Goal: Task Accomplishment & Management: Use online tool/utility

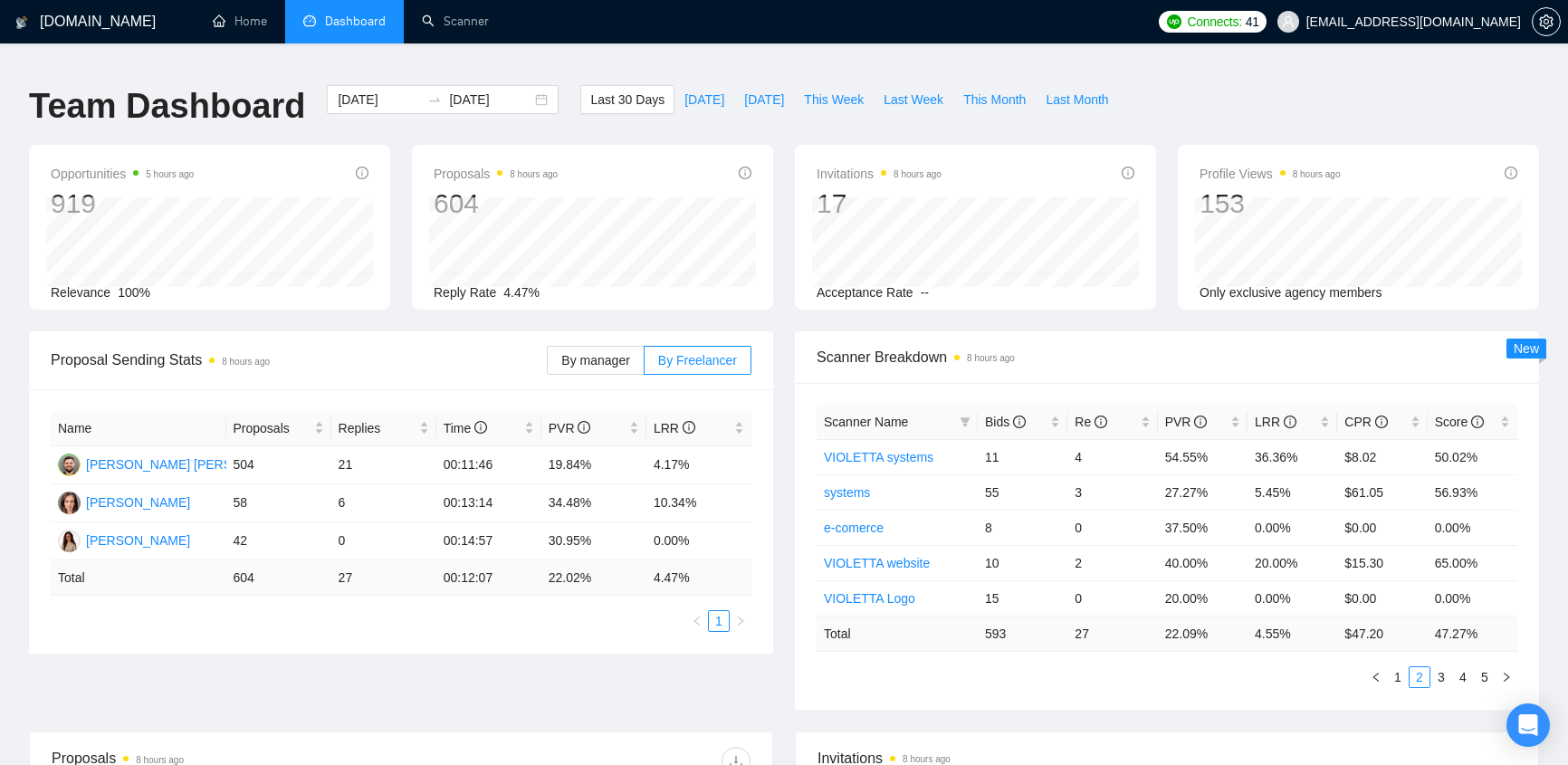
scroll to position [576, 0]
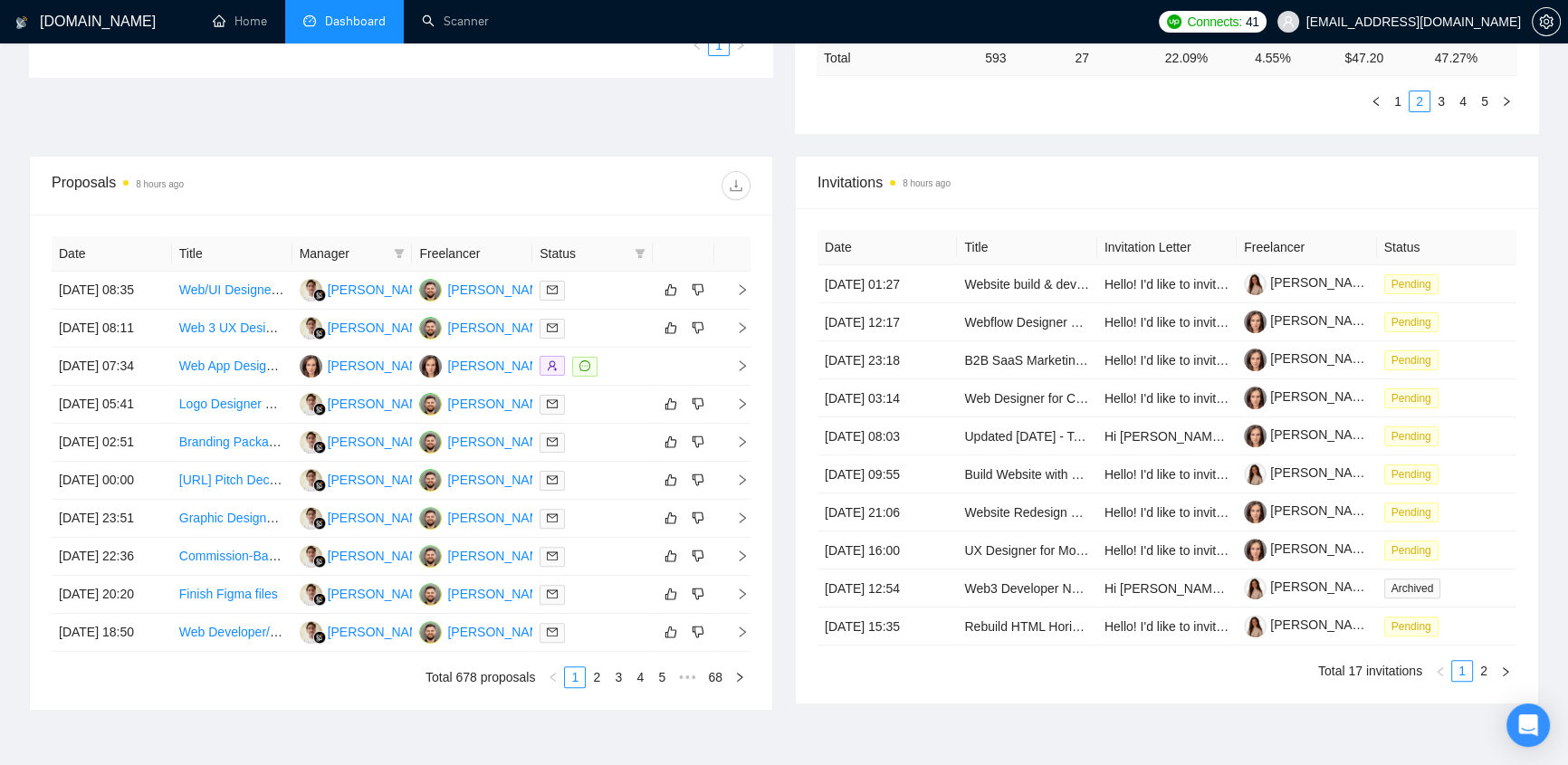
click at [1450, 22] on span "klimevtushenko@gmail.com" at bounding box center [1414, 22] width 215 height 0
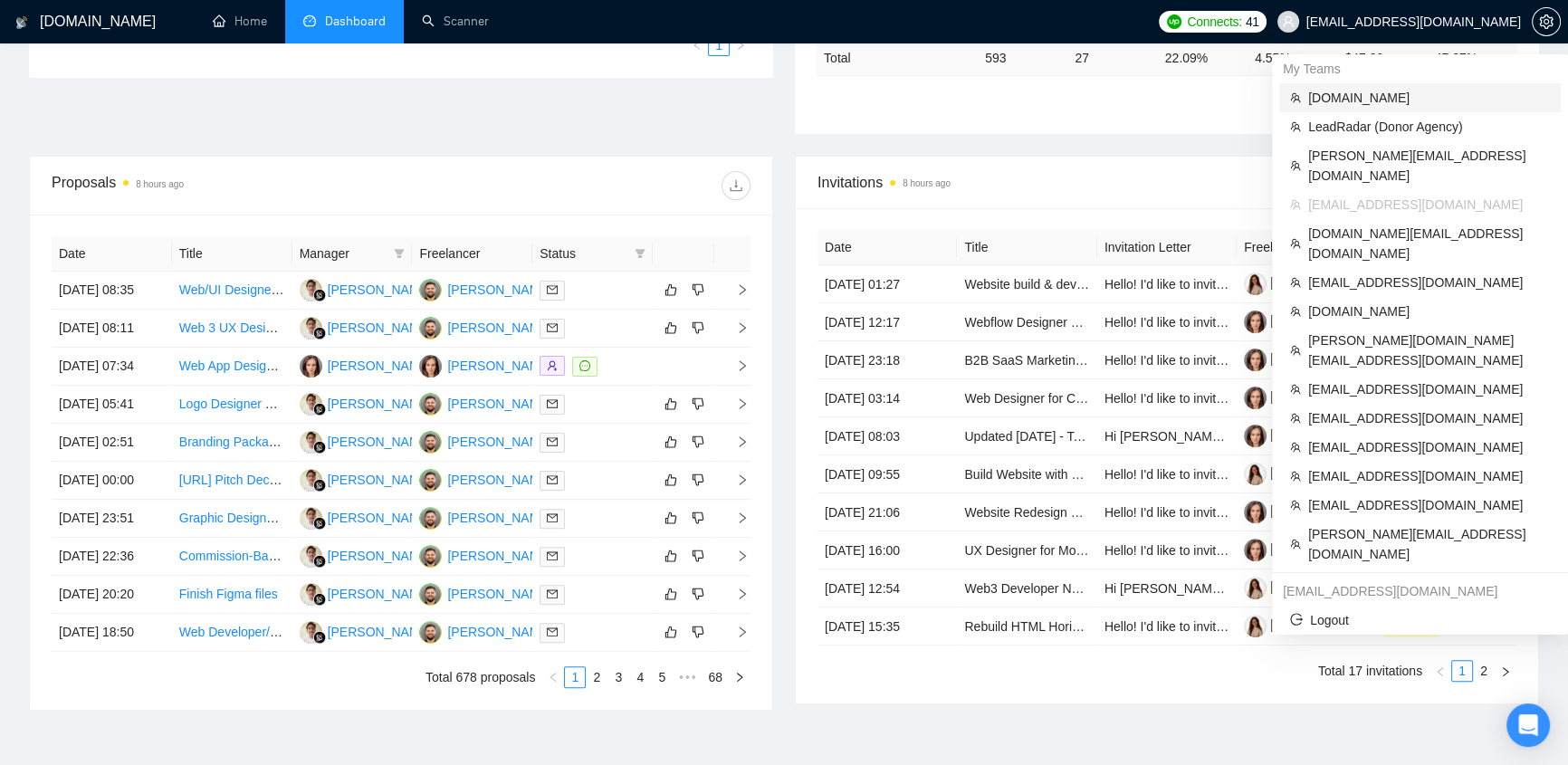
click at [1364, 89] on span "evacodes.com" at bounding box center [1429, 98] width 242 height 20
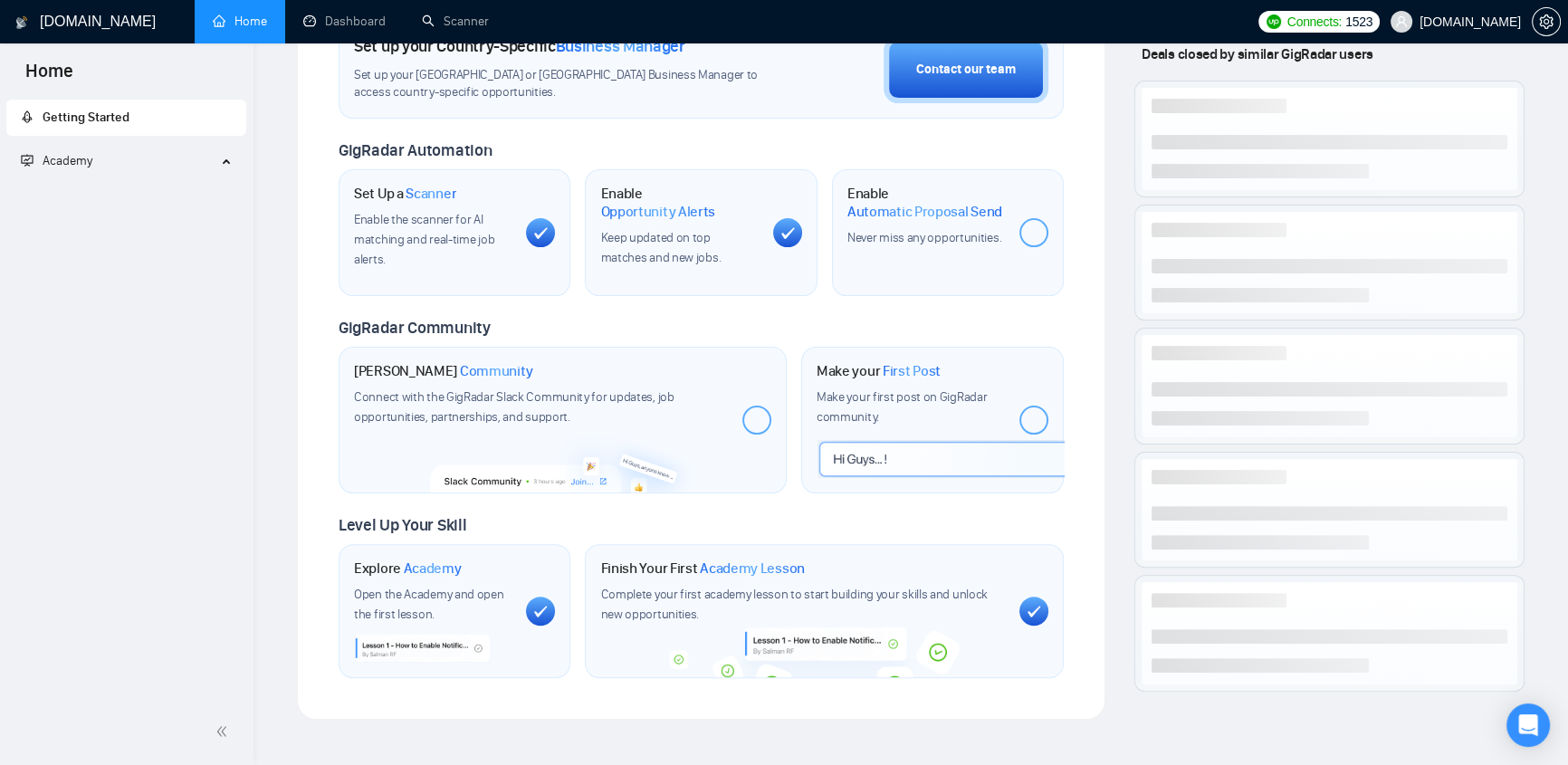
scroll to position [653, 0]
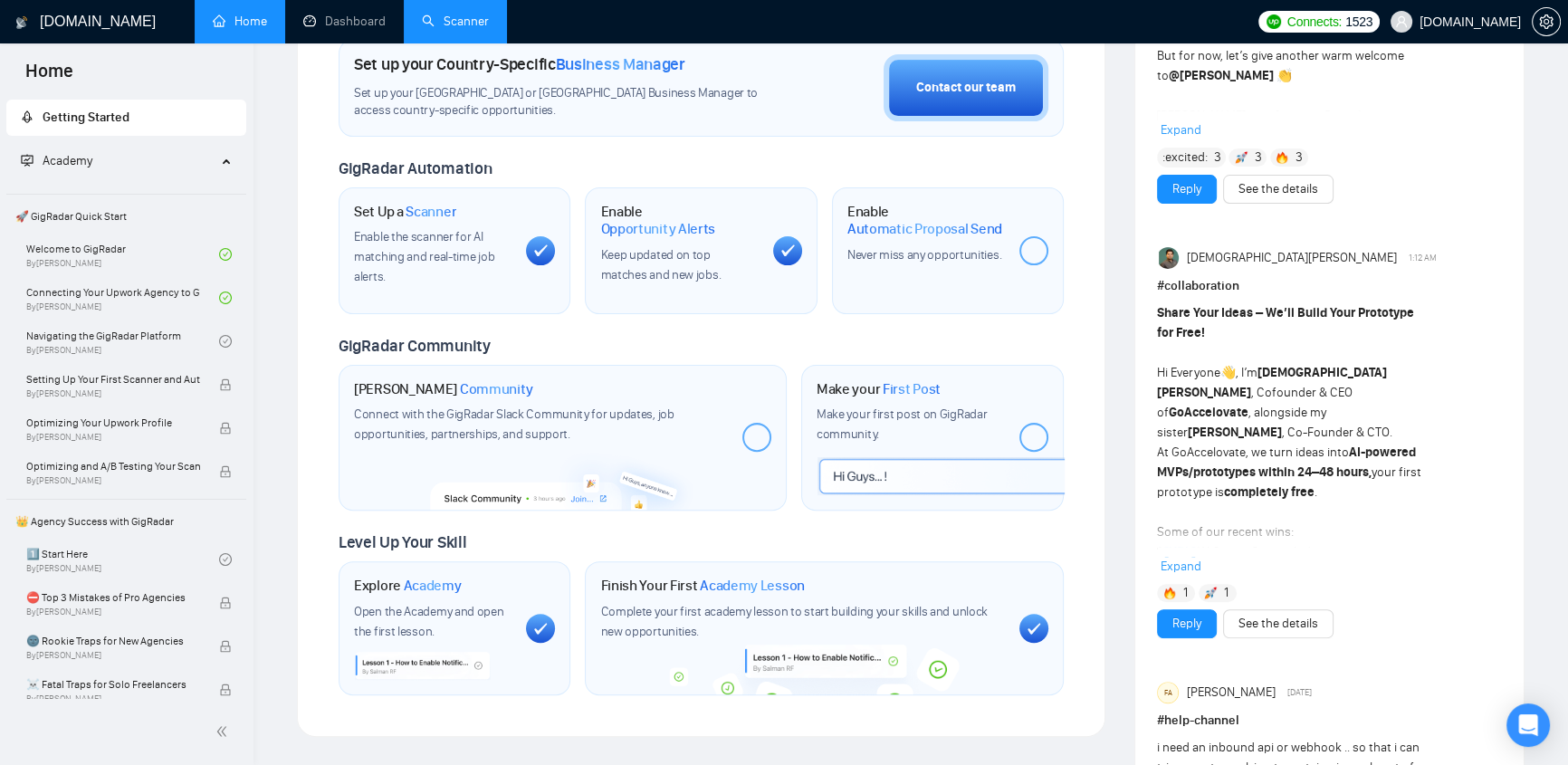
click at [471, 25] on link "Scanner" at bounding box center [455, 22] width 67 height 16
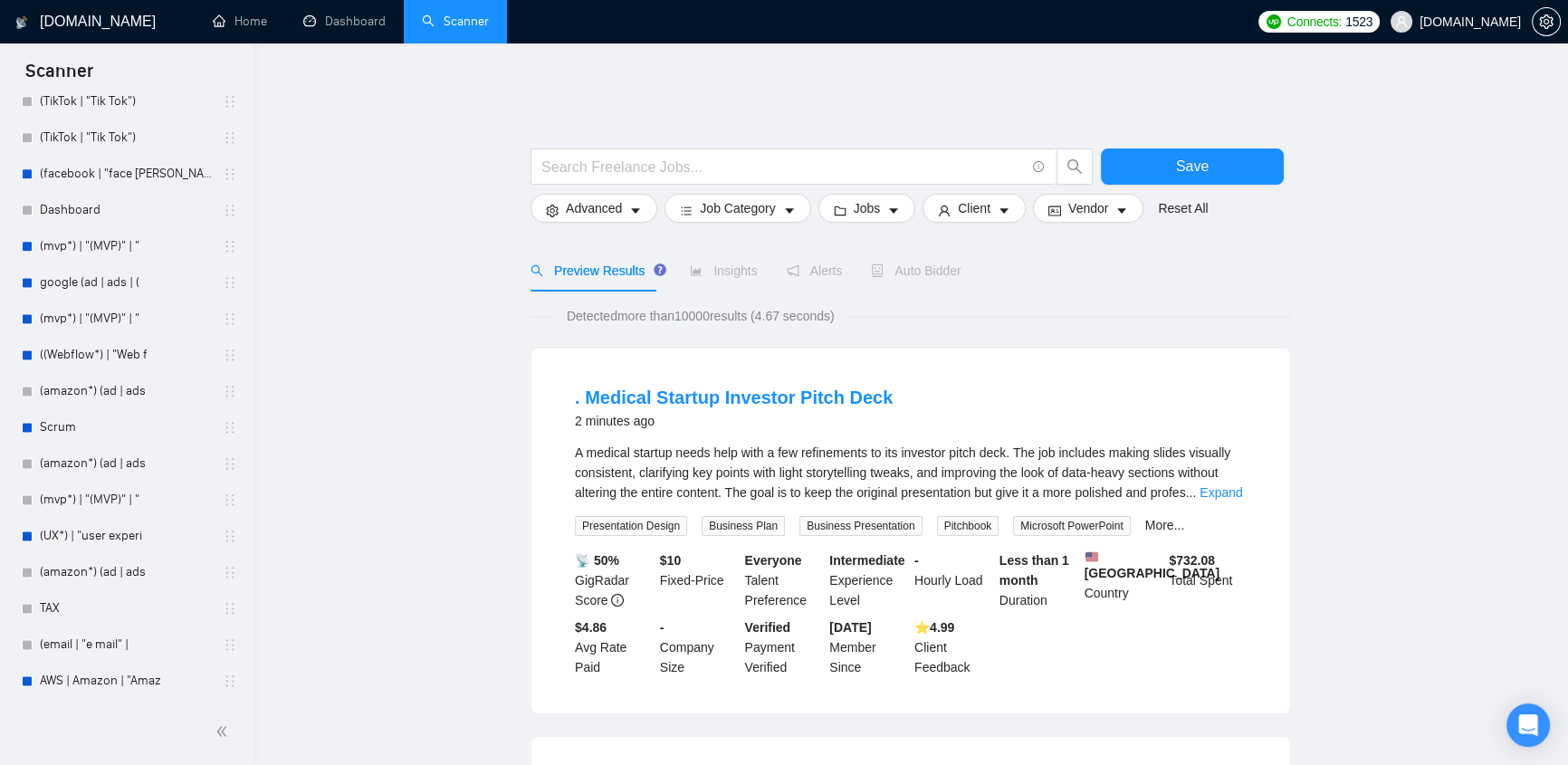
scroll to position [3457, 0]
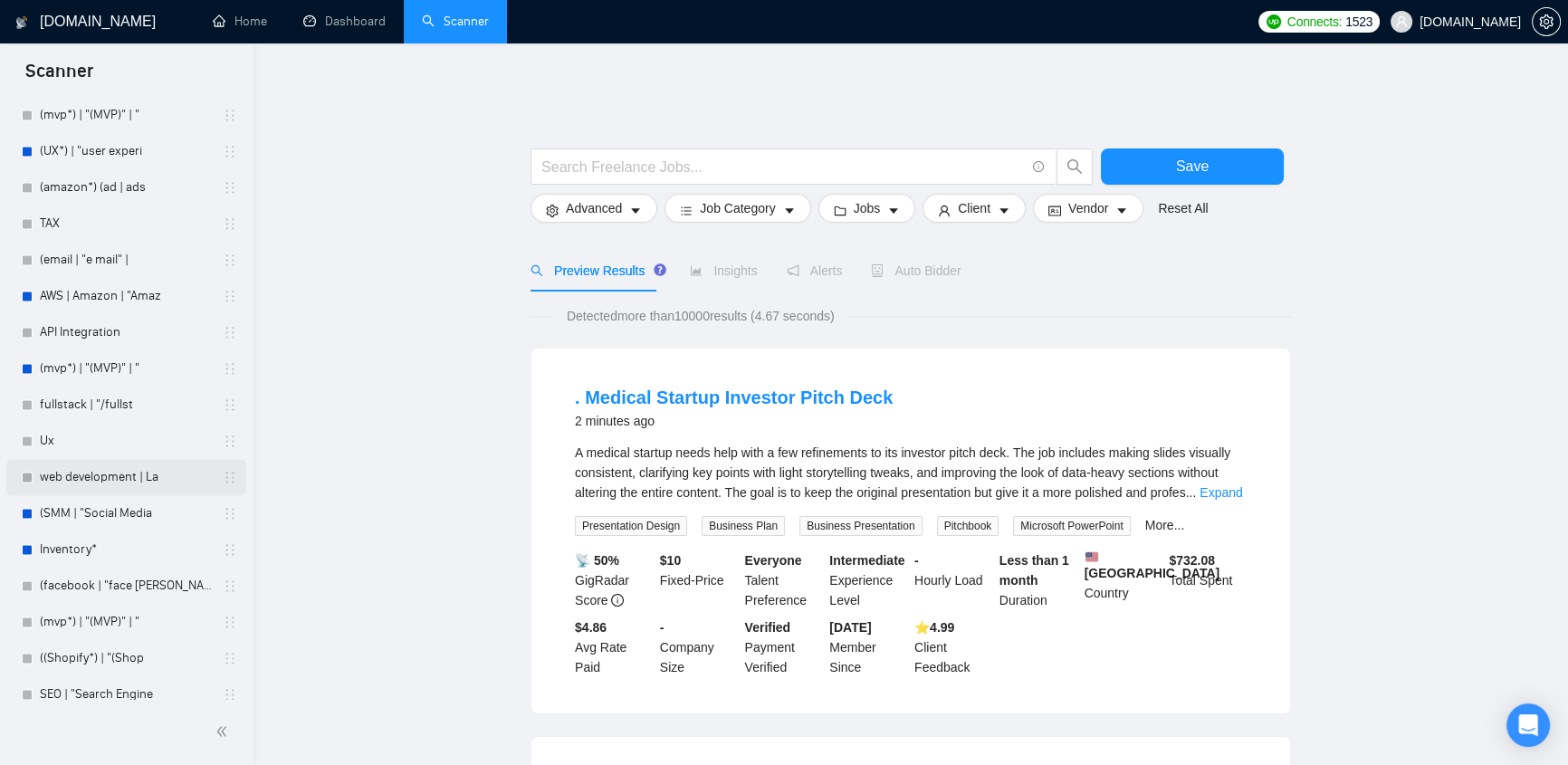
click at [125, 469] on link "web development | La" at bounding box center [126, 477] width 172 height 37
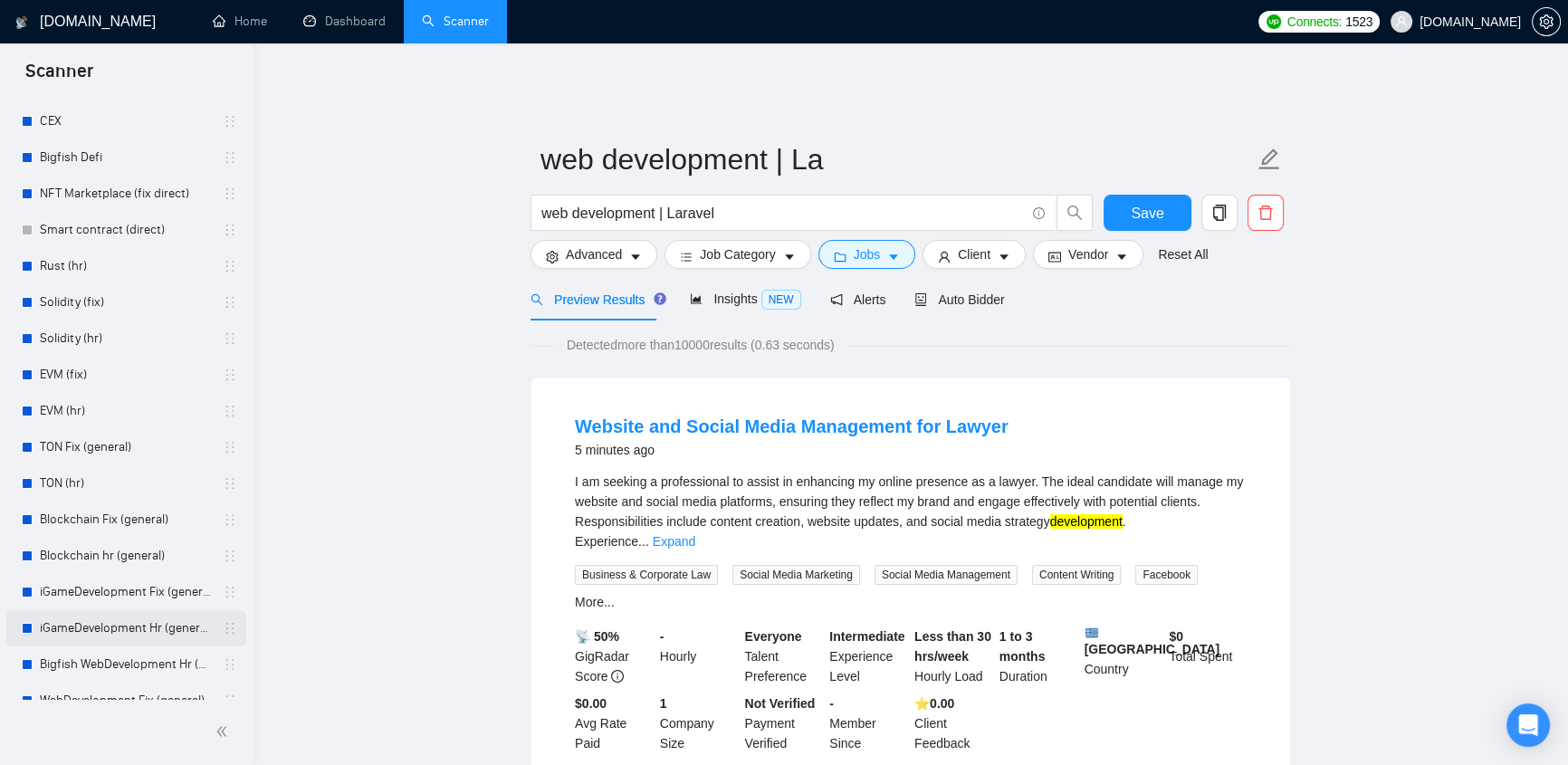
scroll to position [384, 0]
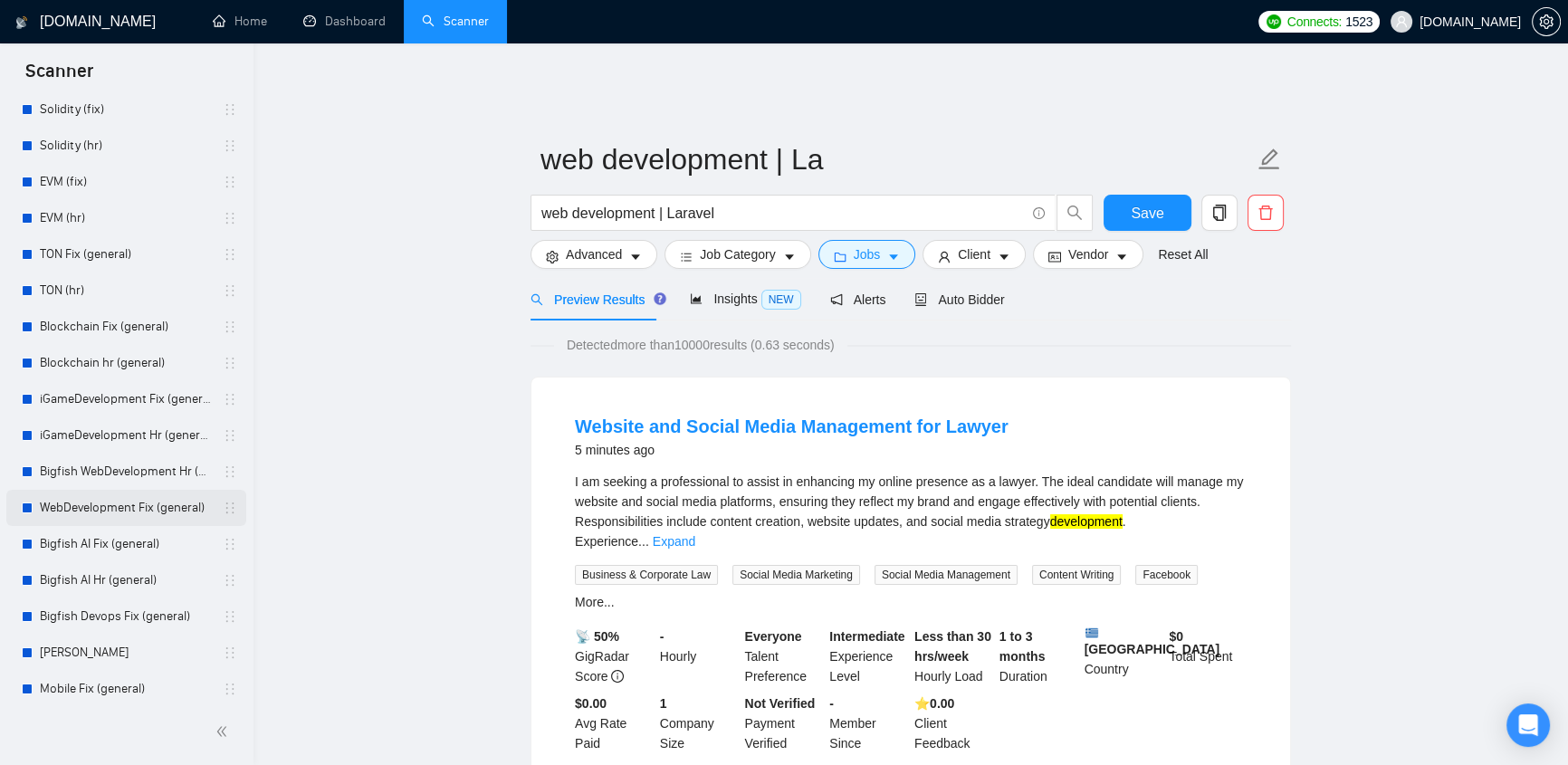
click at [123, 504] on link "WebDevelopment Fix (general)" at bounding box center [126, 508] width 172 height 37
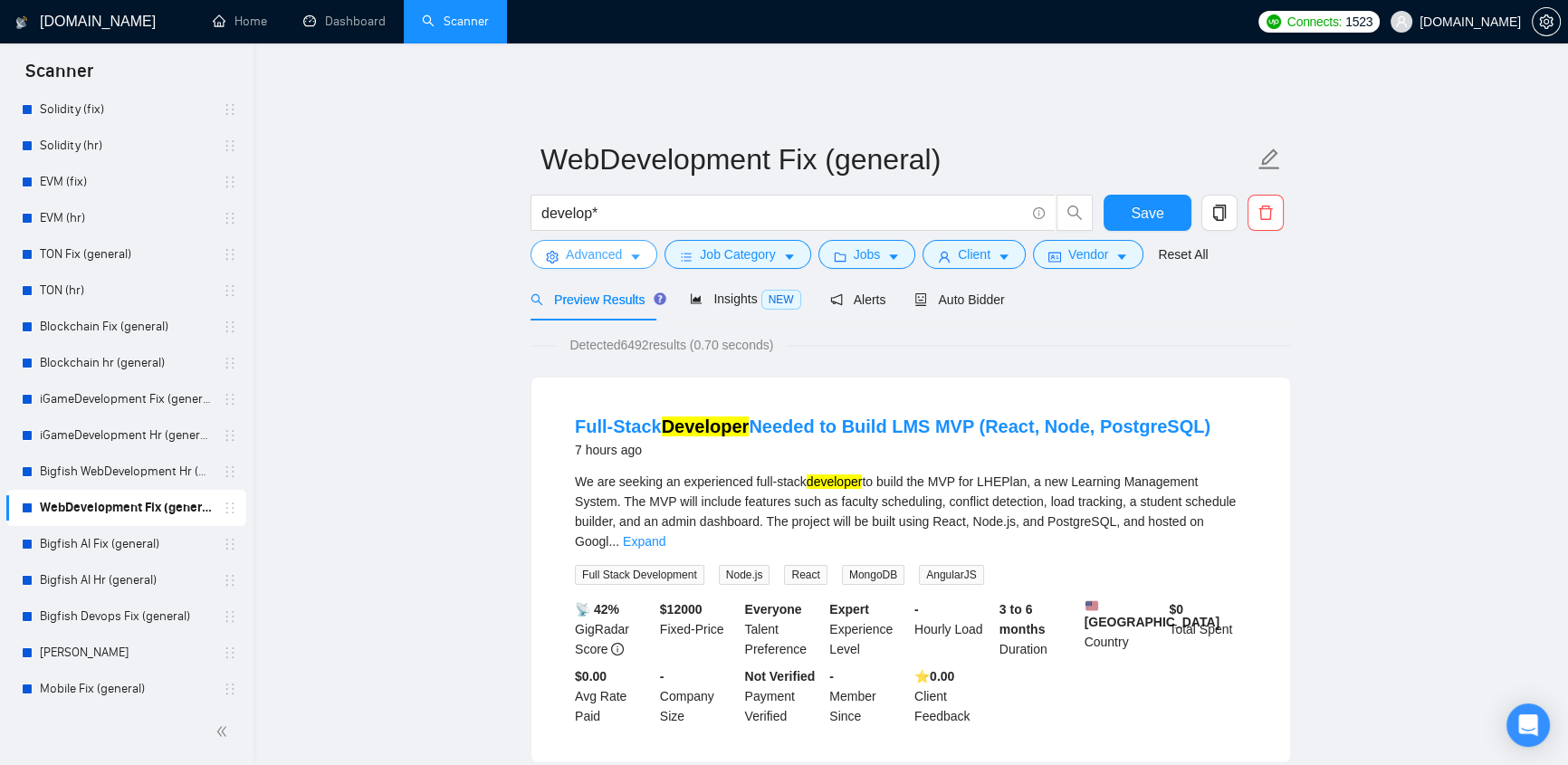
click at [613, 244] on span "Advanced" at bounding box center [594, 254] width 56 height 20
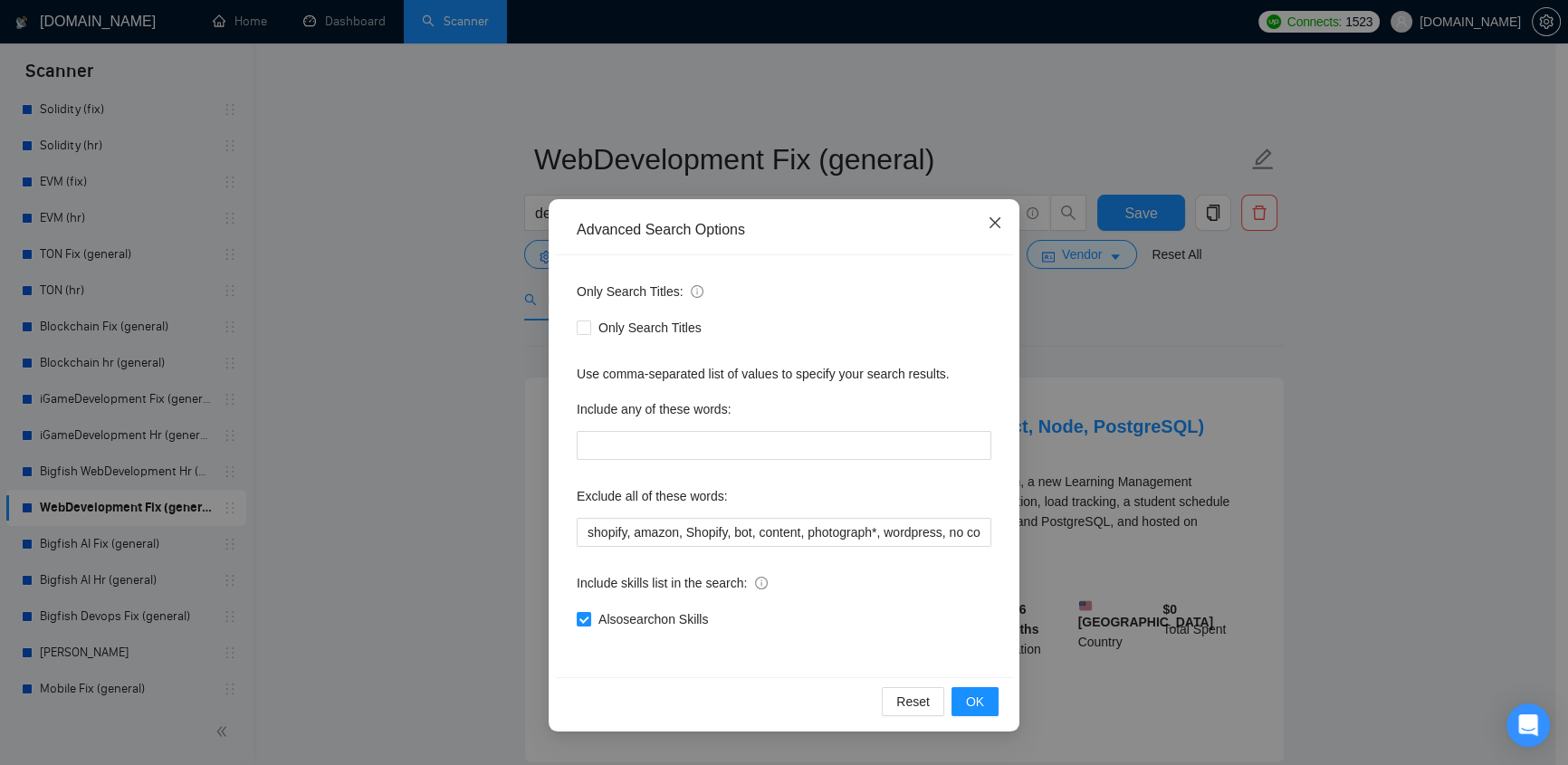
click at [988, 218] on icon "close" at bounding box center [995, 223] width 15 height 15
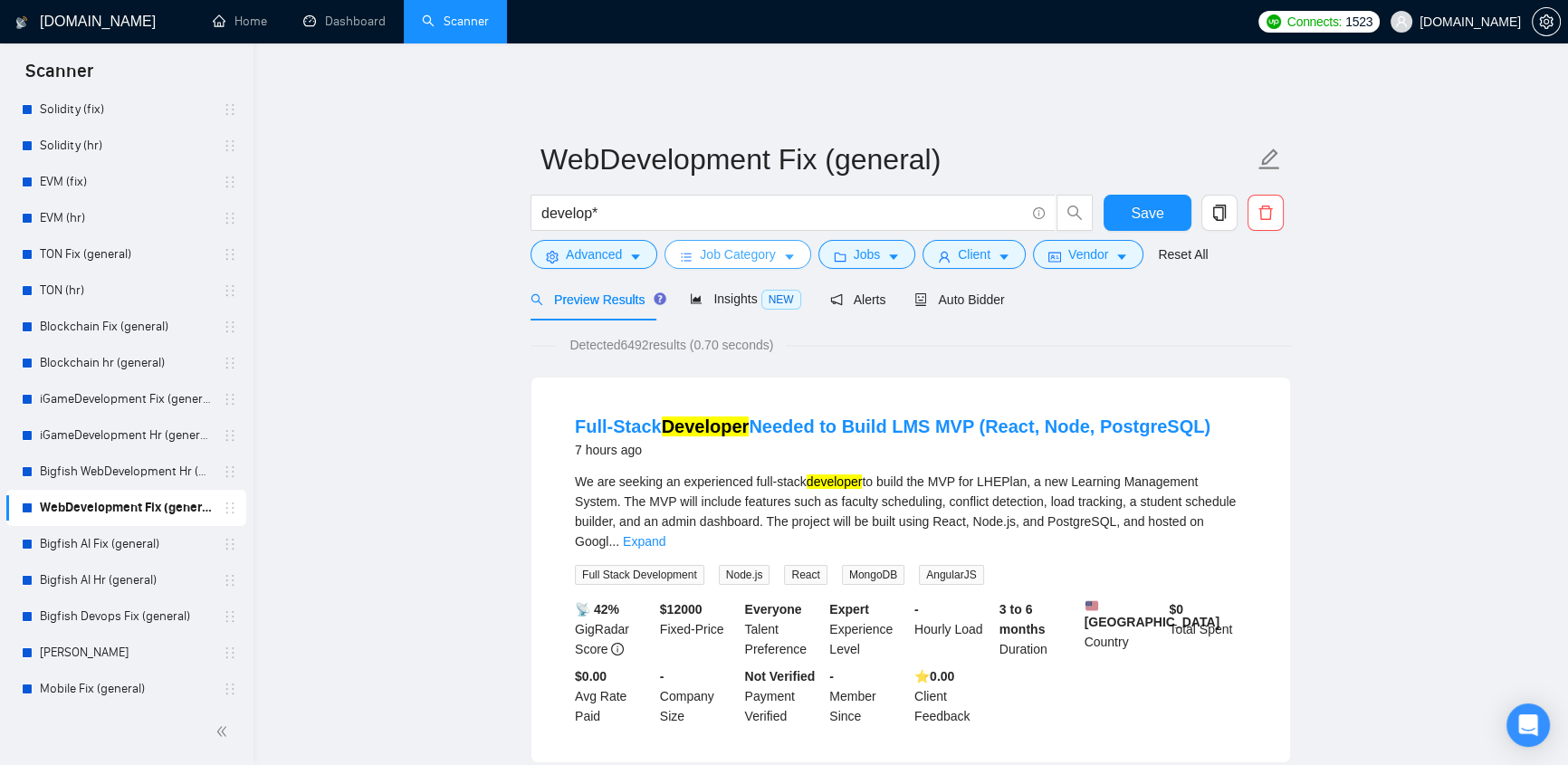
click at [718, 245] on span "Job Category" at bounding box center [737, 254] width 75 height 20
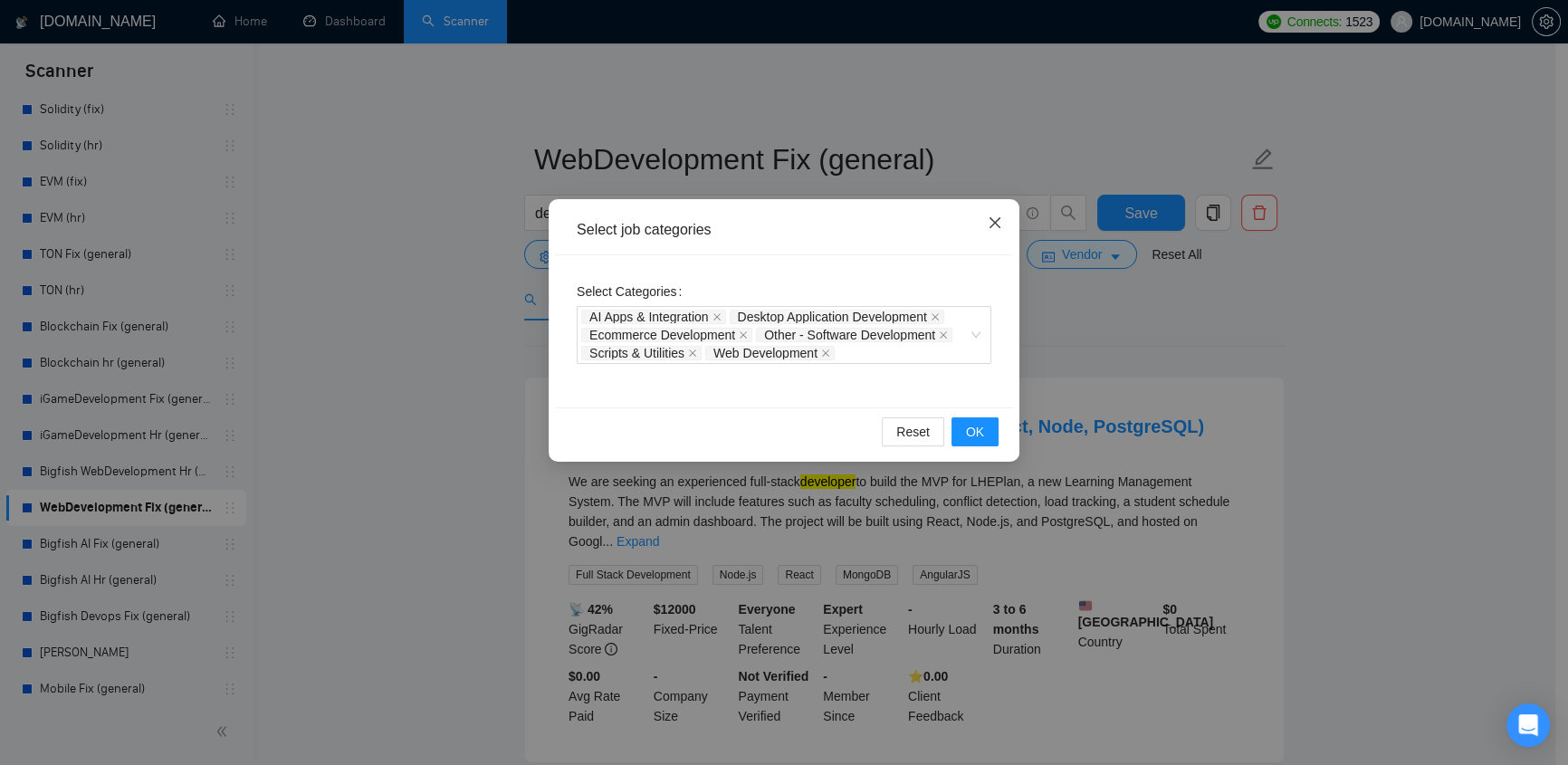
click at [994, 219] on icon "close" at bounding box center [995, 223] width 15 height 15
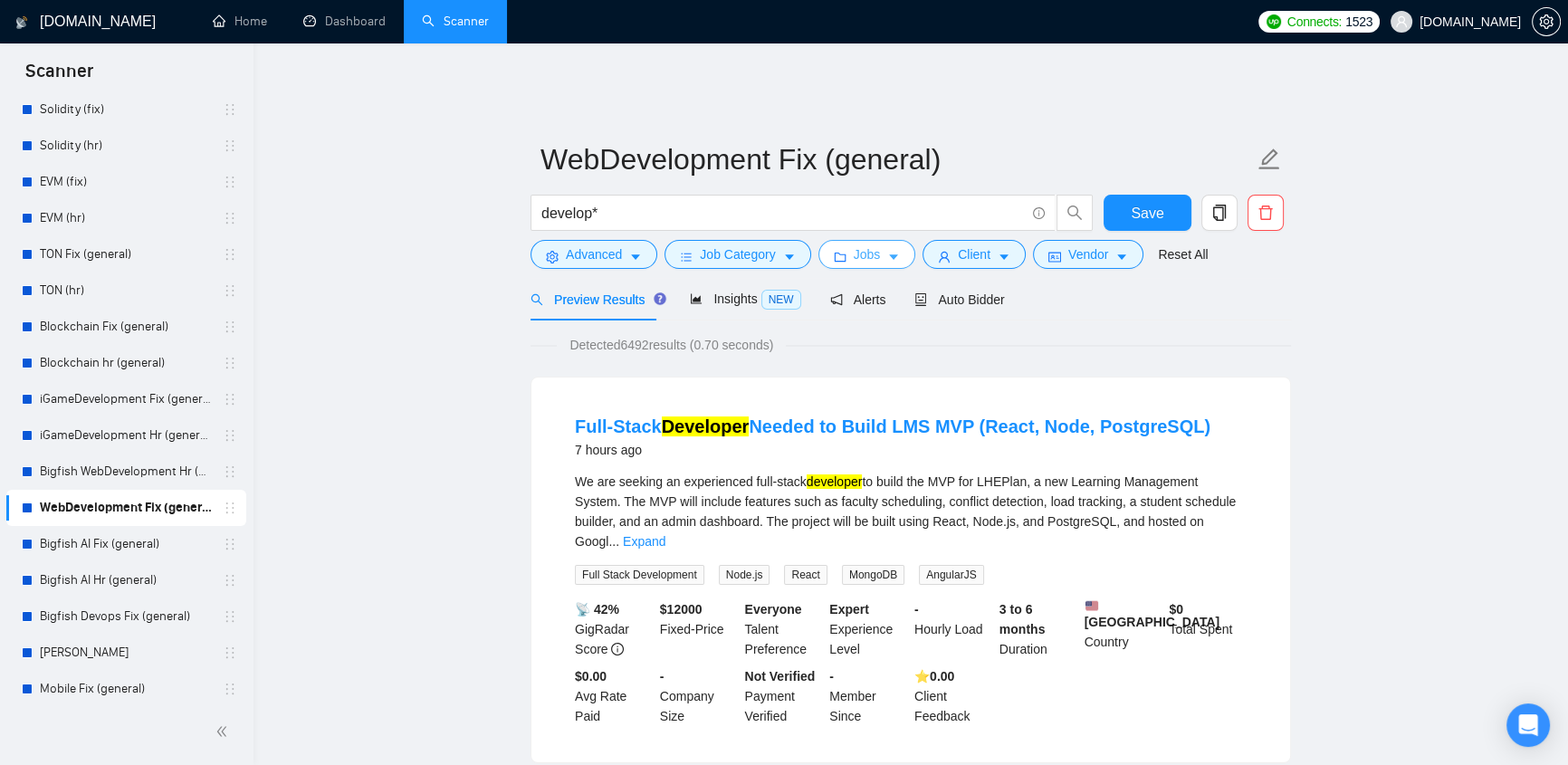
click at [865, 249] on span "Jobs" at bounding box center [867, 254] width 27 height 20
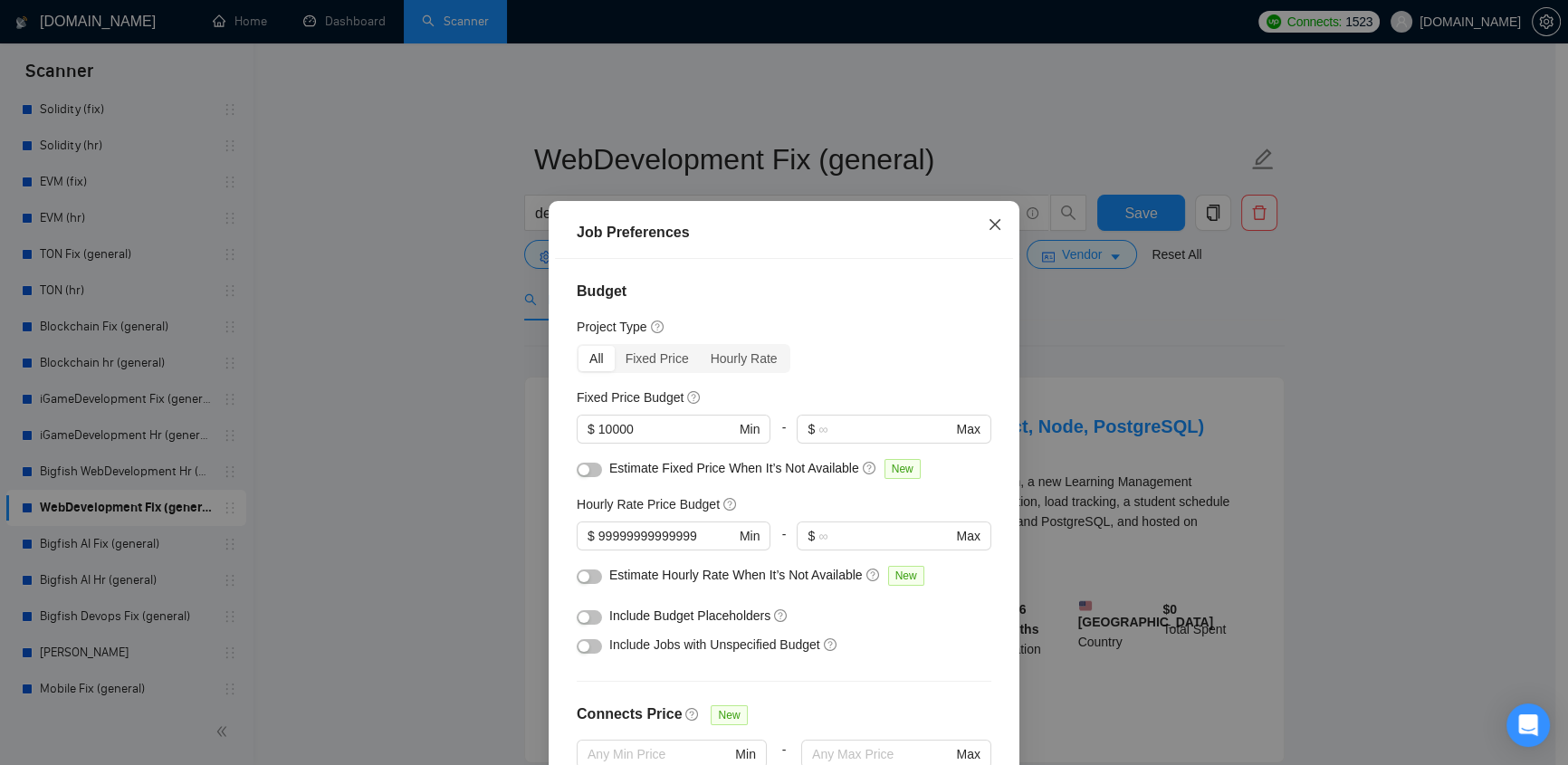
click at [988, 223] on icon "close" at bounding box center [995, 225] width 15 height 15
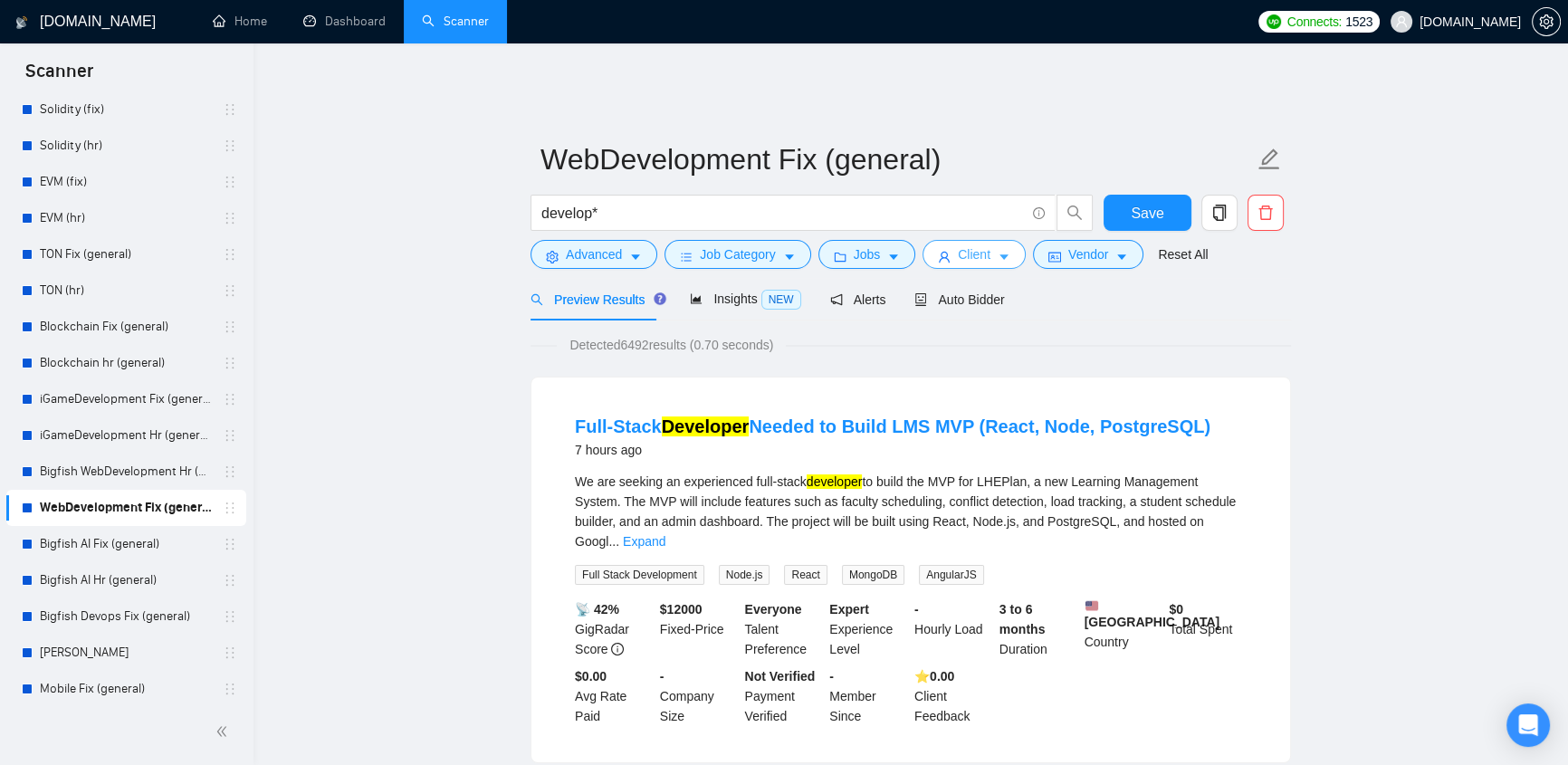
click at [958, 244] on span "Client" at bounding box center [974, 254] width 33 height 20
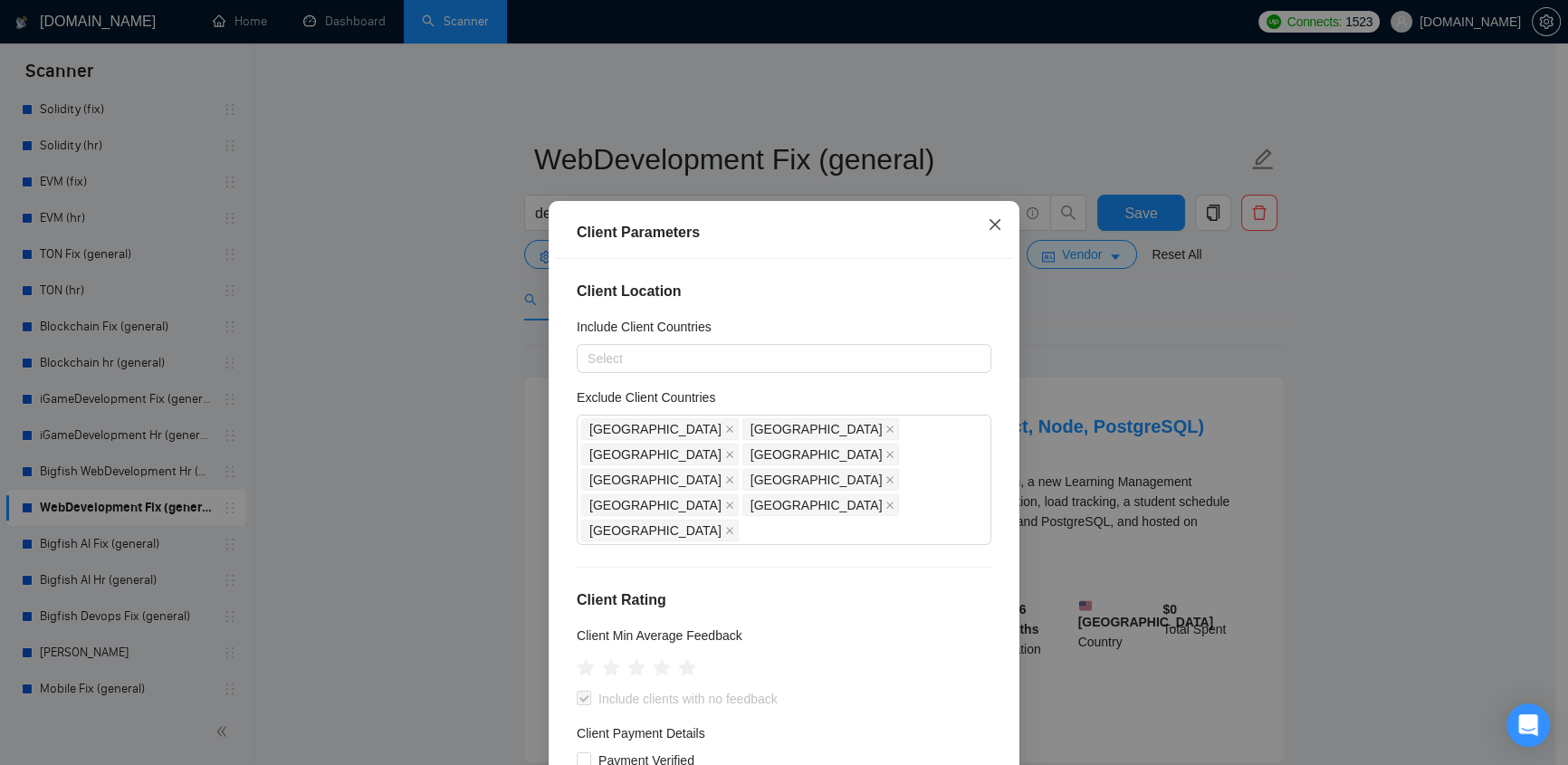
click at [994, 225] on icon "close" at bounding box center [995, 225] width 15 height 15
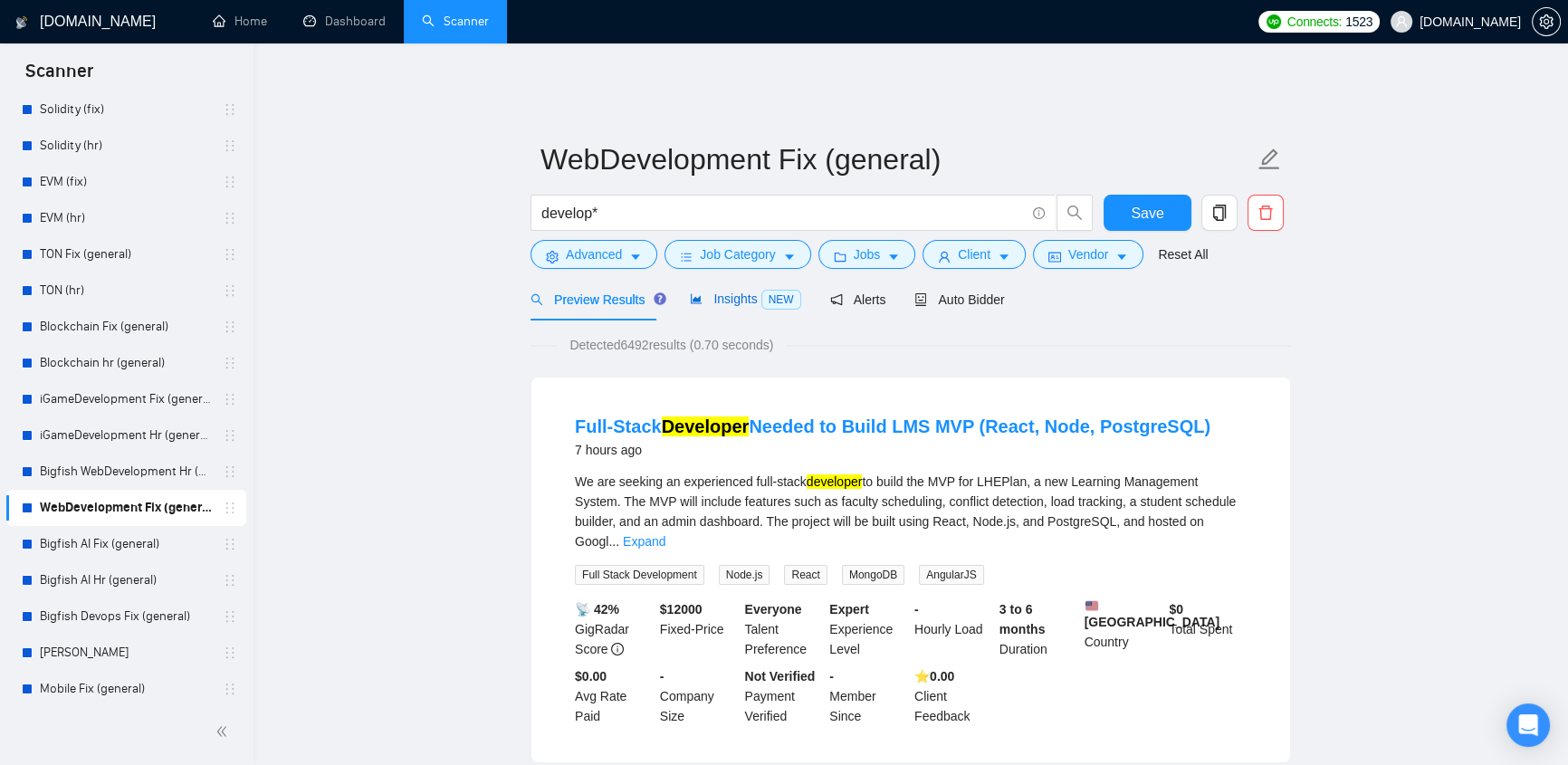
click at [735, 292] on span "Insights NEW" at bounding box center [745, 299] width 111 height 15
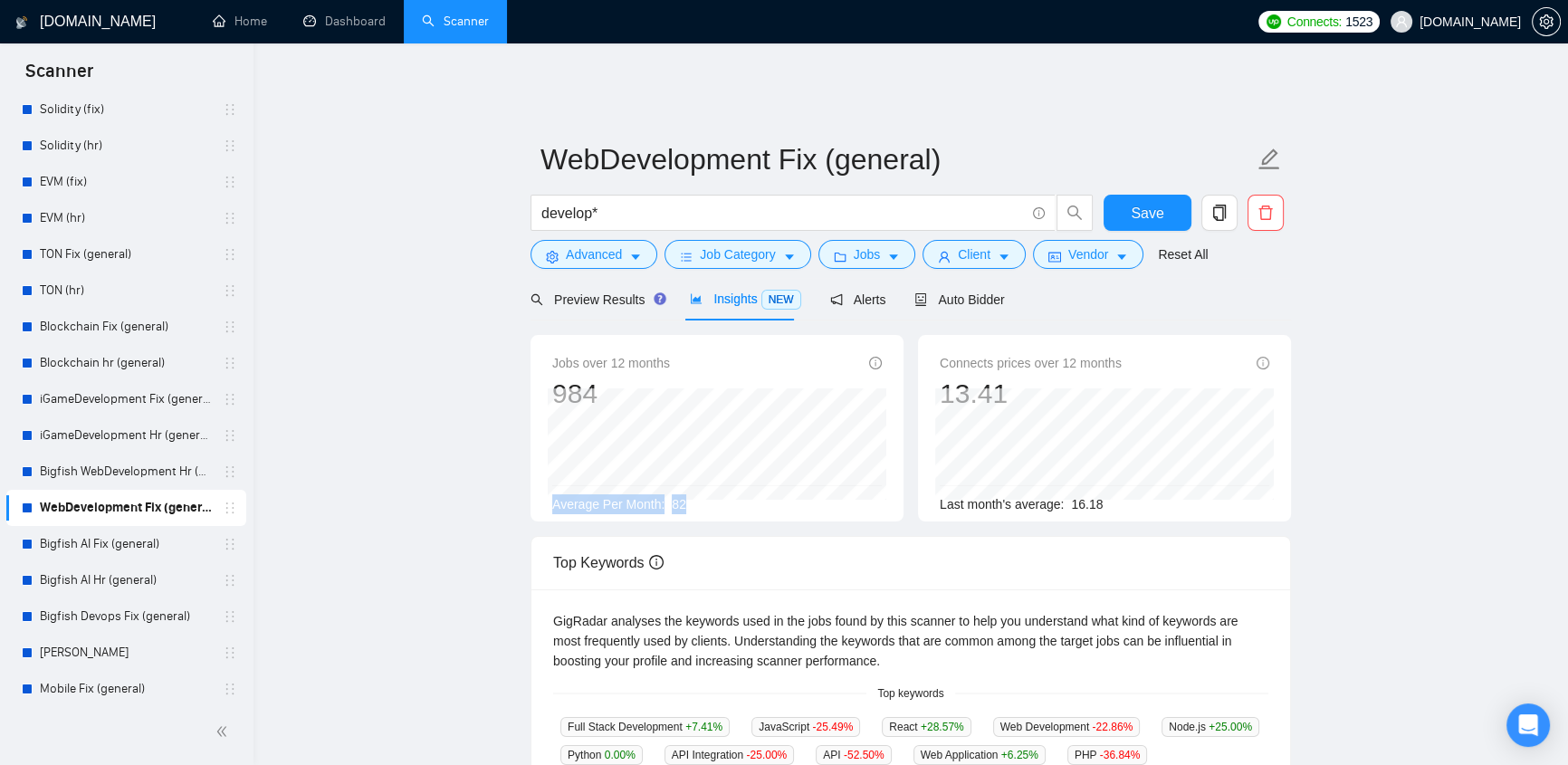
drag, startPoint x: 696, startPoint y: 492, endPoint x: 675, endPoint y: 351, distance: 142.6
click at [545, 515] on div "Jobs over 12 months 984 Nov 2024 75 Average Per Month: 82 Connects prices over …" at bounding box center [911, 434] width 775 height 201
click at [707, 195] on span "develop*" at bounding box center [793, 213] width 526 height 37
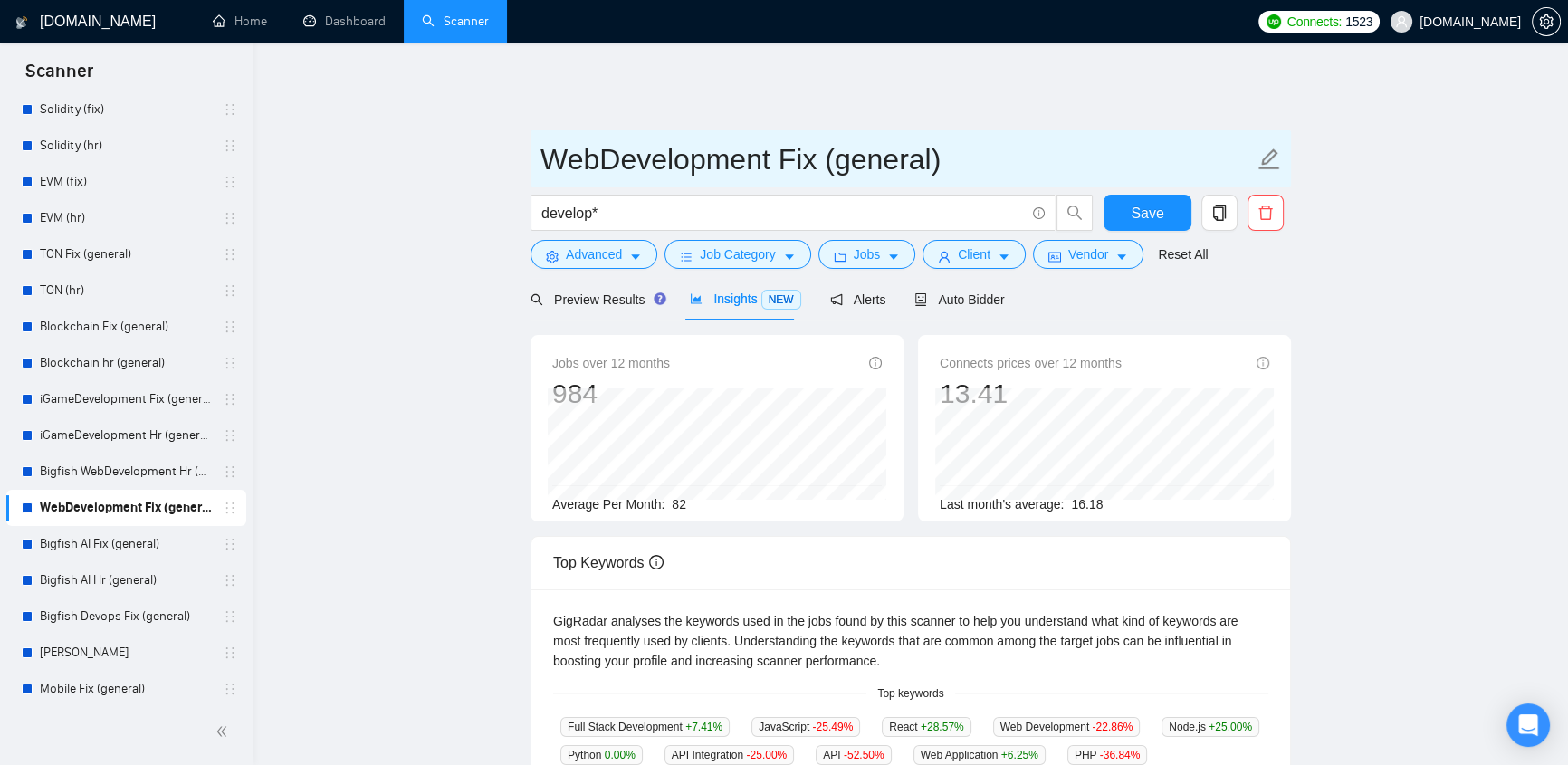
drag, startPoint x: 778, startPoint y: 147, endPoint x: 533, endPoint y: 154, distance: 245.1
click at [533, 154] on span "WebDevelopment Fix (general)" at bounding box center [911, 159] width 760 height 57
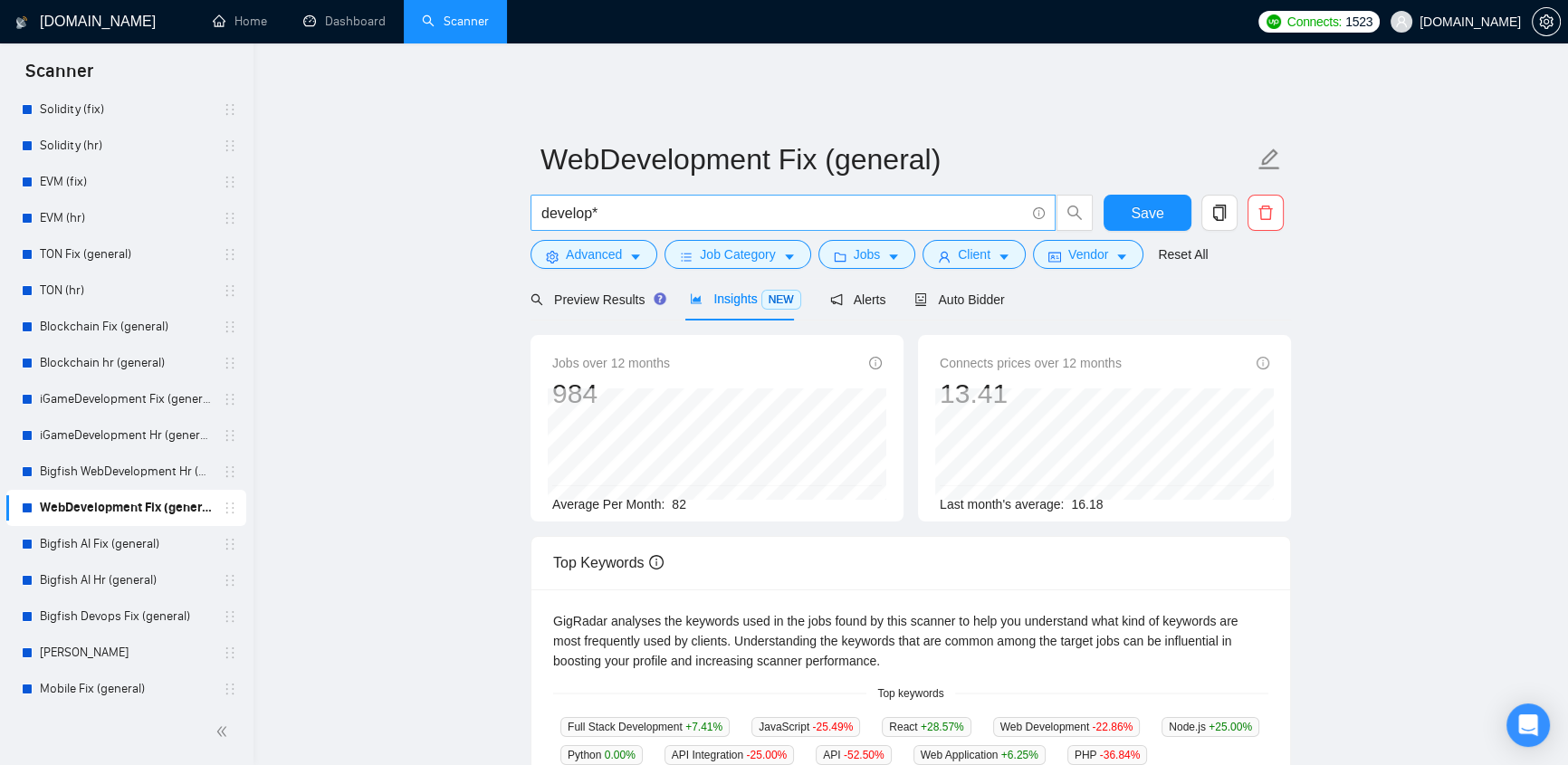
click at [656, 202] on input "develop*" at bounding box center [783, 213] width 483 height 23
drag, startPoint x: 655, startPoint y: 198, endPoint x: 535, endPoint y: 198, distance: 120.0
click at [535, 198] on span "develop*" at bounding box center [793, 213] width 526 height 37
paste input "WebDevelopment"
click at [1063, 205] on span "search" at bounding box center [1074, 213] width 35 height 16
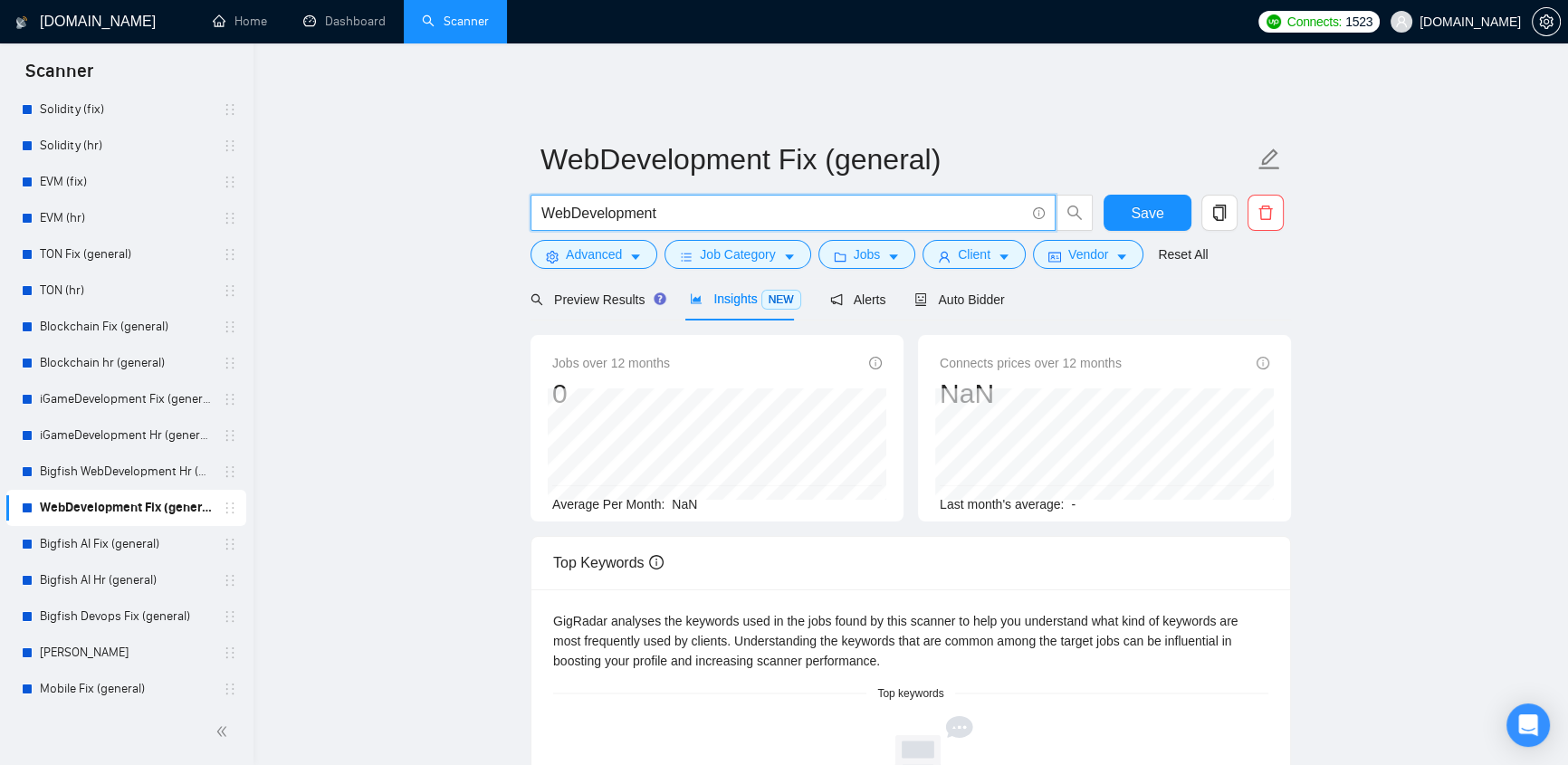
click at [569, 202] on input "WebDevelopment" at bounding box center [783, 213] width 483 height 23
click at [1068, 205] on icon "search" at bounding box center [1075, 213] width 16 height 16
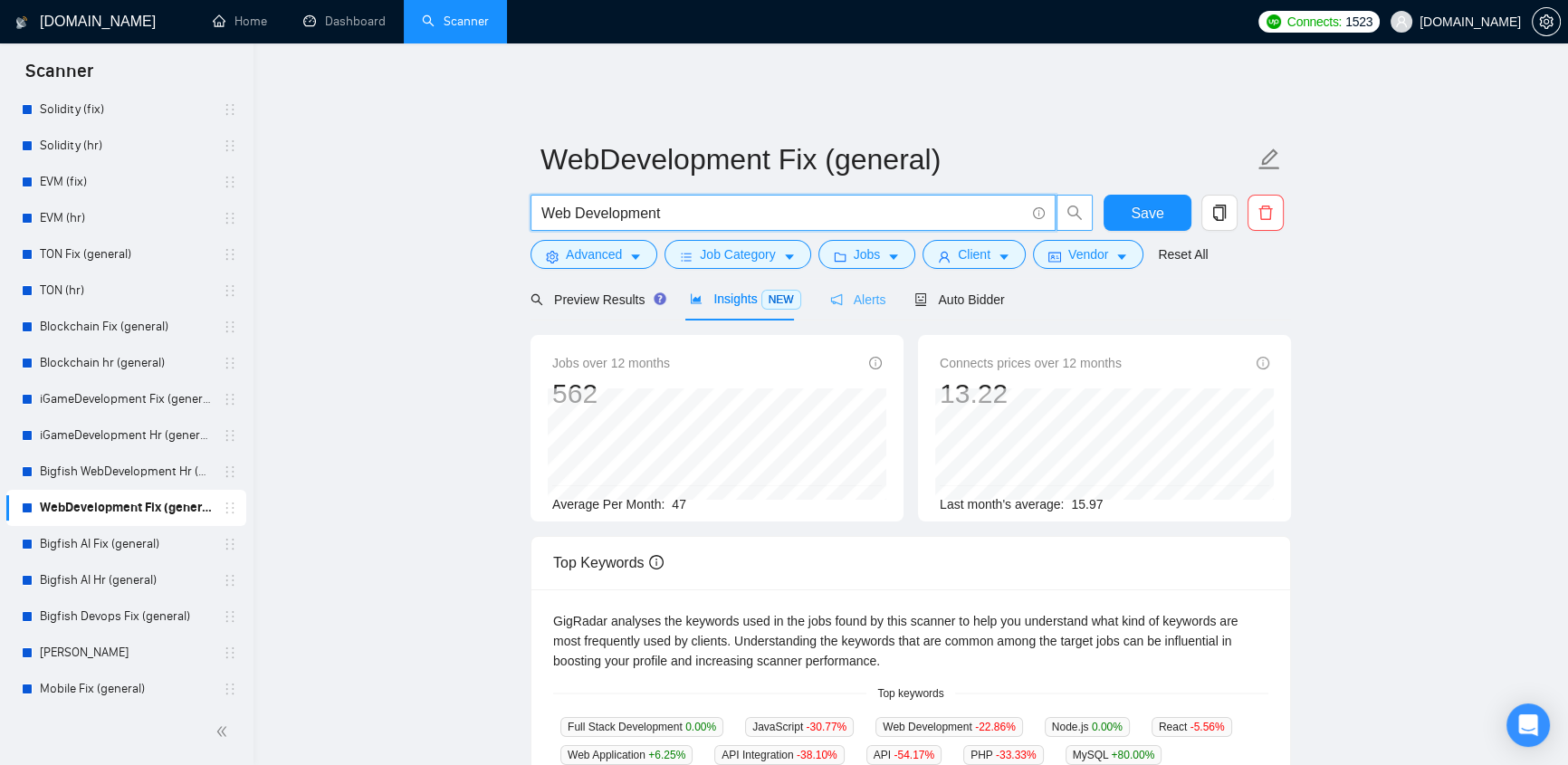
type input "Web Development"
click at [855, 292] on span "Alerts" at bounding box center [858, 299] width 56 height 15
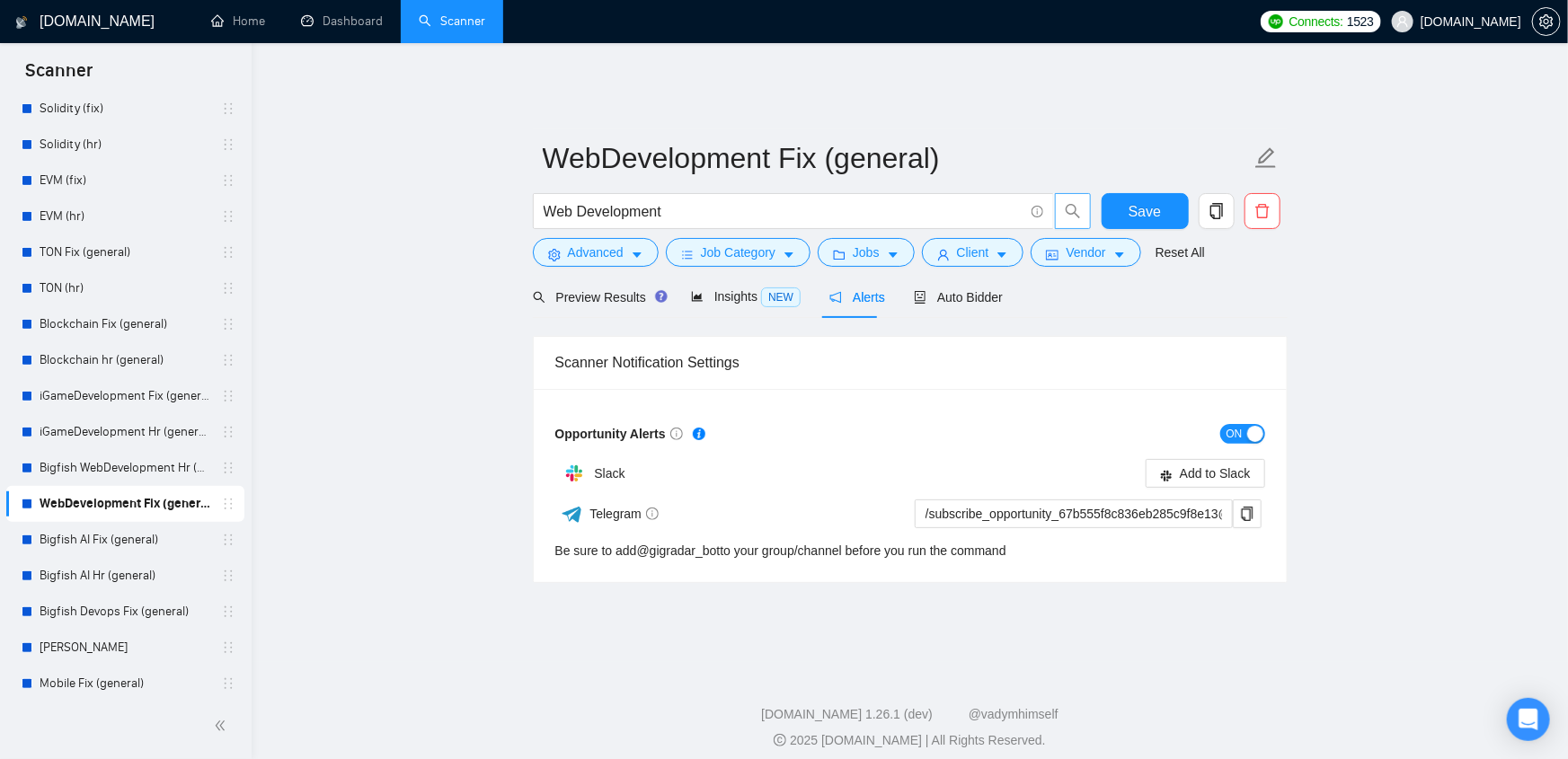
click at [938, 258] on form "WebDevelopment Fix (general) Web Development Save Advanced Job Category Jobs Cl…" at bounding box center [910, 202] width 755 height 146
click at [952, 290] on span "Auto Bidder" at bounding box center [958, 297] width 89 height 15
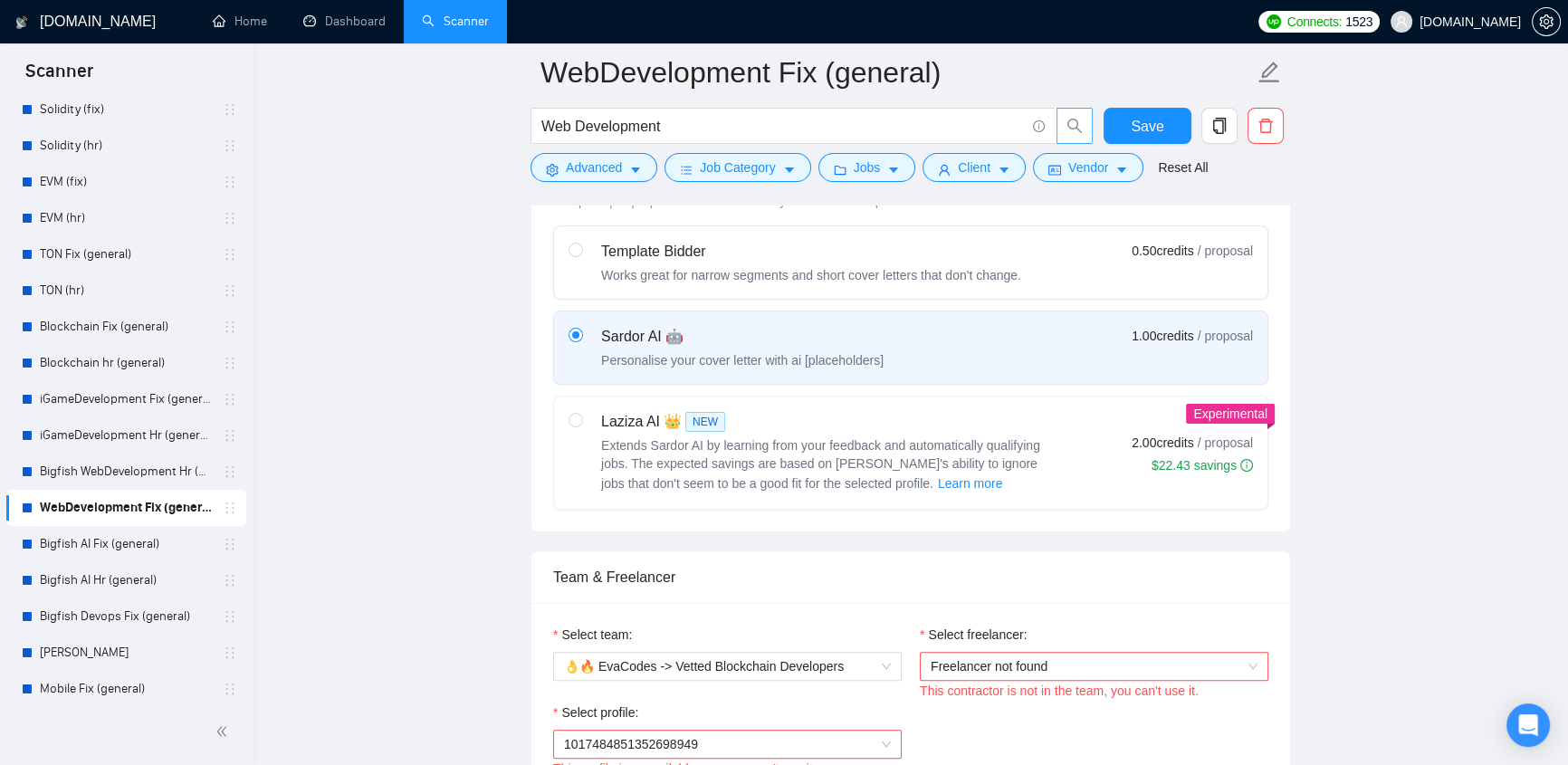
scroll to position [768, 0]
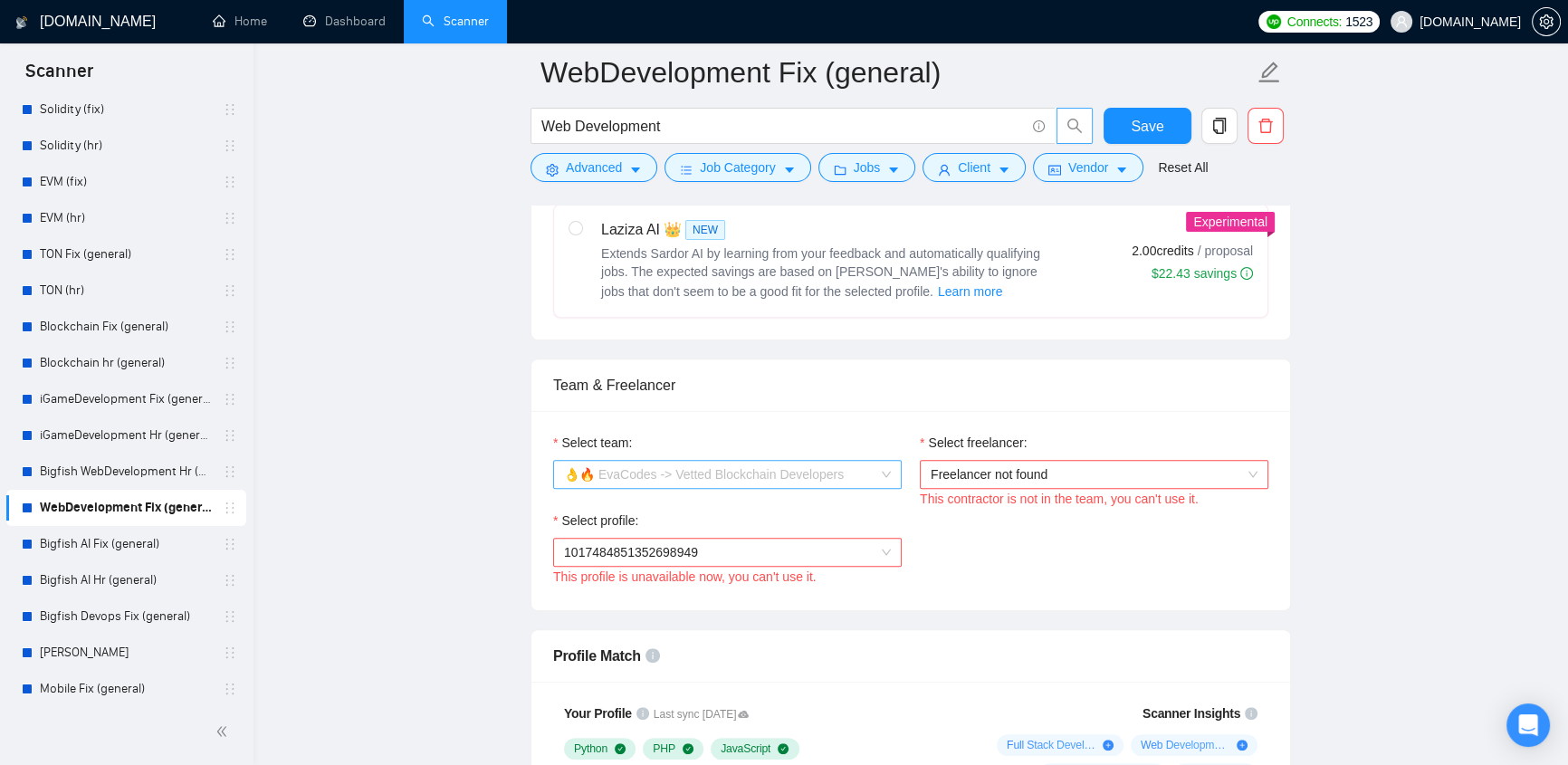
click at [770, 461] on span "👌🔥 EvaCodes -> Vetted Blockchain Developers" at bounding box center [728, 474] width 327 height 27
click at [1085, 473] on span "Freelancer not found" at bounding box center [1094, 474] width 327 height 27
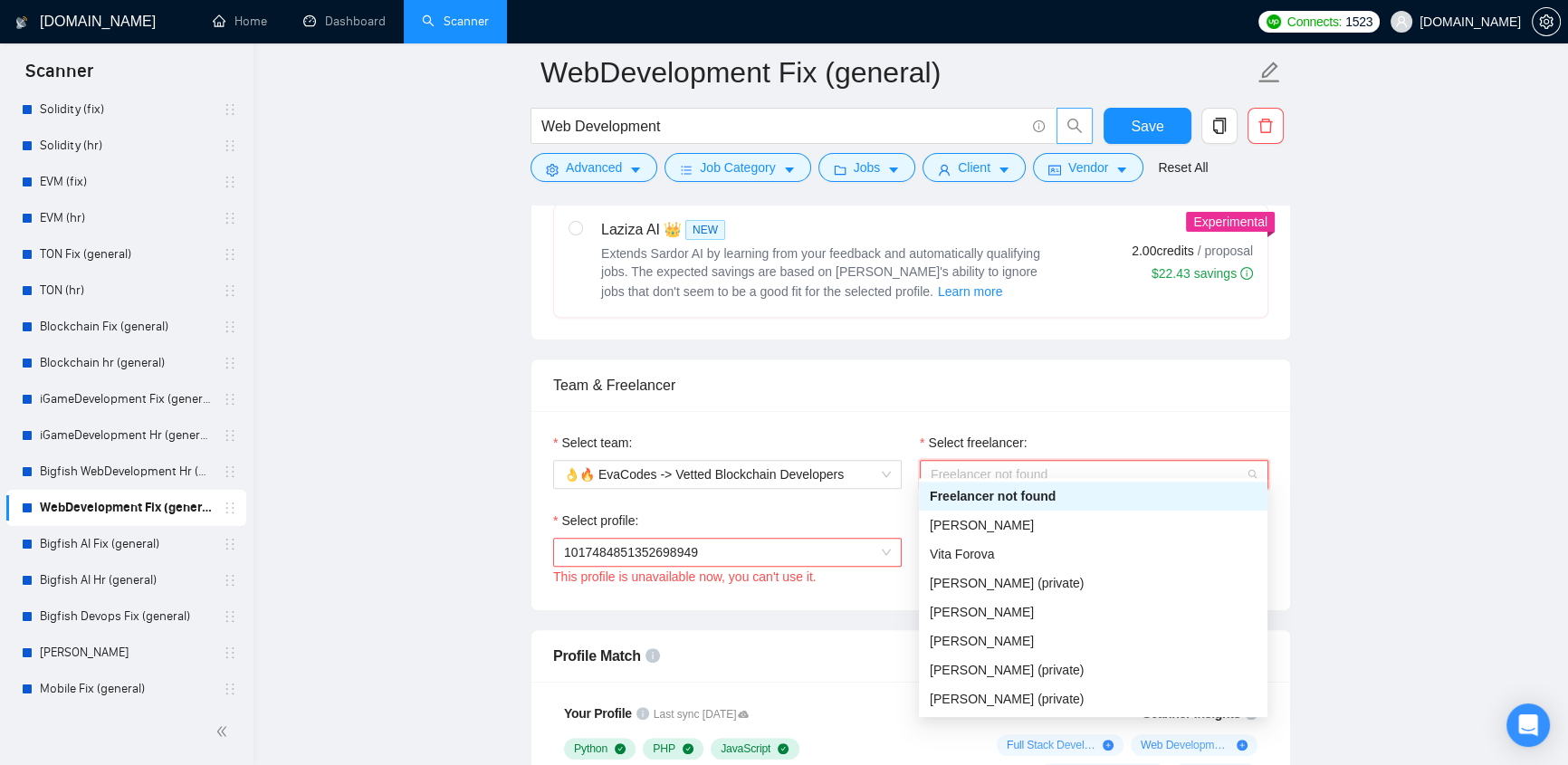
click at [1189, 434] on div "Select freelancer:" at bounding box center [1094, 445] width 348 height 27
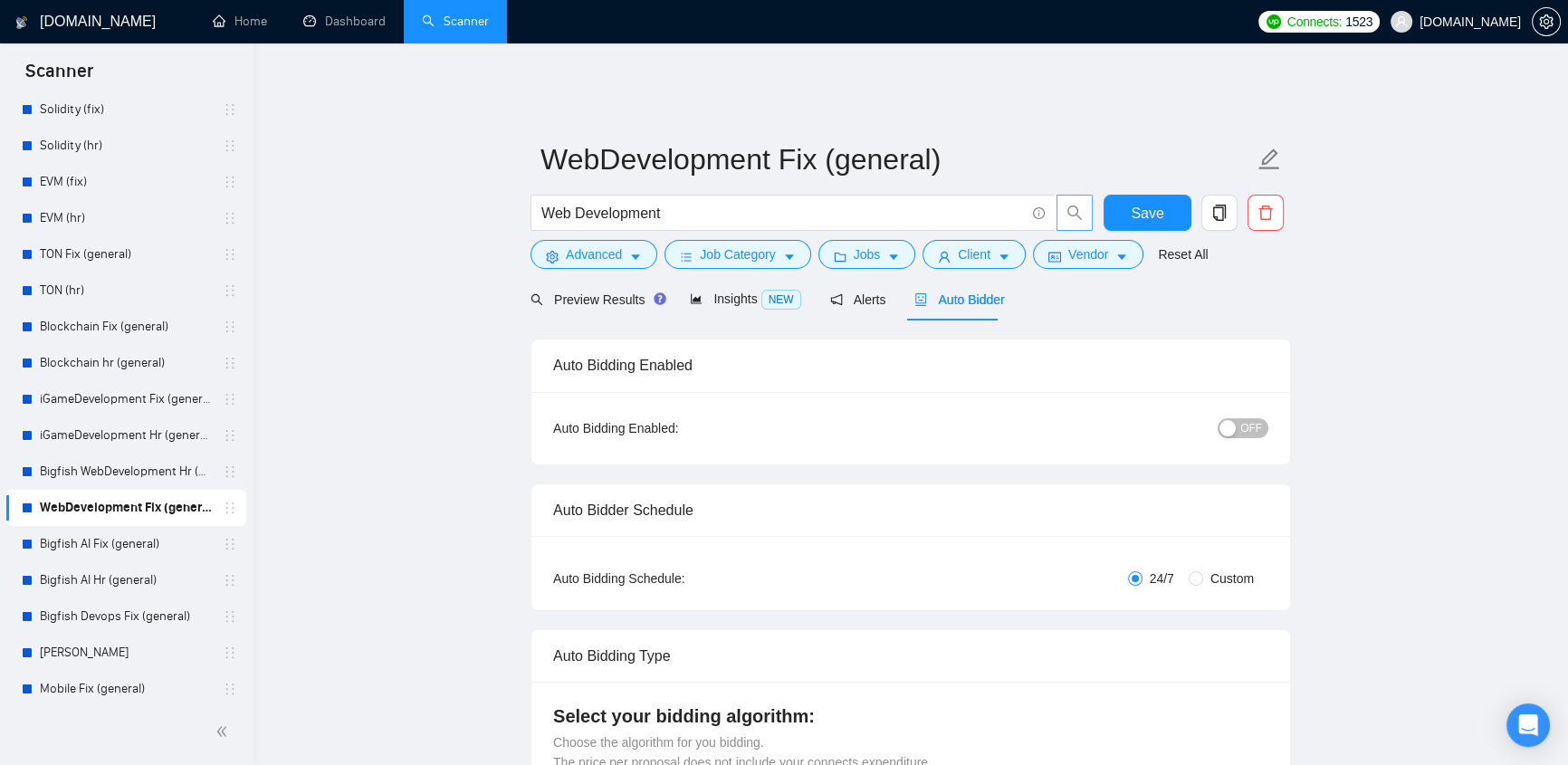
scroll to position [0, 0]
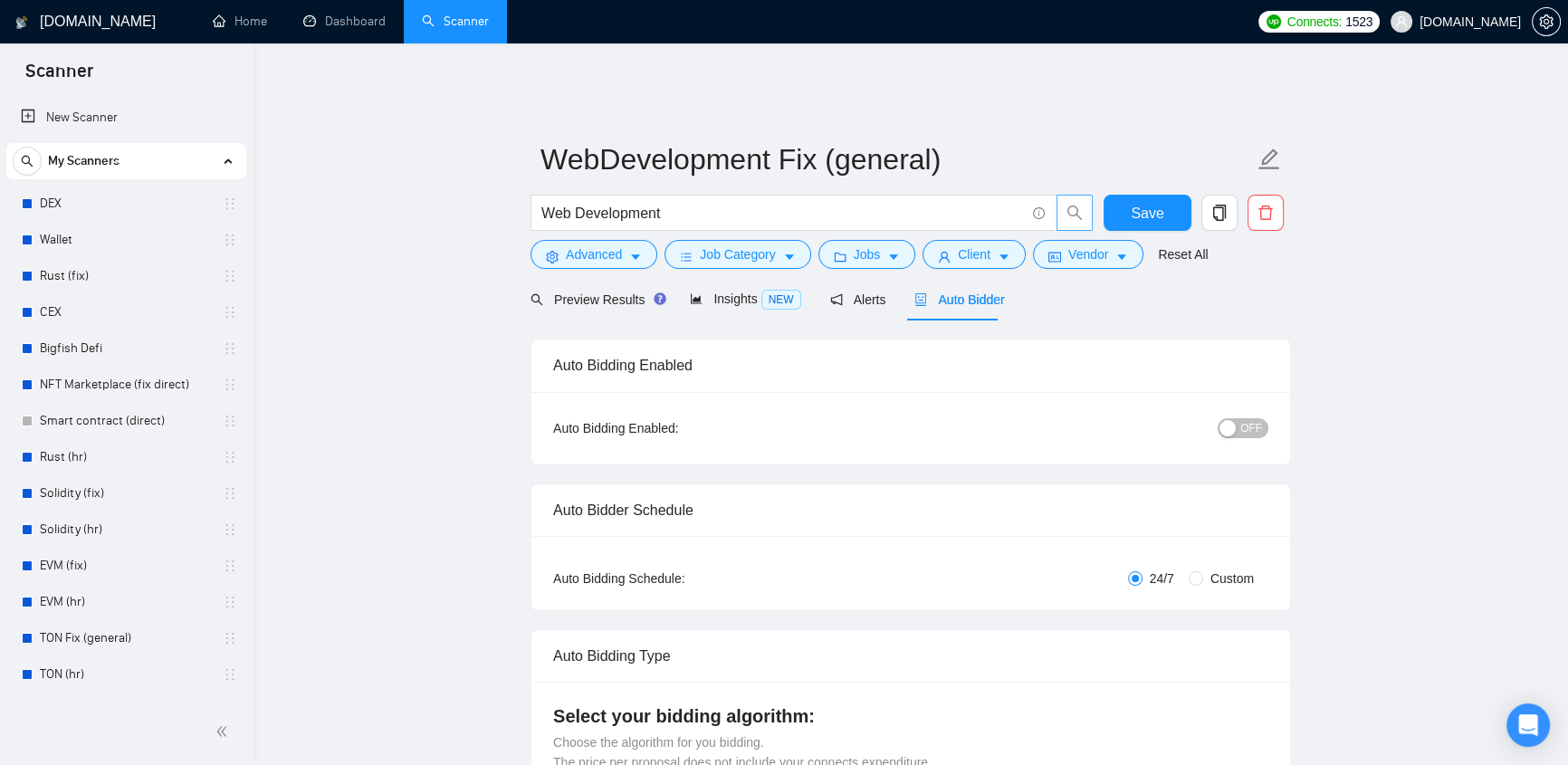
click at [1487, 22] on span "[DOMAIN_NAME]" at bounding box center [1470, 22] width 101 height 0
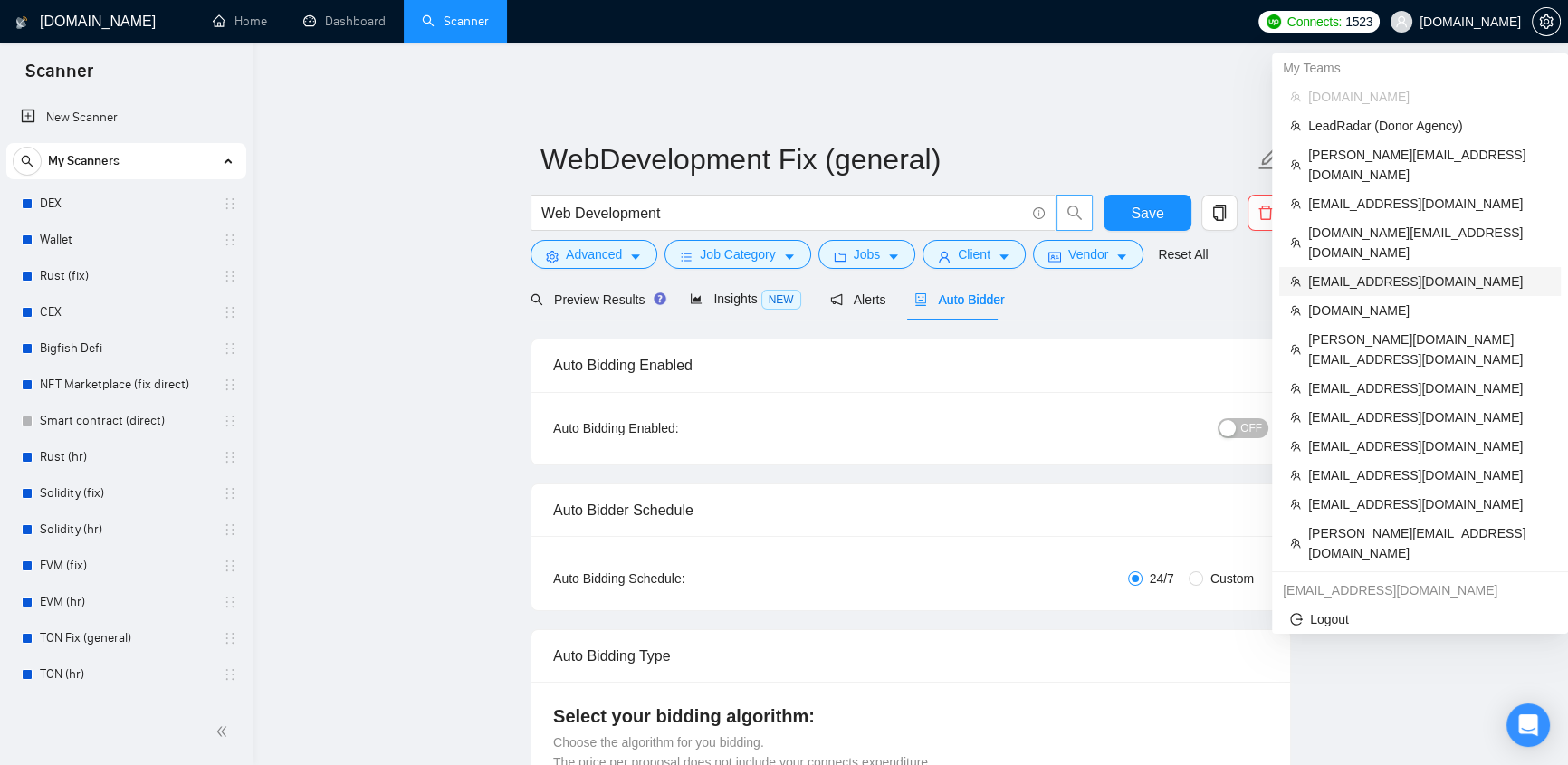
click at [1398, 271] on span "[EMAIL_ADDRESS][DOMAIN_NAME]" at bounding box center [1429, 281] width 242 height 20
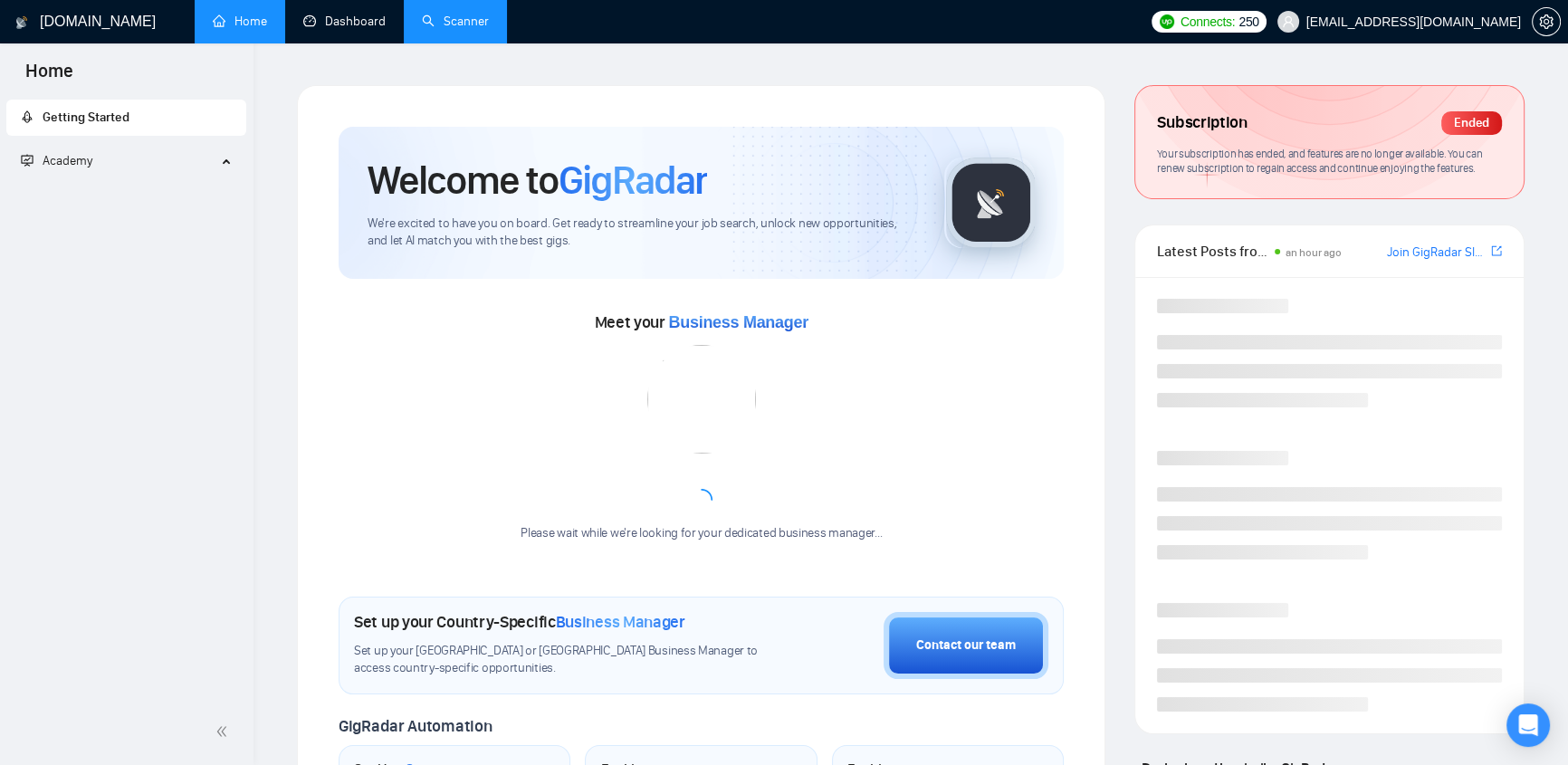
drag, startPoint x: 346, startPoint y: 21, endPoint x: 442, endPoint y: 101, distance: 125.0
click at [346, 21] on link "Dashboard" at bounding box center [343, 22] width 82 height 16
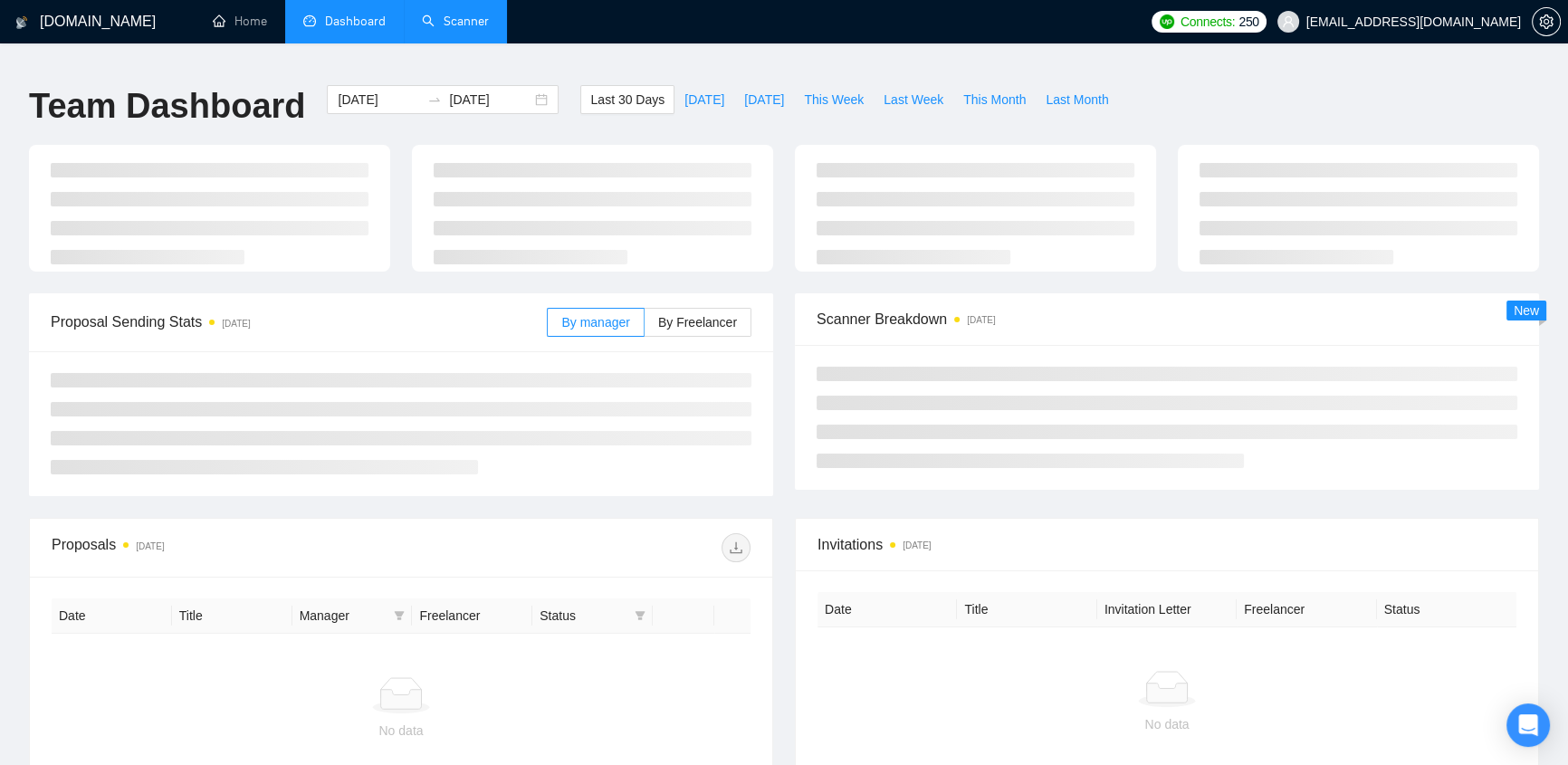
type input "2025-08-27"
type input "2025-09-26"
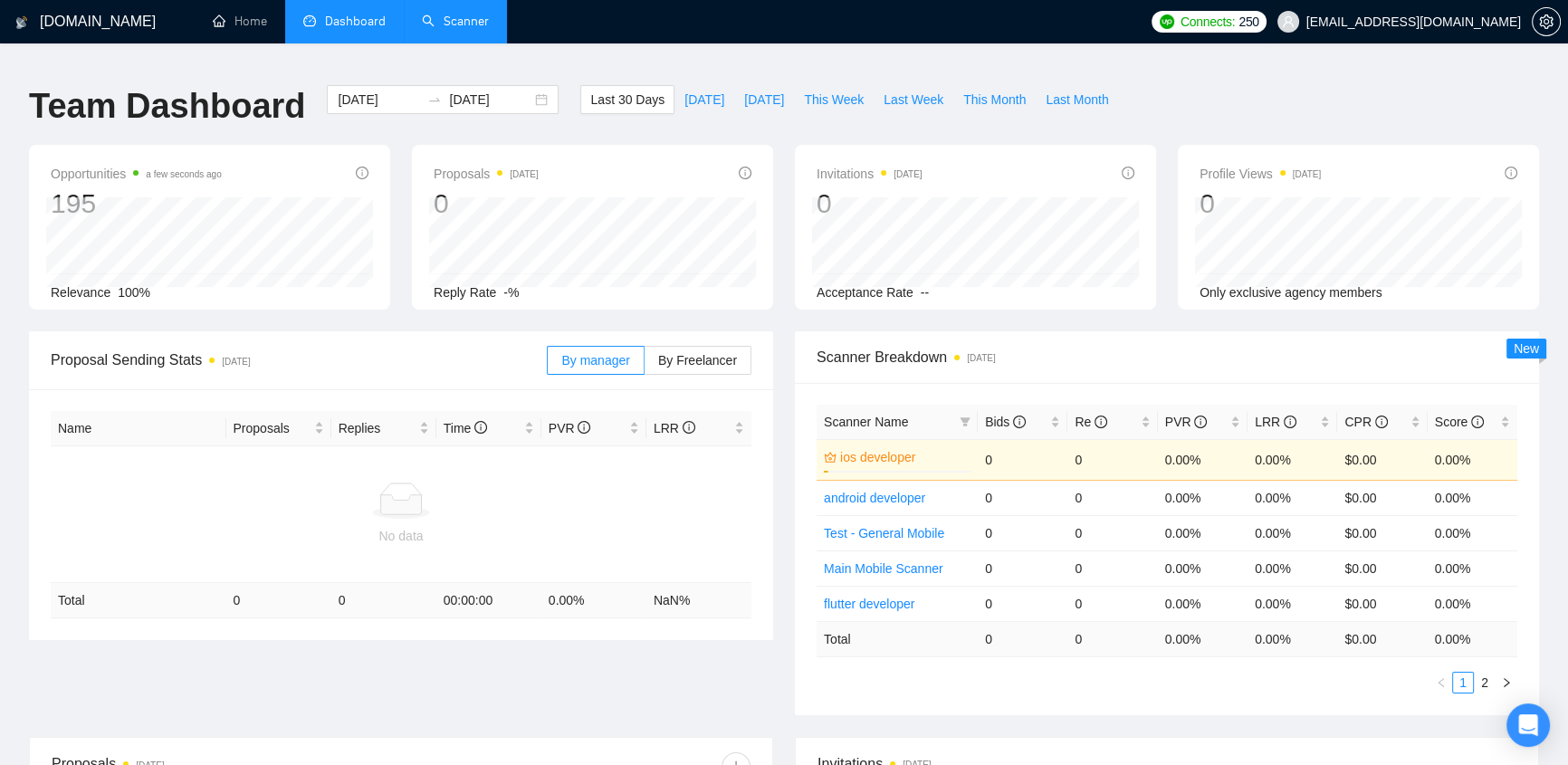
click at [1485, 22] on span "[EMAIL_ADDRESS][DOMAIN_NAME]" at bounding box center [1414, 22] width 215 height 0
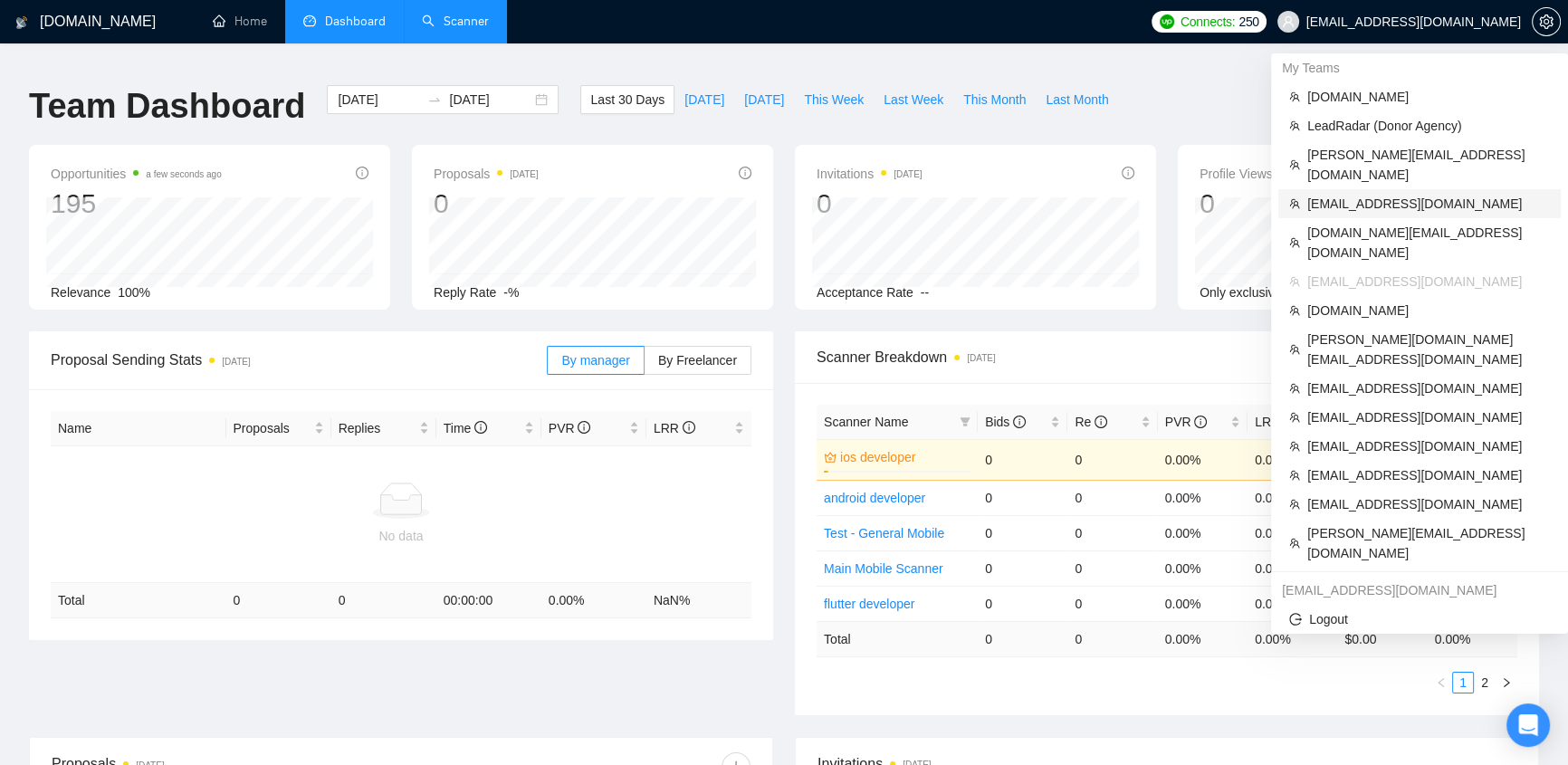
click at [1365, 194] on span "[EMAIL_ADDRESS][DOMAIN_NAME]" at bounding box center [1428, 204] width 243 height 20
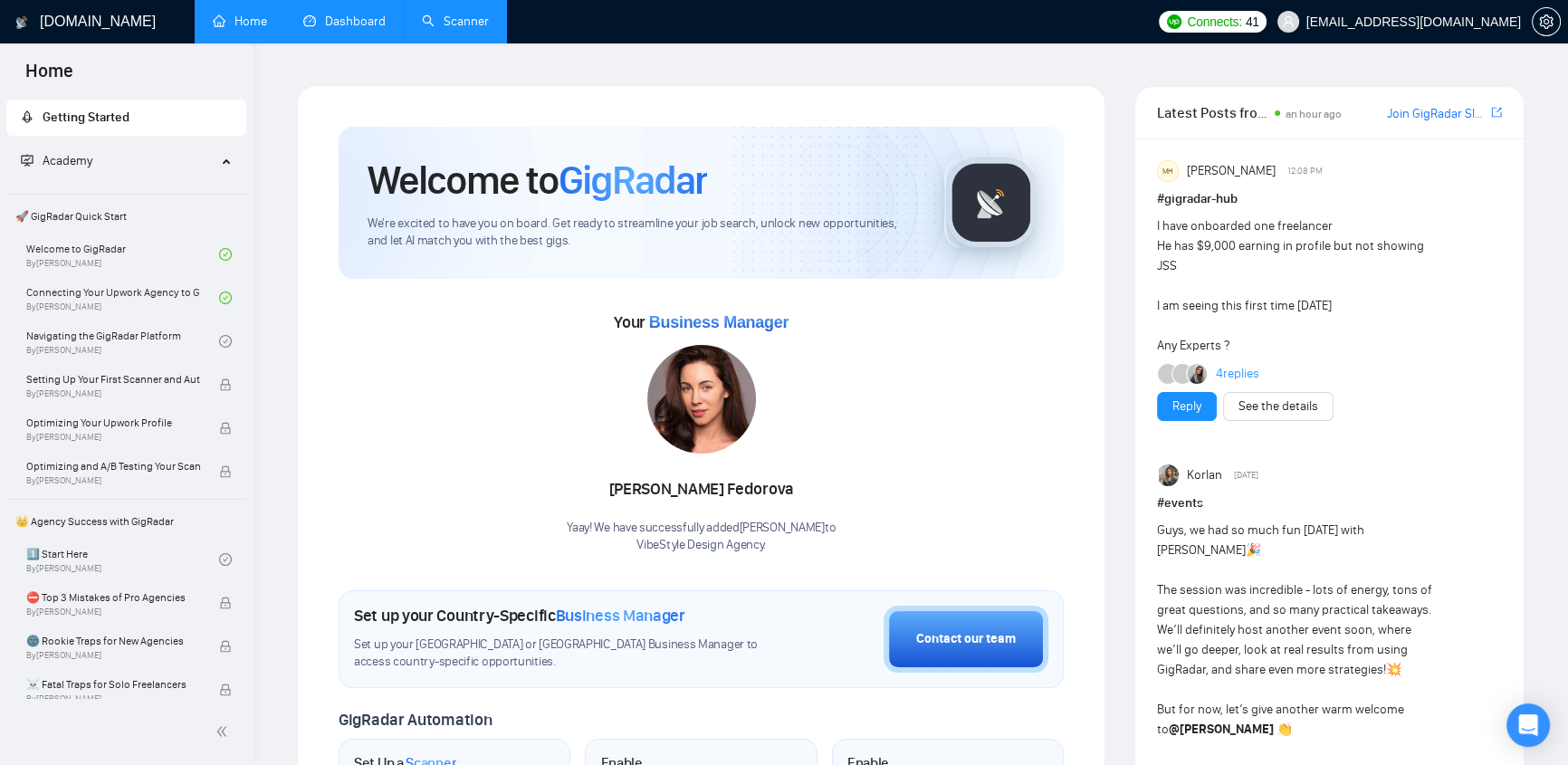
click at [353, 29] on link "Dashboard" at bounding box center [343, 22] width 82 height 16
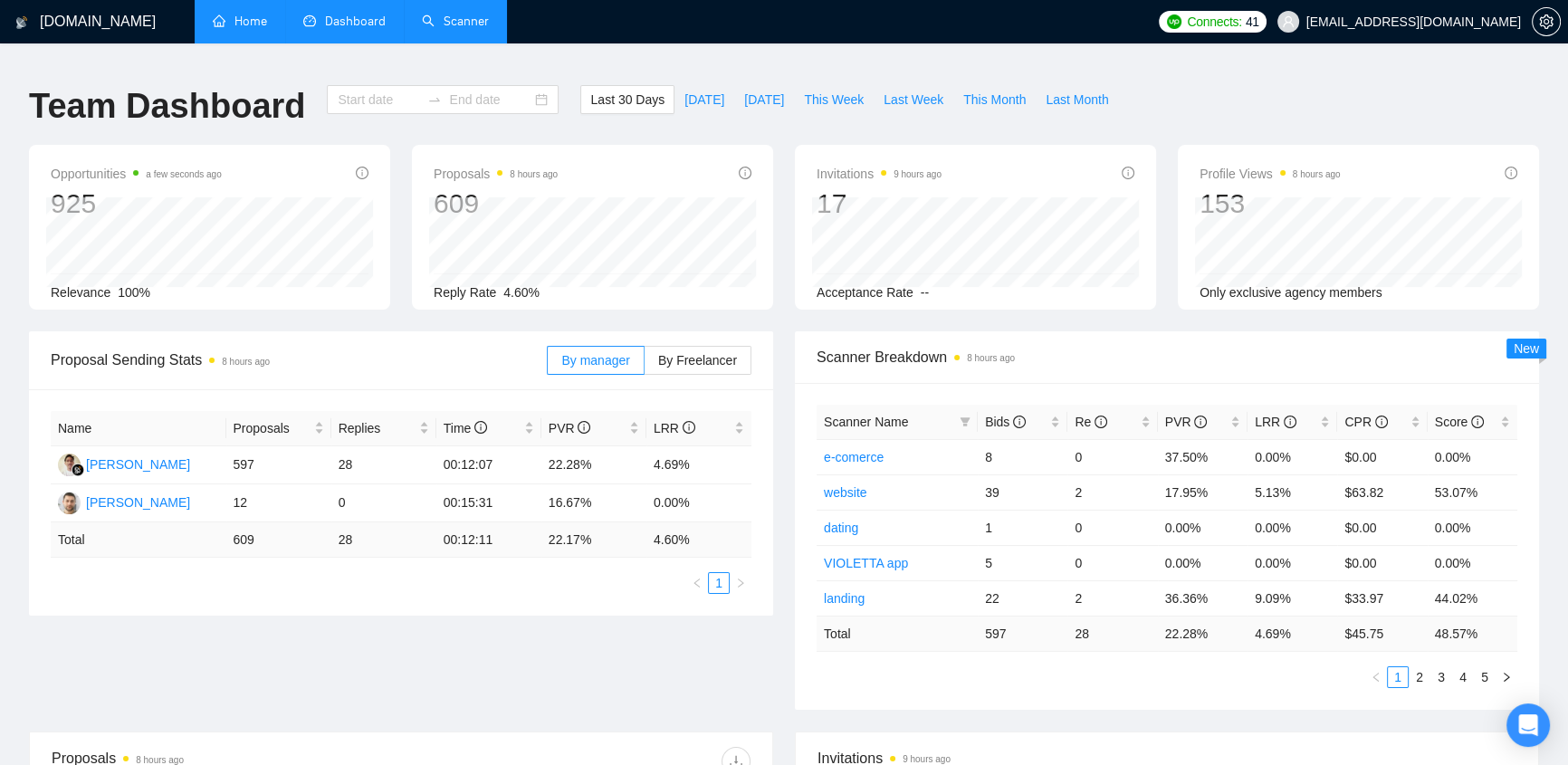
type input "2025-08-27"
type input "2025-09-26"
click at [994, 415] on span "Bids" at bounding box center [1005, 422] width 41 height 15
click at [1001, 415] on span "Bids" at bounding box center [1005, 422] width 41 height 15
click at [1002, 415] on span "Bids" at bounding box center [1005, 422] width 41 height 15
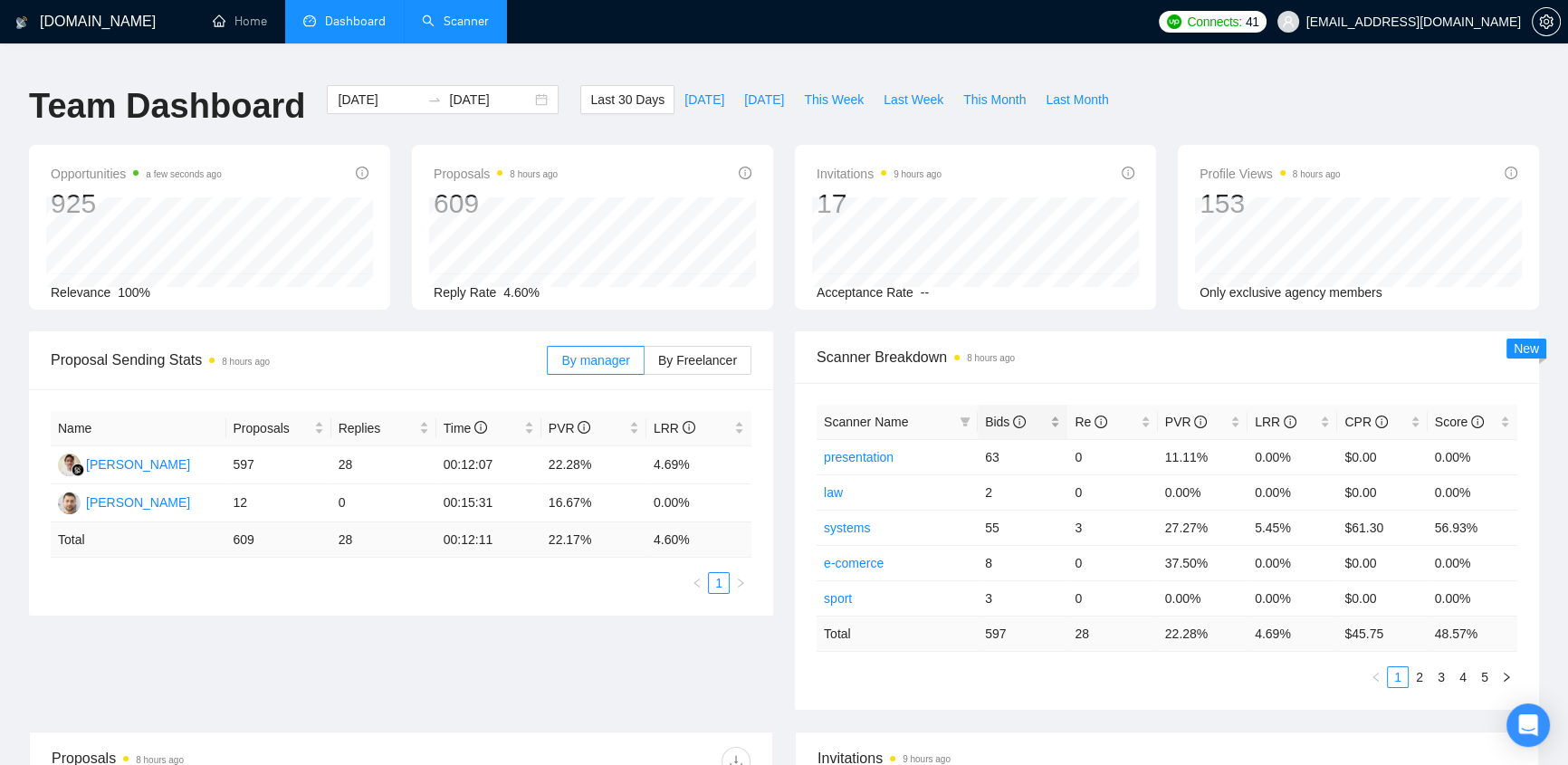
click at [1002, 415] on span "Bids" at bounding box center [1005, 422] width 41 height 15
drag, startPoint x: 1318, startPoint y: 547, endPoint x: 1248, endPoint y: 546, distance: 70.0
click at [1248, 546] on td "9.62%" at bounding box center [1293, 563] width 90 height 36
click at [1249, 551] on td "9.62%" at bounding box center [1293, 563] width 90 height 36
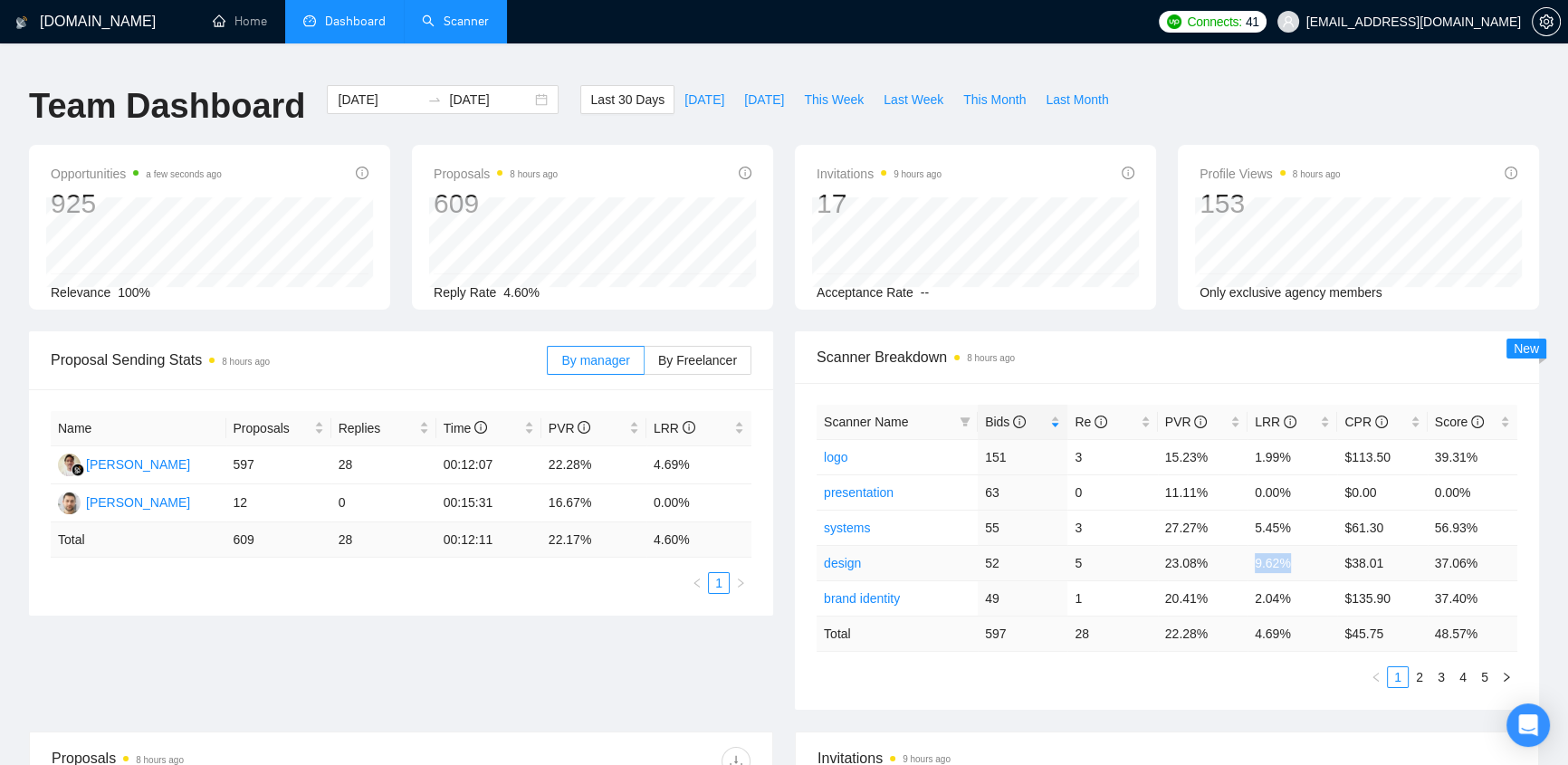
drag, startPoint x: 1252, startPoint y: 551, endPoint x: 1299, endPoint y: 533, distance: 50.3
click at [1299, 545] on td "9.62%" at bounding box center [1293, 563] width 90 height 36
drag, startPoint x: 1291, startPoint y: 583, endPoint x: 1255, endPoint y: 577, distance: 36.5
click at [1255, 580] on td "2.04%" at bounding box center [1293, 598] width 90 height 36
drag, startPoint x: 441, startPoint y: 448, endPoint x: 526, endPoint y: 434, distance: 86.1
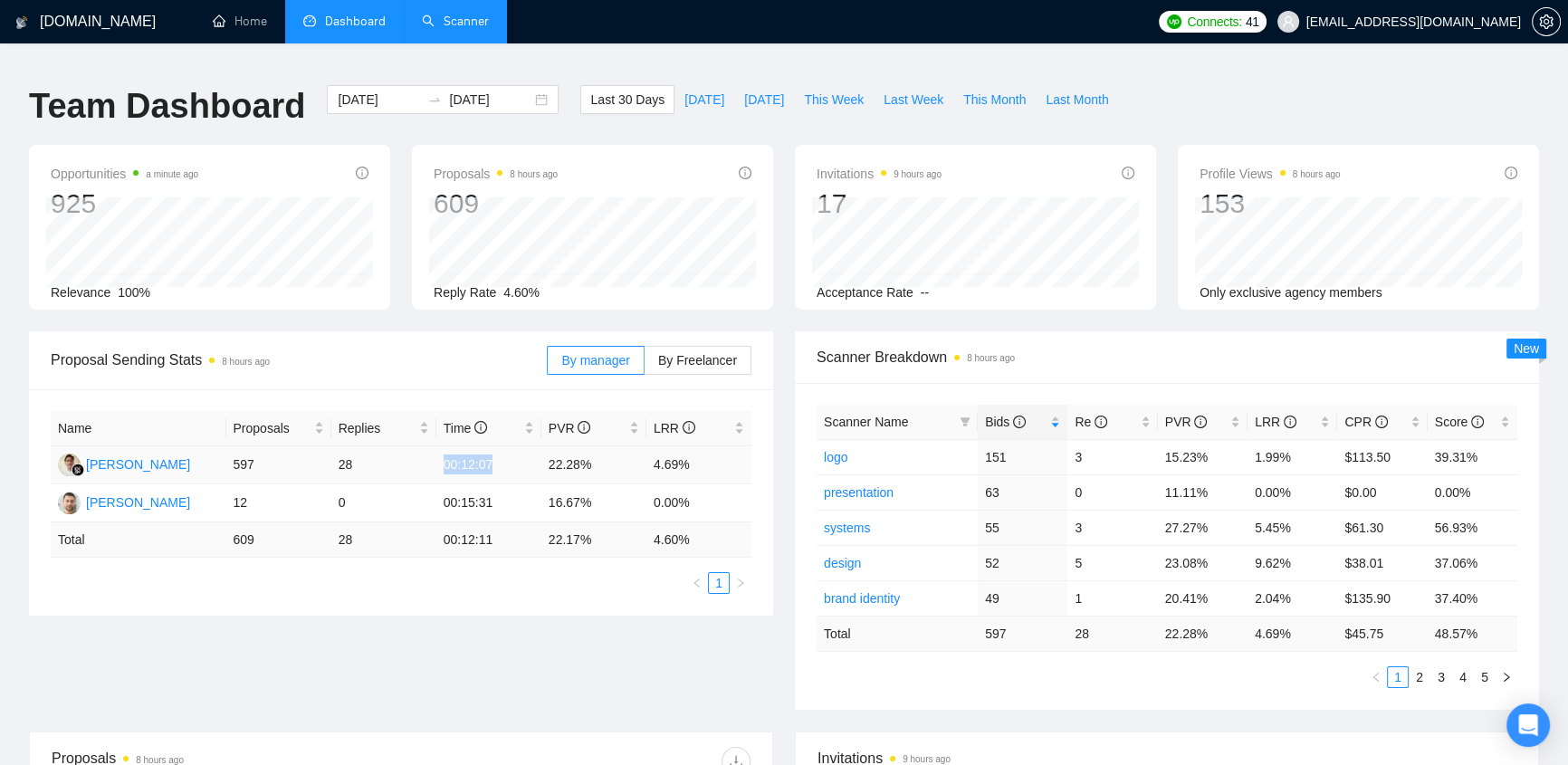
click at [526, 446] on td "00:12:07" at bounding box center [489, 465] width 105 height 38
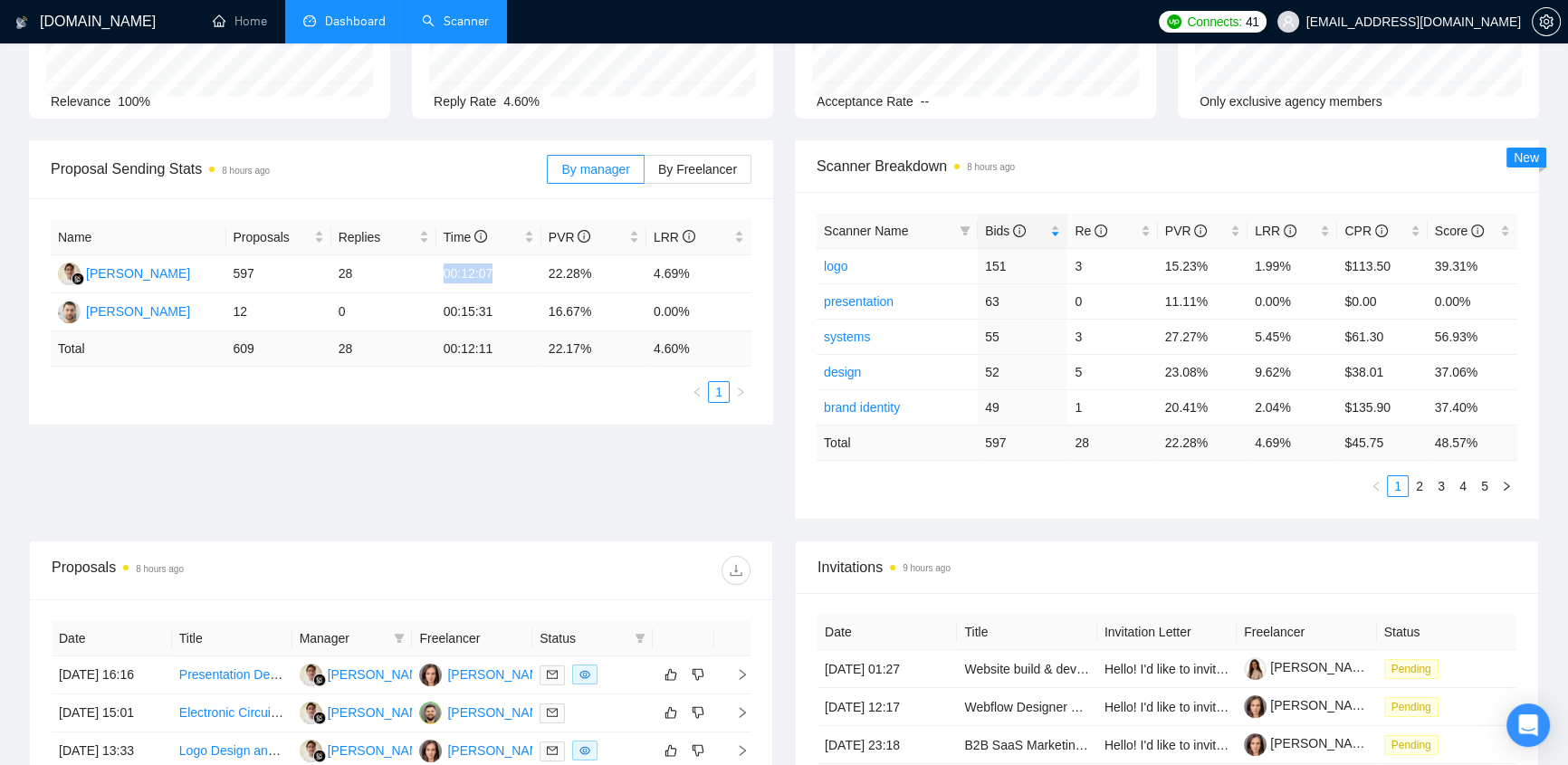
scroll to position [576, 0]
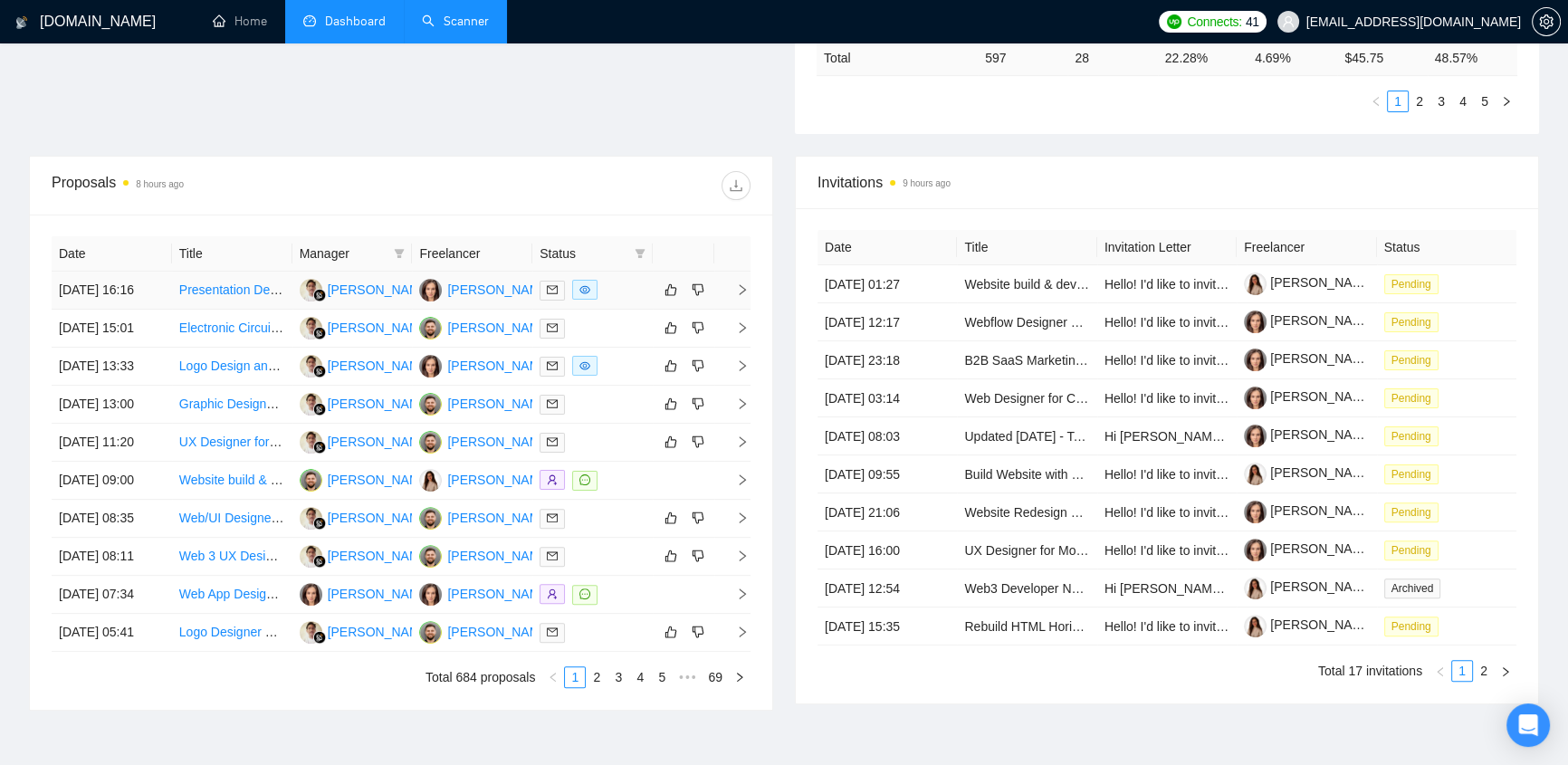
click at [609, 280] on div at bounding box center [592, 290] width 106 height 21
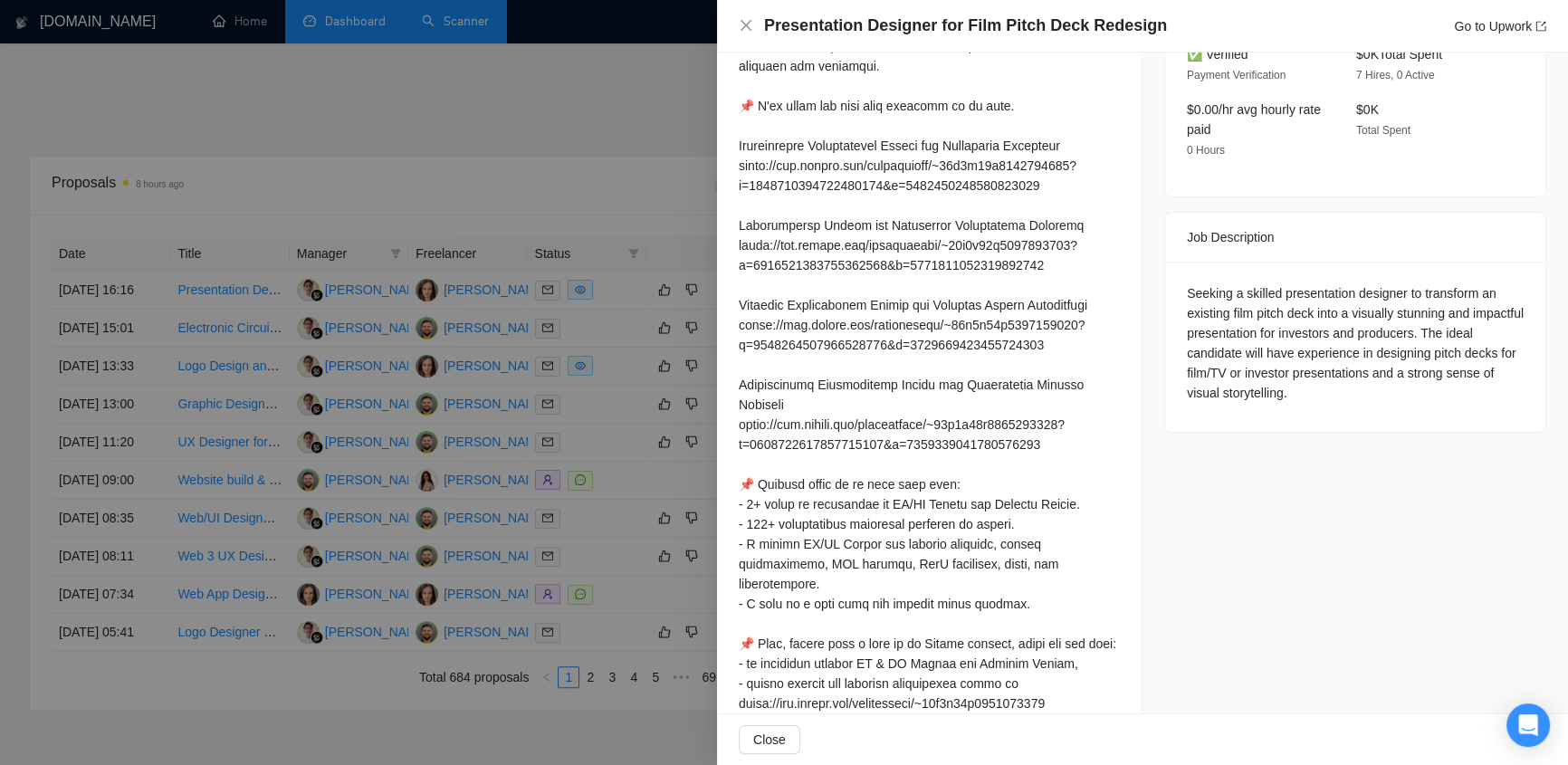
scroll to position [0, 0]
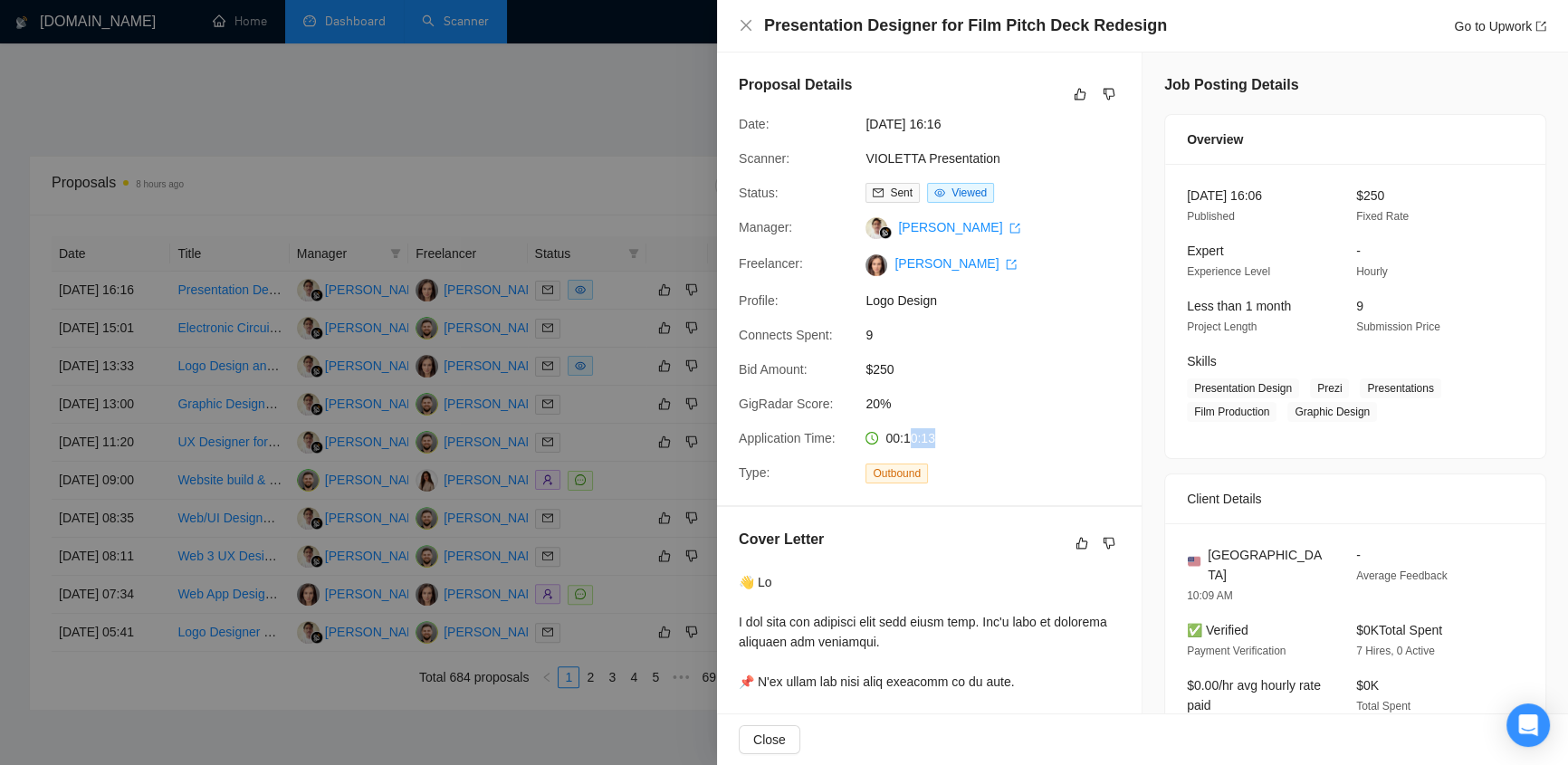
drag, startPoint x: 900, startPoint y: 451, endPoint x: 905, endPoint y: 434, distance: 17.7
click at [905, 434] on div "00:10:13" at bounding box center [953, 438] width 191 height 20
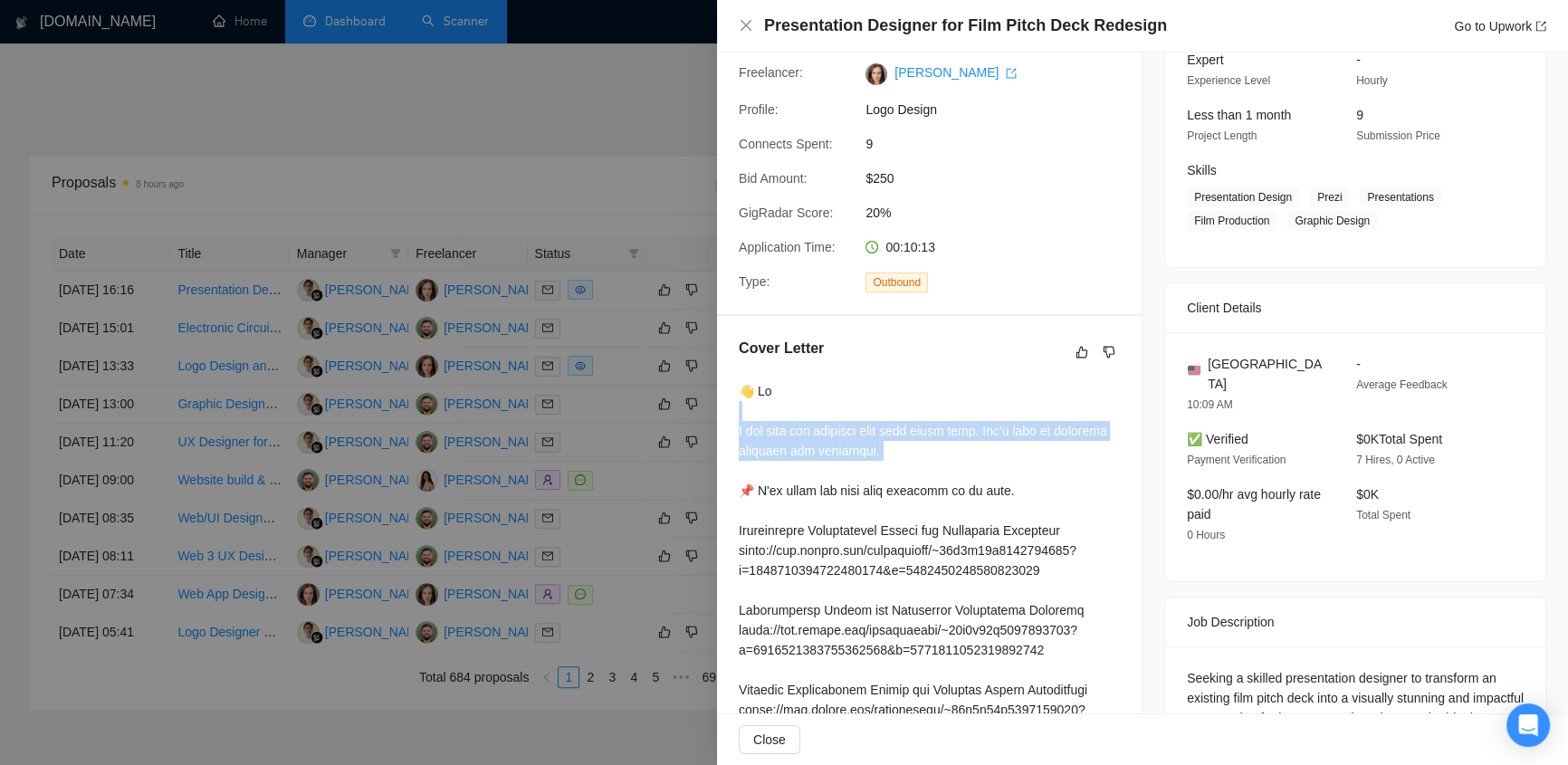
drag, startPoint x: 734, startPoint y: 419, endPoint x: 924, endPoint y: 462, distance: 194.8
click at [924, 463] on div "Cover Letter" at bounding box center [930, 771] width 425 height 910
drag, startPoint x: 757, startPoint y: 437, endPoint x: 1041, endPoint y: 447, distance: 284.2
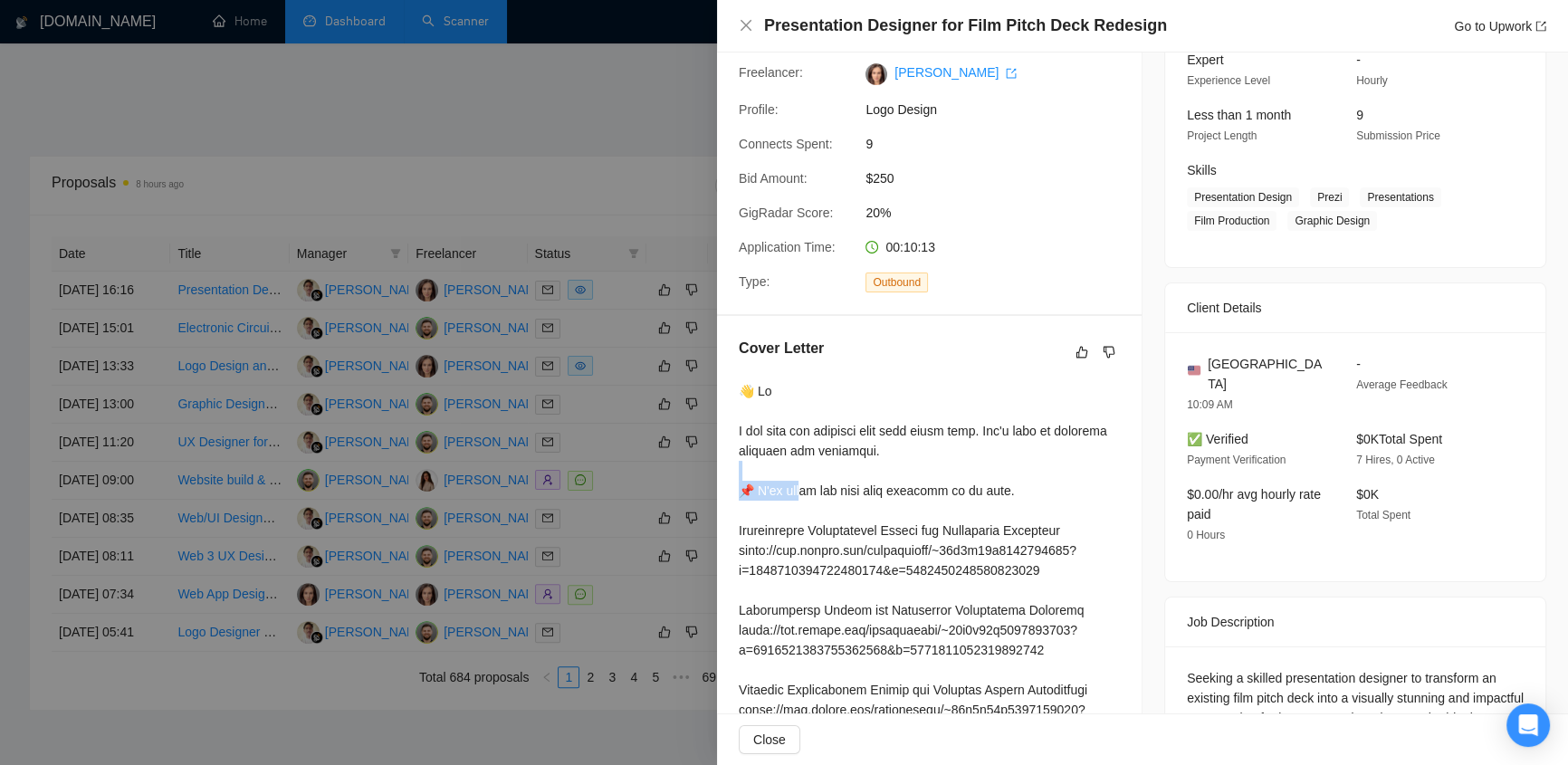
drag, startPoint x: 794, startPoint y: 489, endPoint x: 997, endPoint y: 500, distance: 203.3
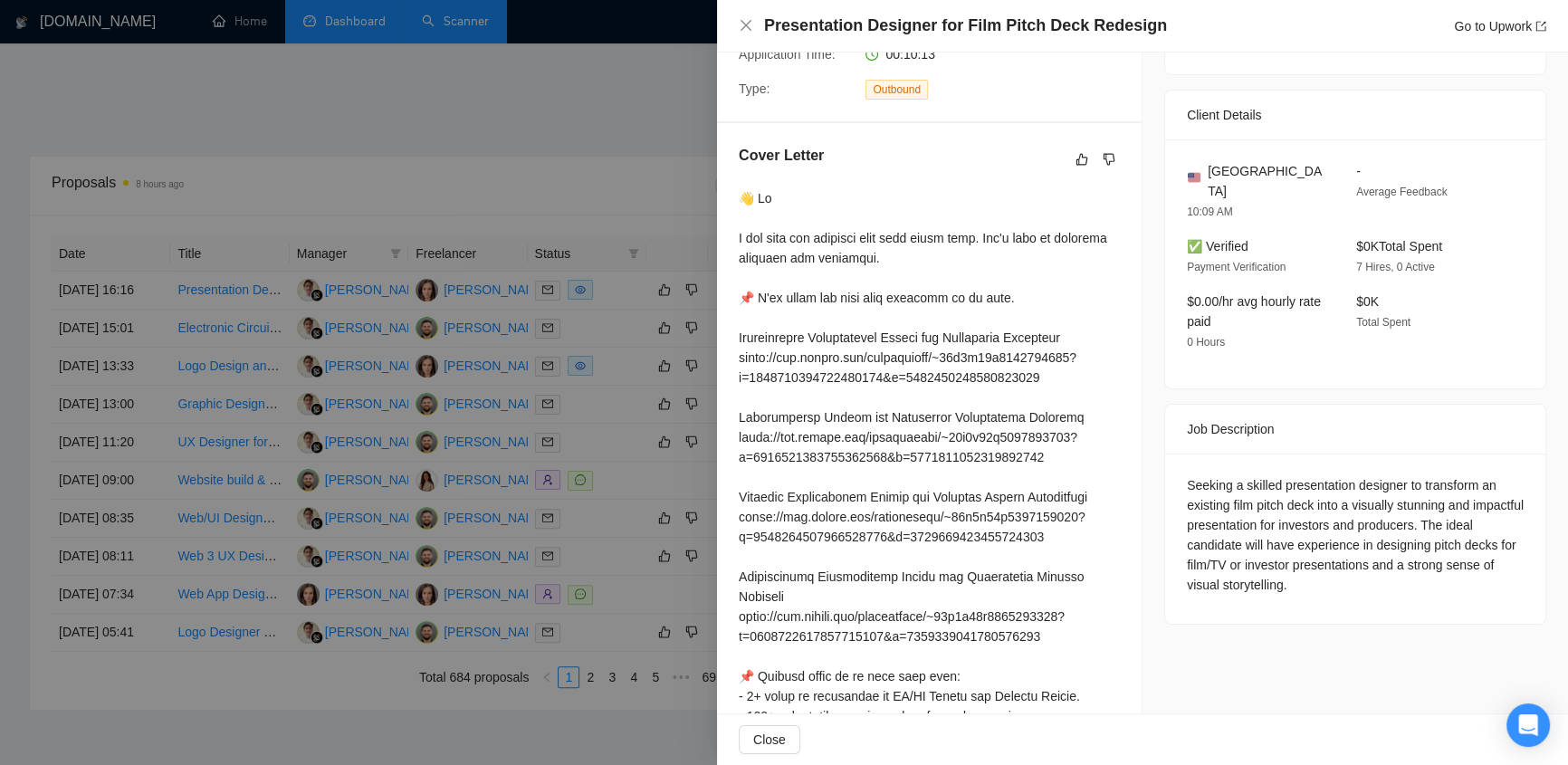
scroll to position [685, 0]
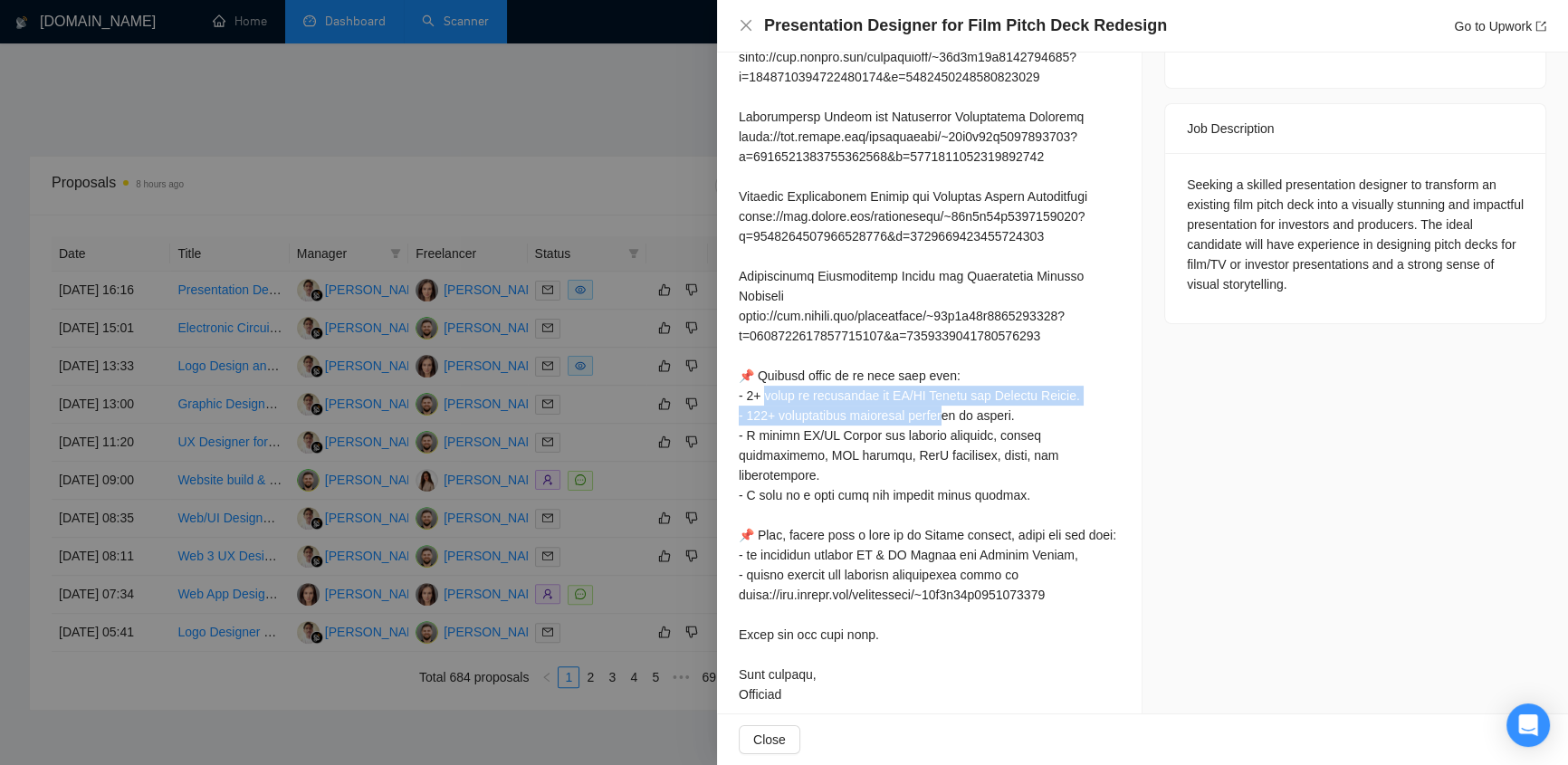
drag, startPoint x: 770, startPoint y: 368, endPoint x: 946, endPoint y: 399, distance: 178.7
click at [947, 399] on div at bounding box center [929, 296] width 381 height 816
click at [838, 477] on div at bounding box center [929, 296] width 381 height 816
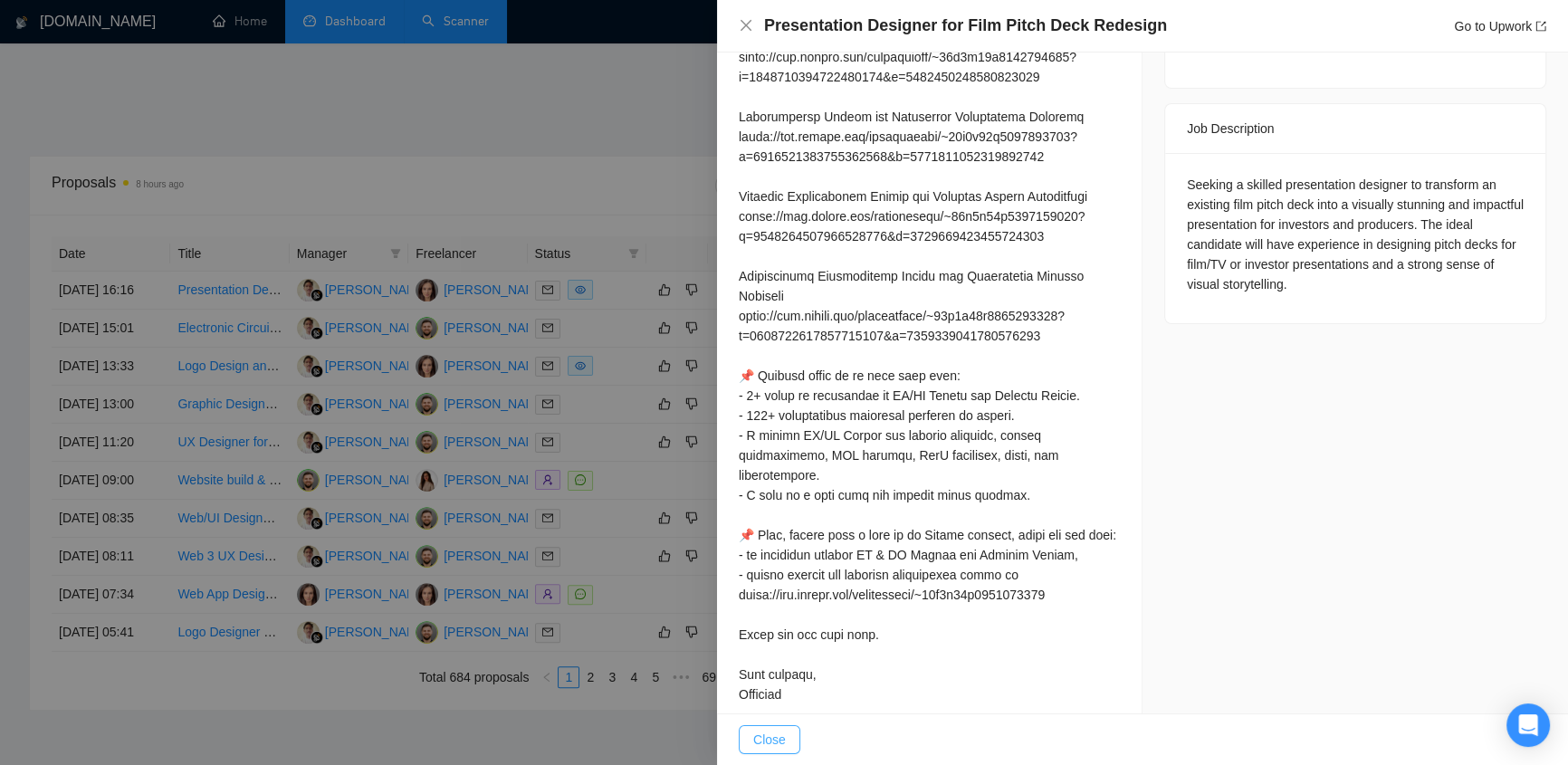
click at [776, 736] on span "Close" at bounding box center [769, 739] width 33 height 20
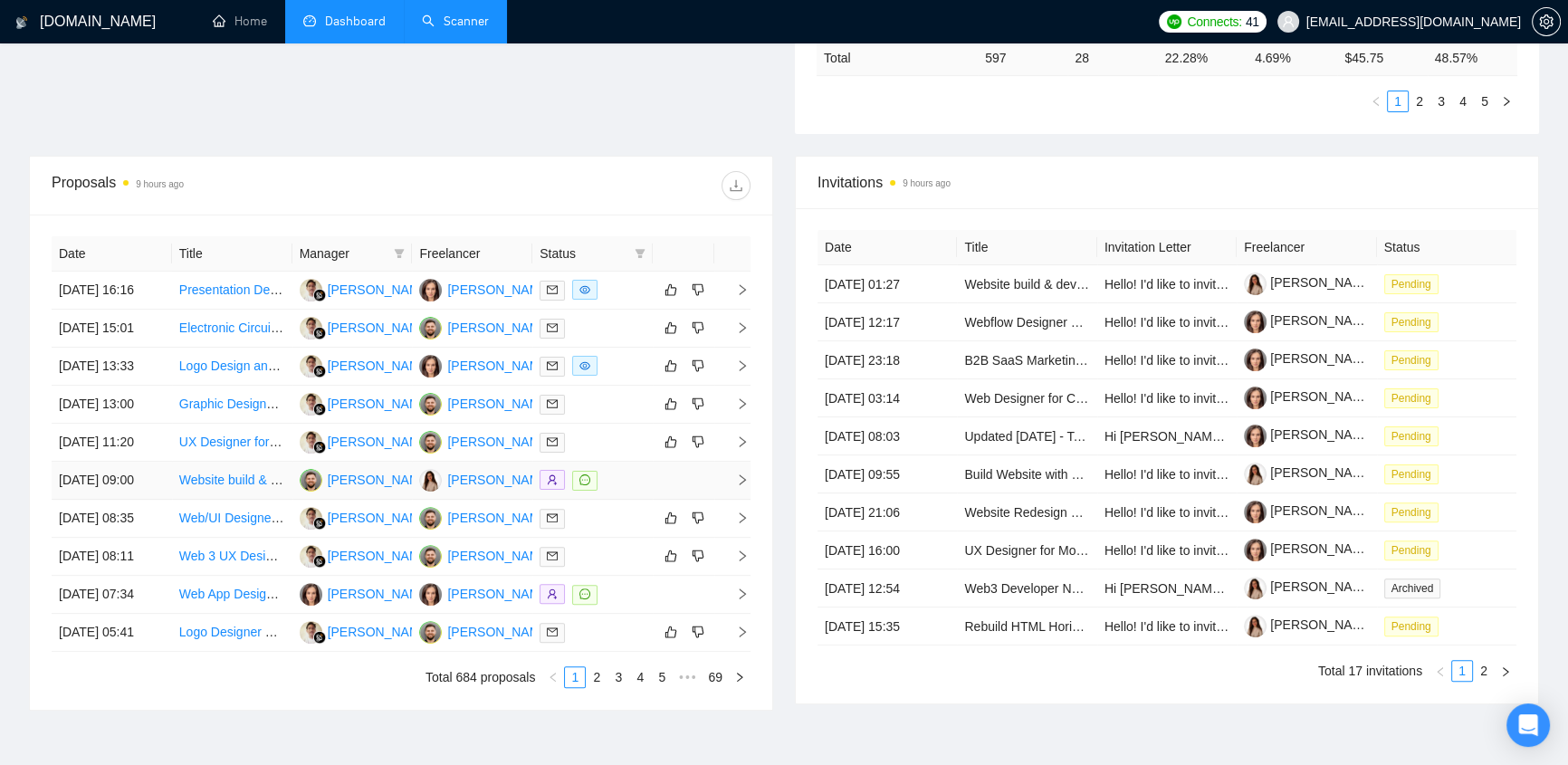
scroll to position [0, 0]
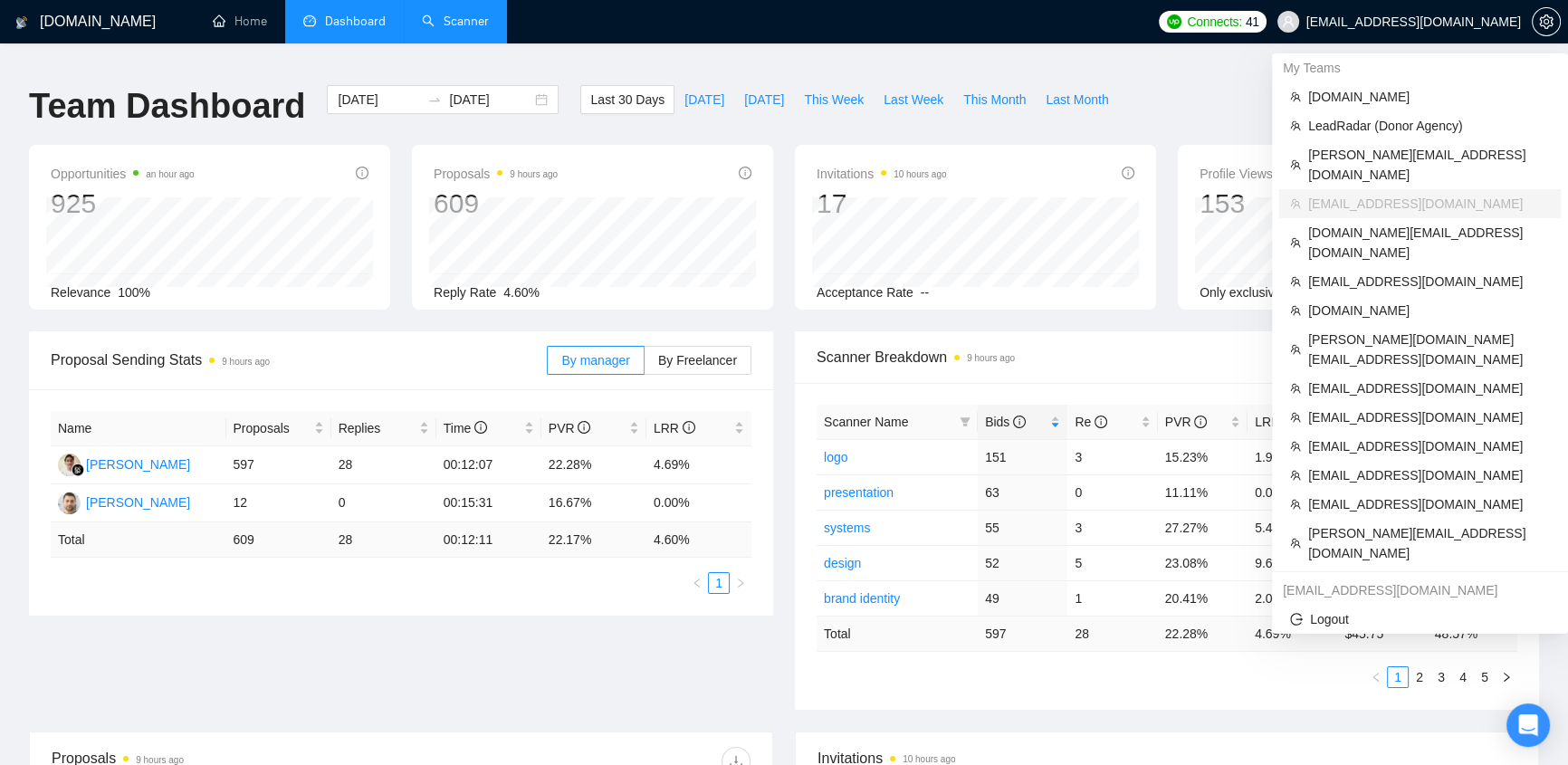
click at [1467, 22] on span "[EMAIL_ADDRESS][DOMAIN_NAME]" at bounding box center [1414, 22] width 215 height 0
click at [1362, 97] on span "[DOMAIN_NAME]" at bounding box center [1429, 97] width 242 height 20
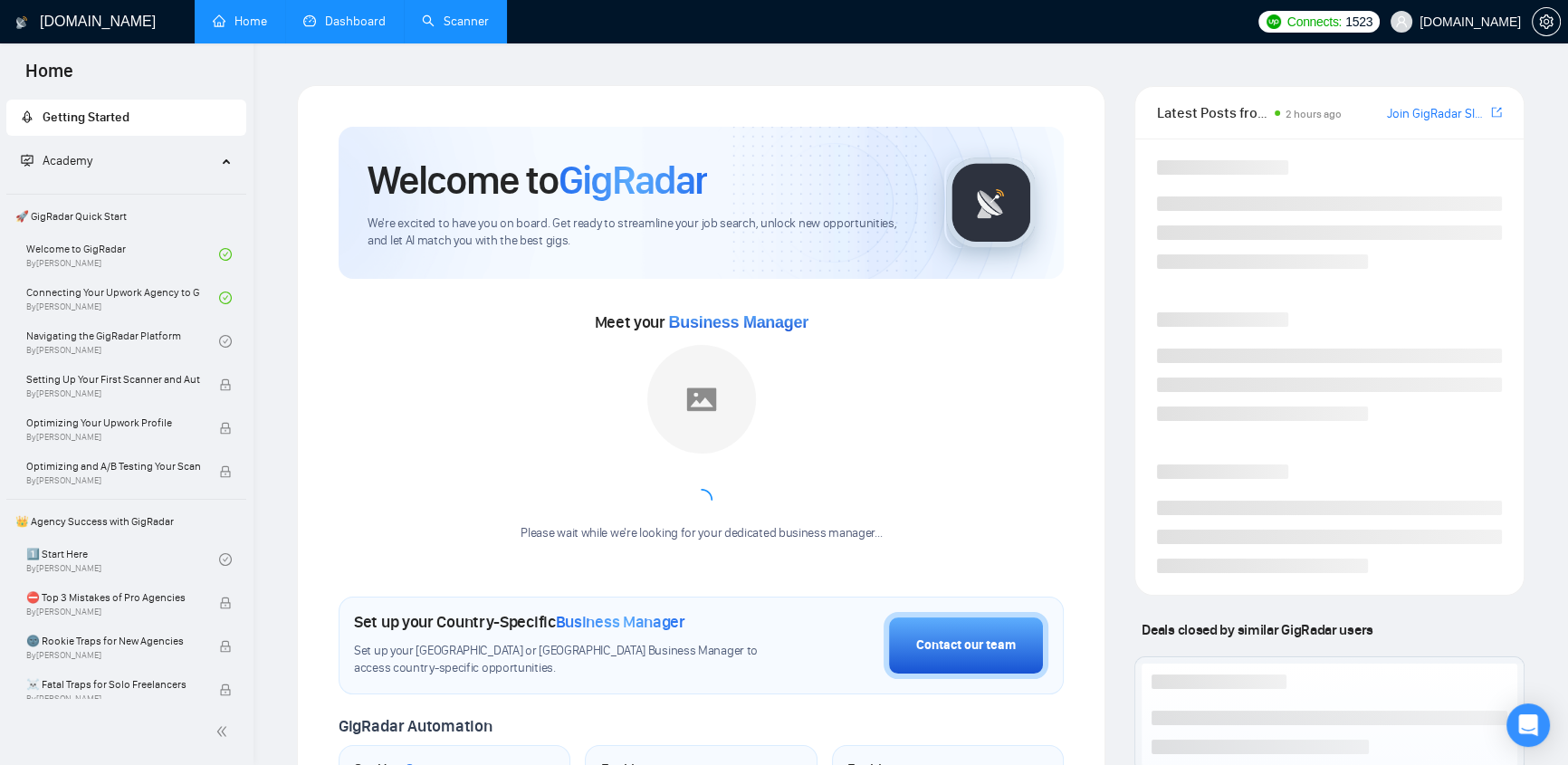
click at [462, 22] on link "Scanner" at bounding box center [455, 22] width 67 height 16
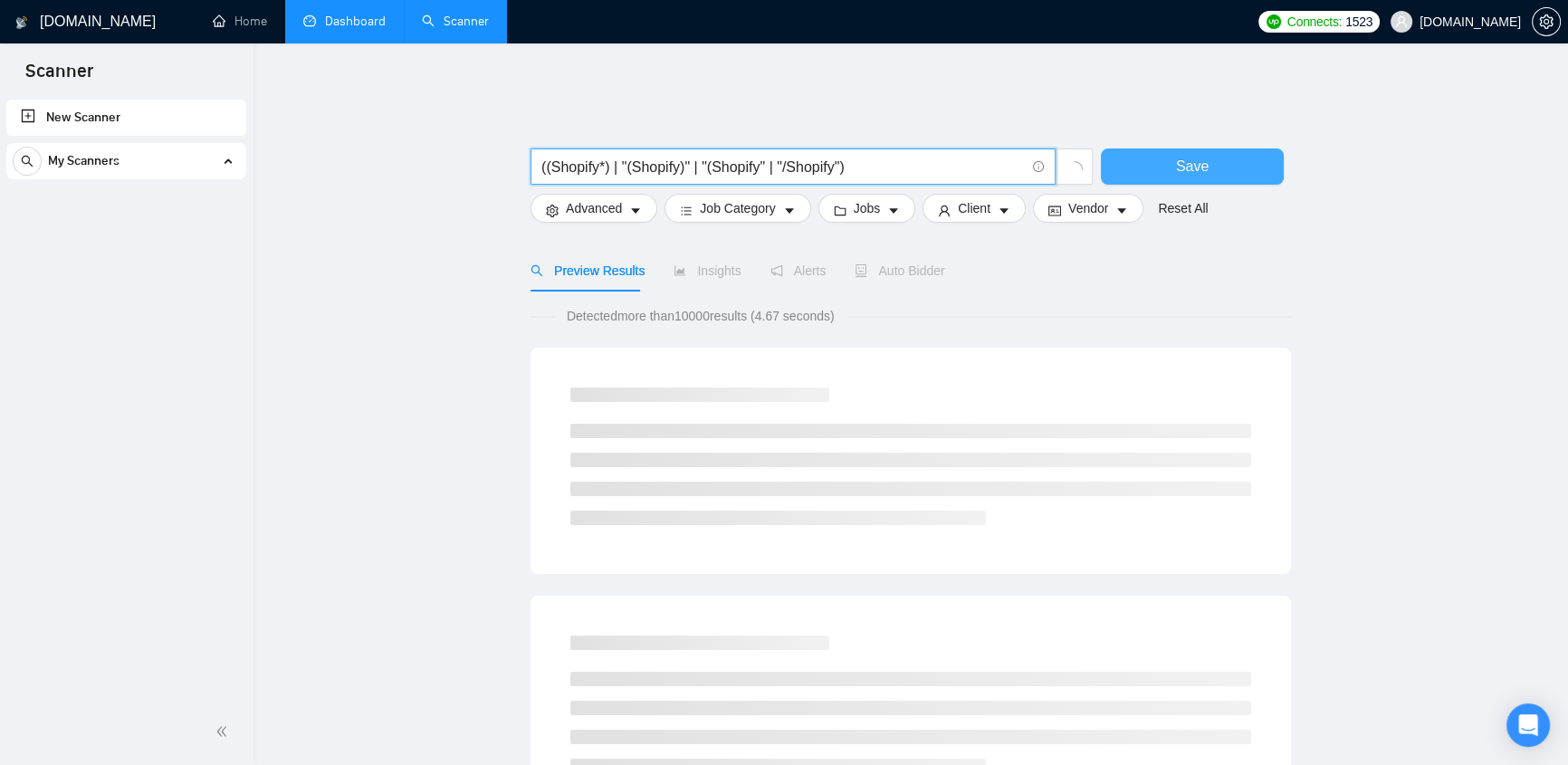
type input "((Shopify*) | "(Shopify)" | "(Shopify" | "/Shopify")"
click at [1209, 148] on button "Save" at bounding box center [1192, 166] width 183 height 37
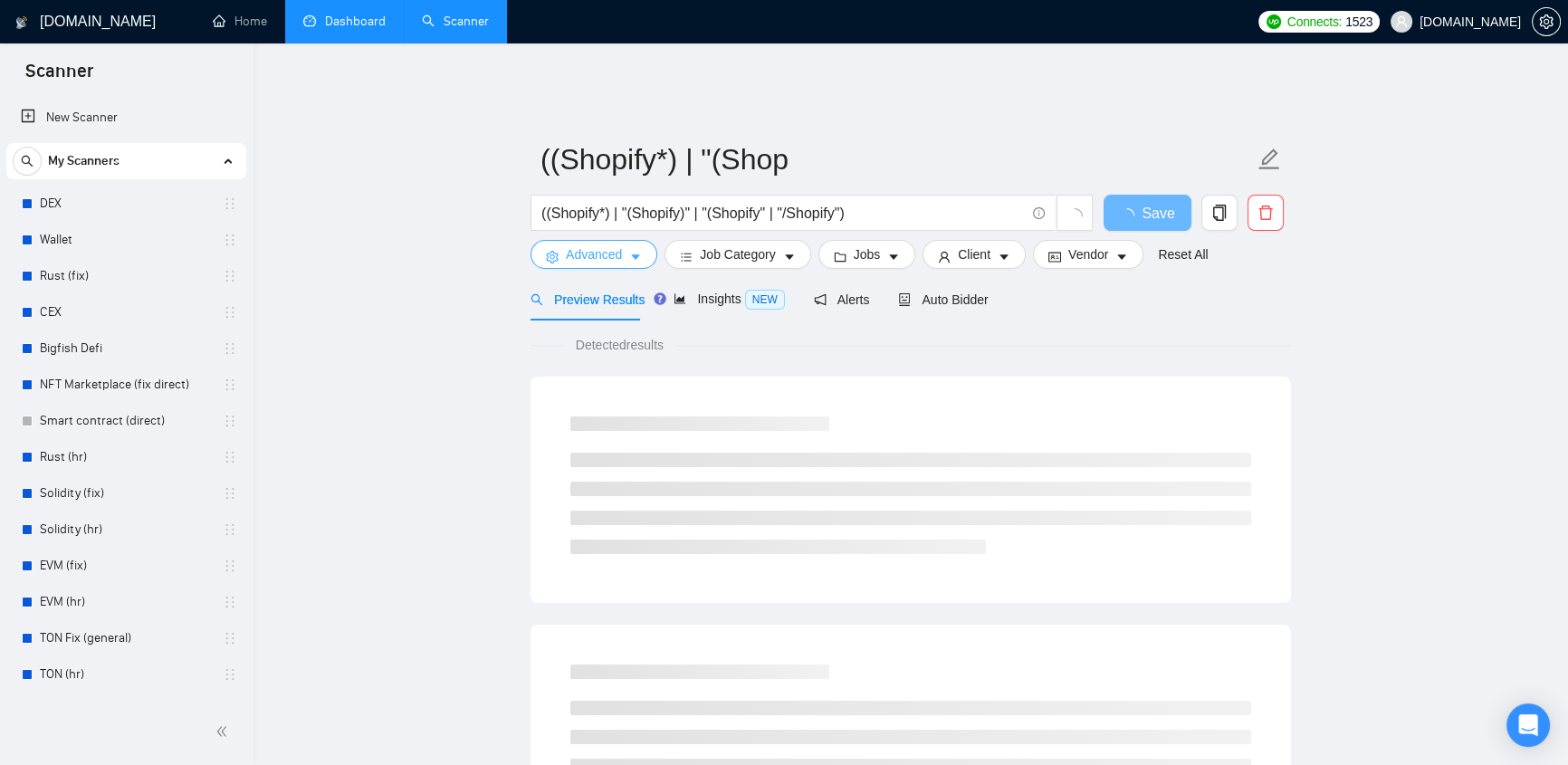
click at [625, 245] on button "Advanced" at bounding box center [594, 253] width 127 height 29
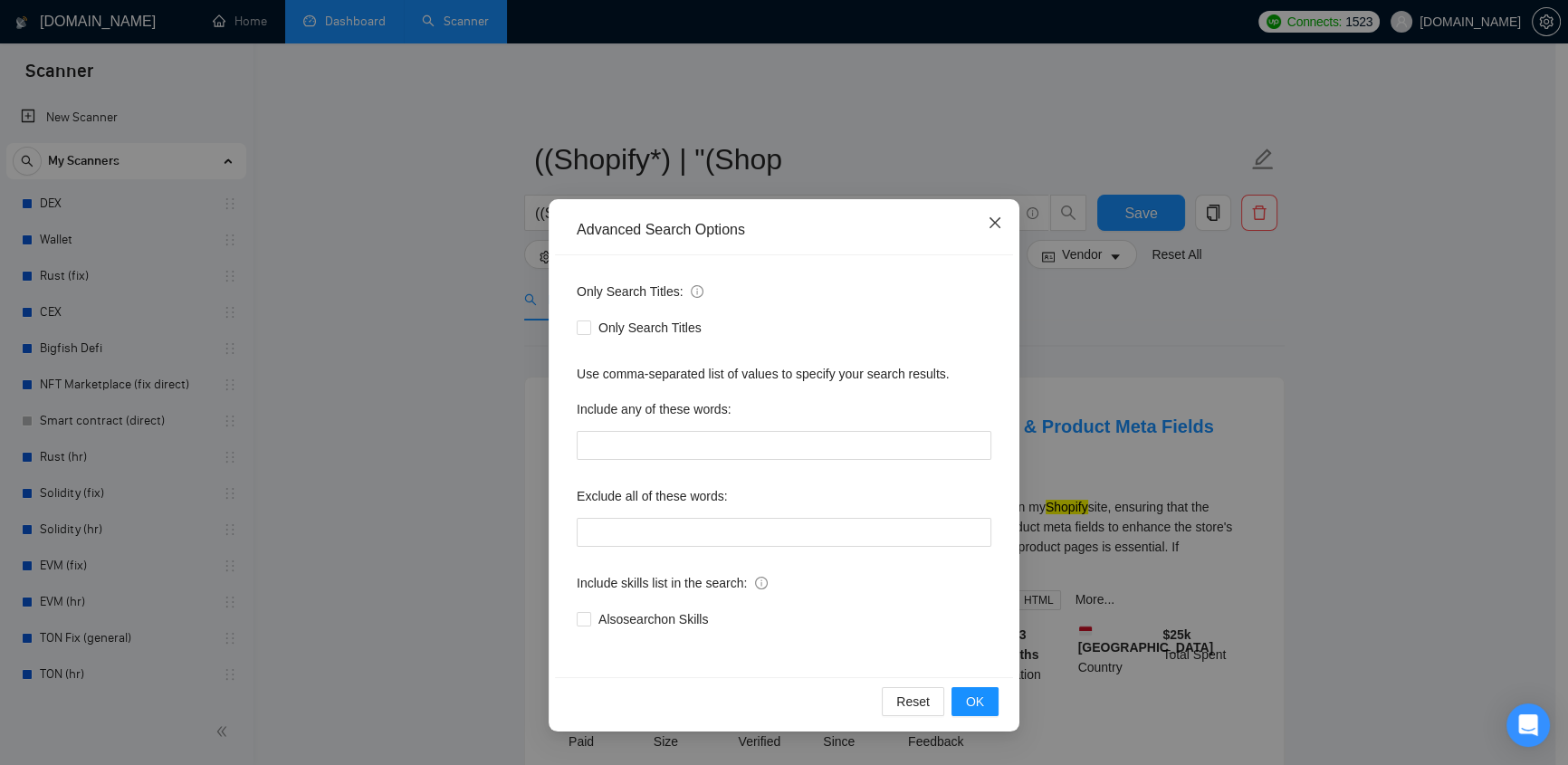
click at [993, 223] on icon "close" at bounding box center [995, 223] width 15 height 15
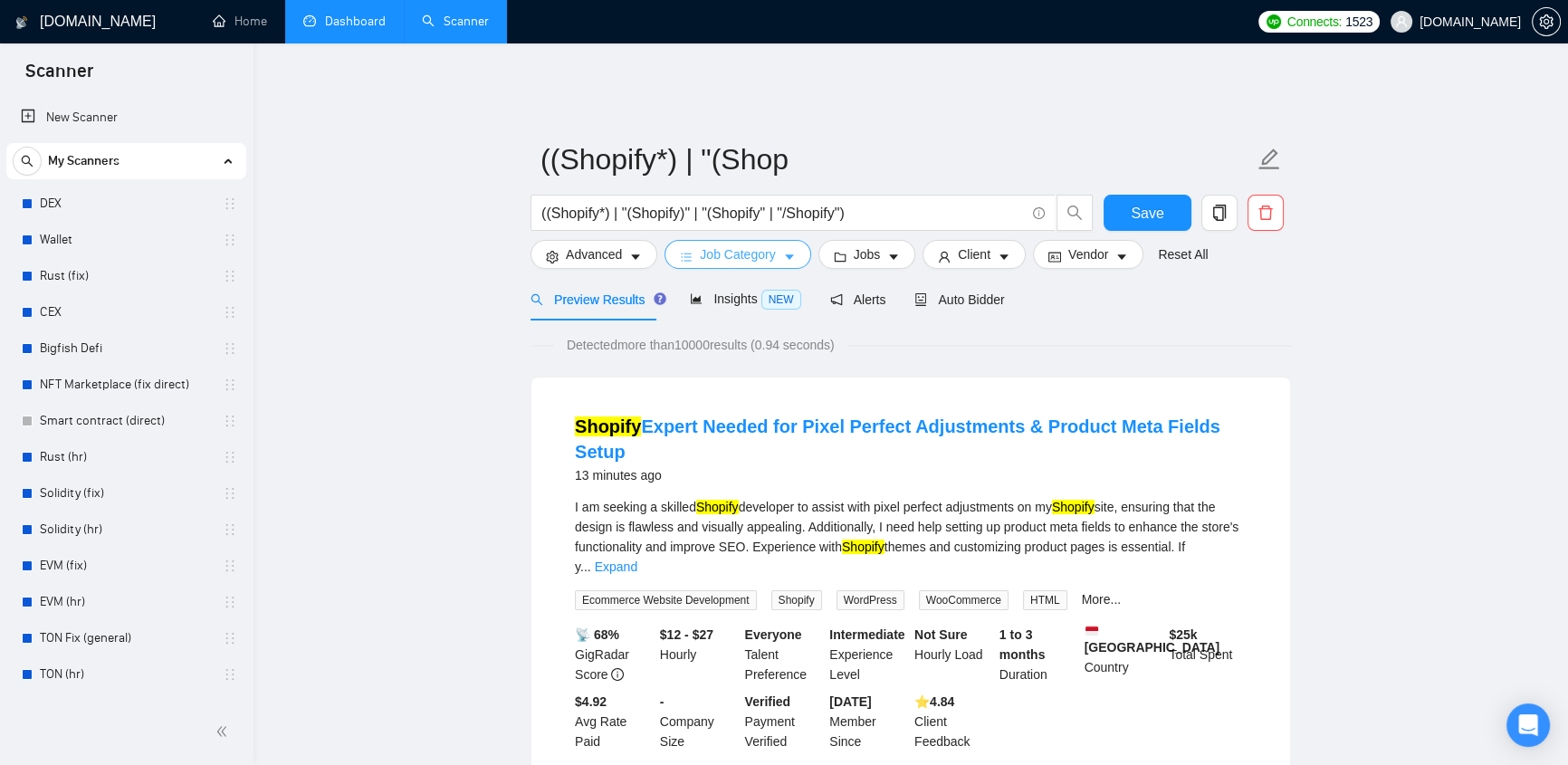
click at [762, 244] on span "Job Category" at bounding box center [737, 254] width 75 height 20
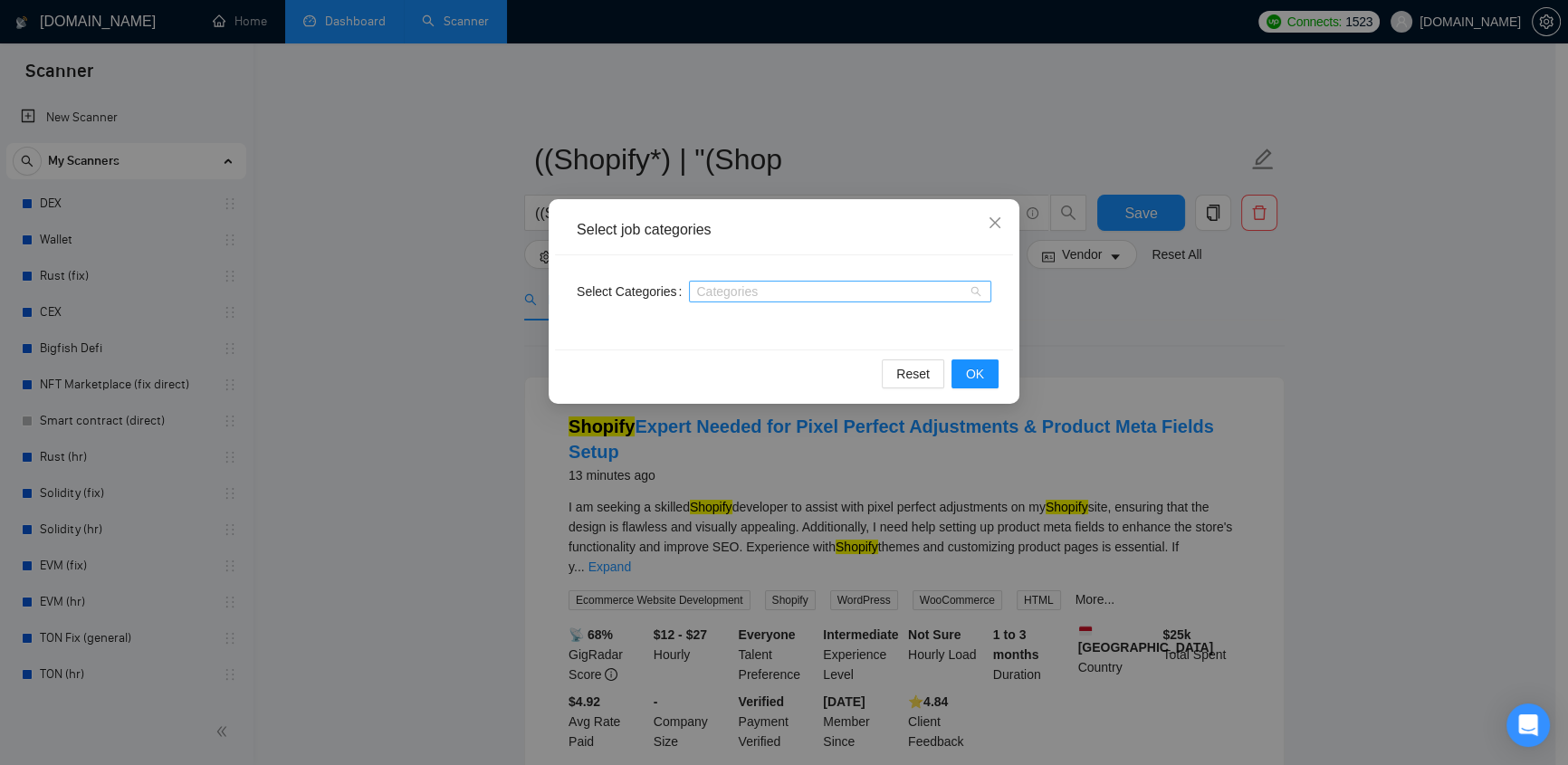
click at [768, 287] on div at bounding box center [832, 291] width 275 height 15
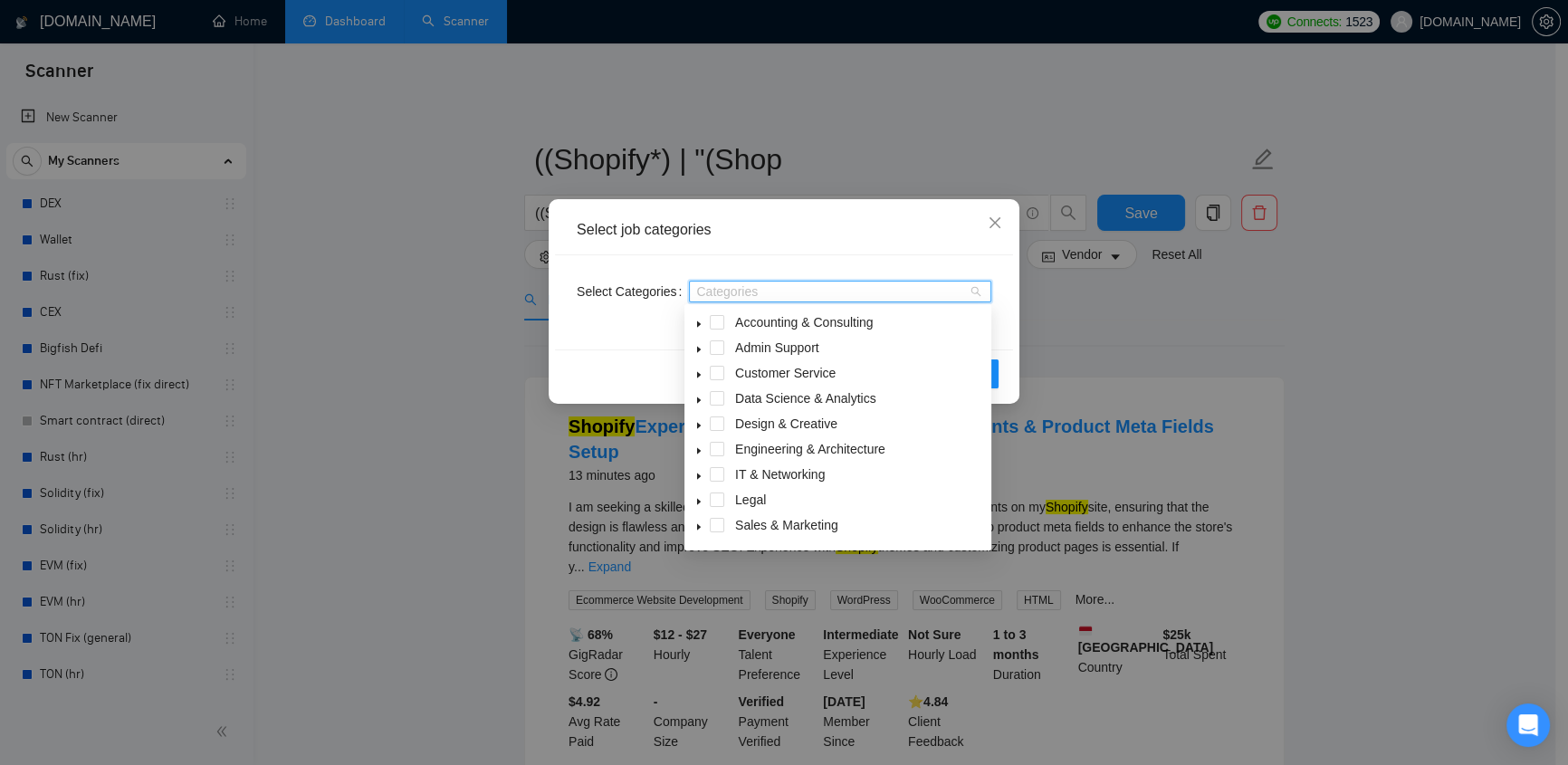
click at [1105, 313] on div "Select job categories Select Categories Categories Reset OK" at bounding box center [784, 382] width 1568 height 765
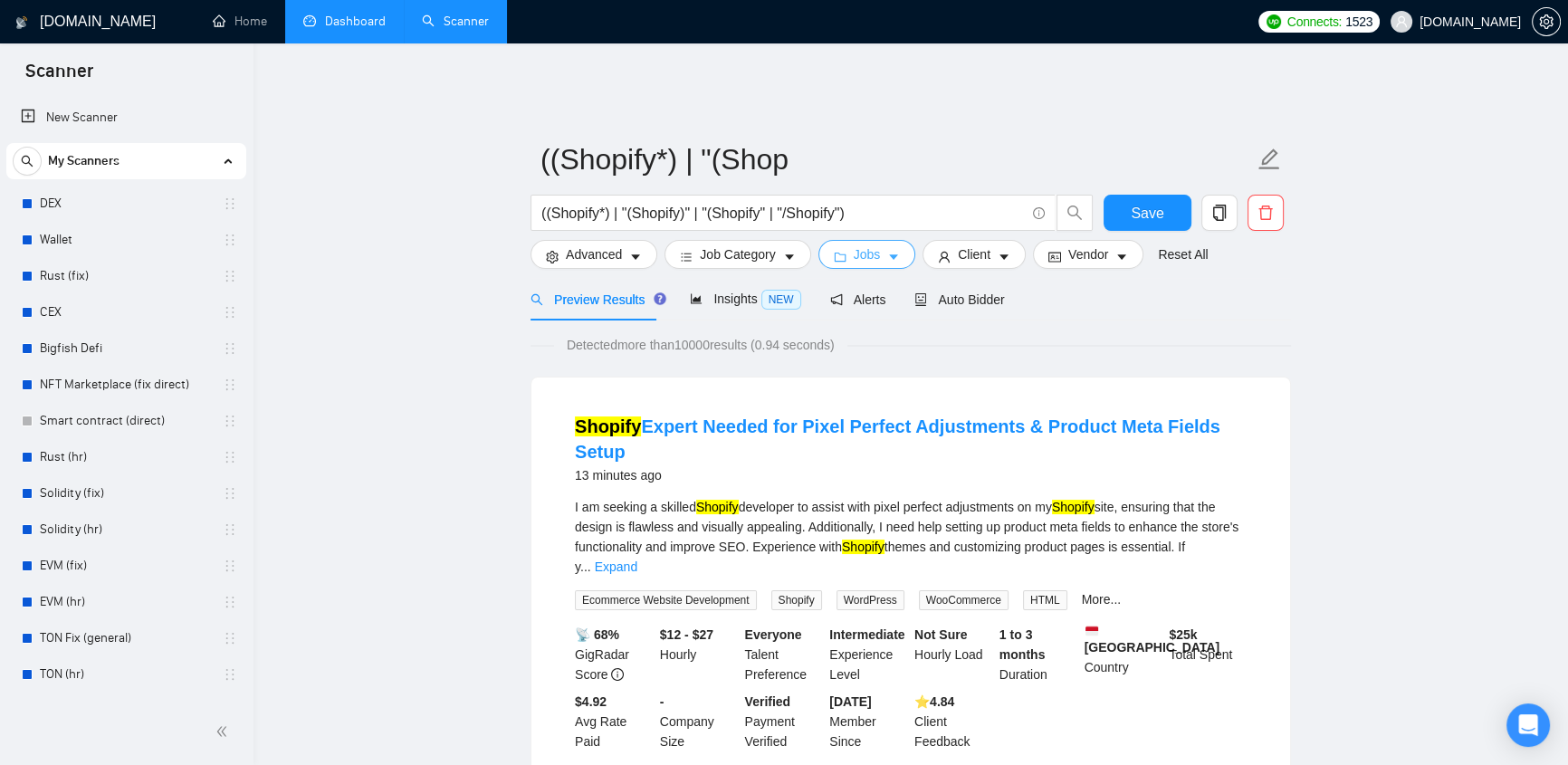
click at [868, 244] on span "Jobs" at bounding box center [867, 254] width 27 height 20
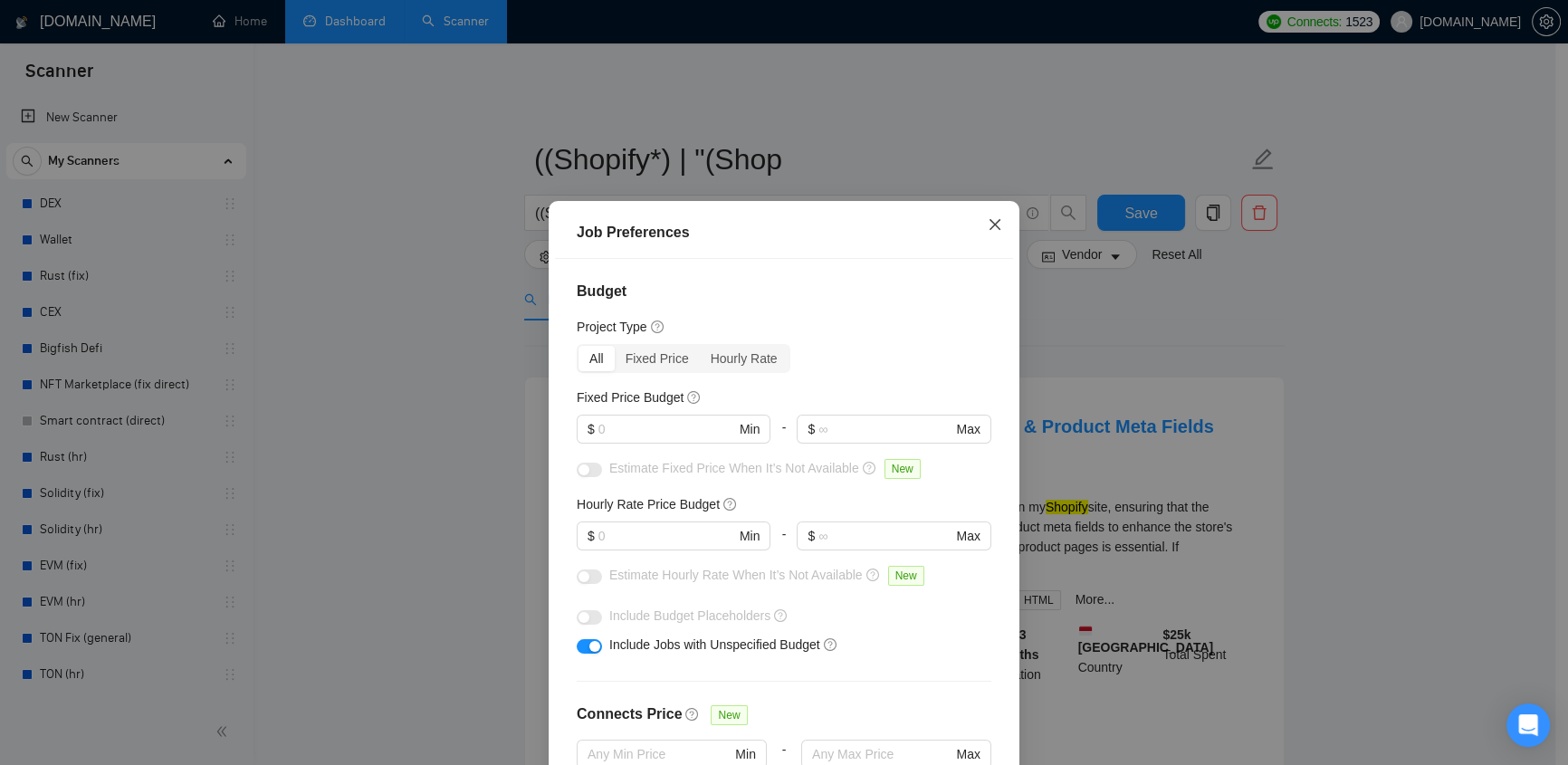
click at [994, 232] on icon "close" at bounding box center [995, 225] width 15 height 15
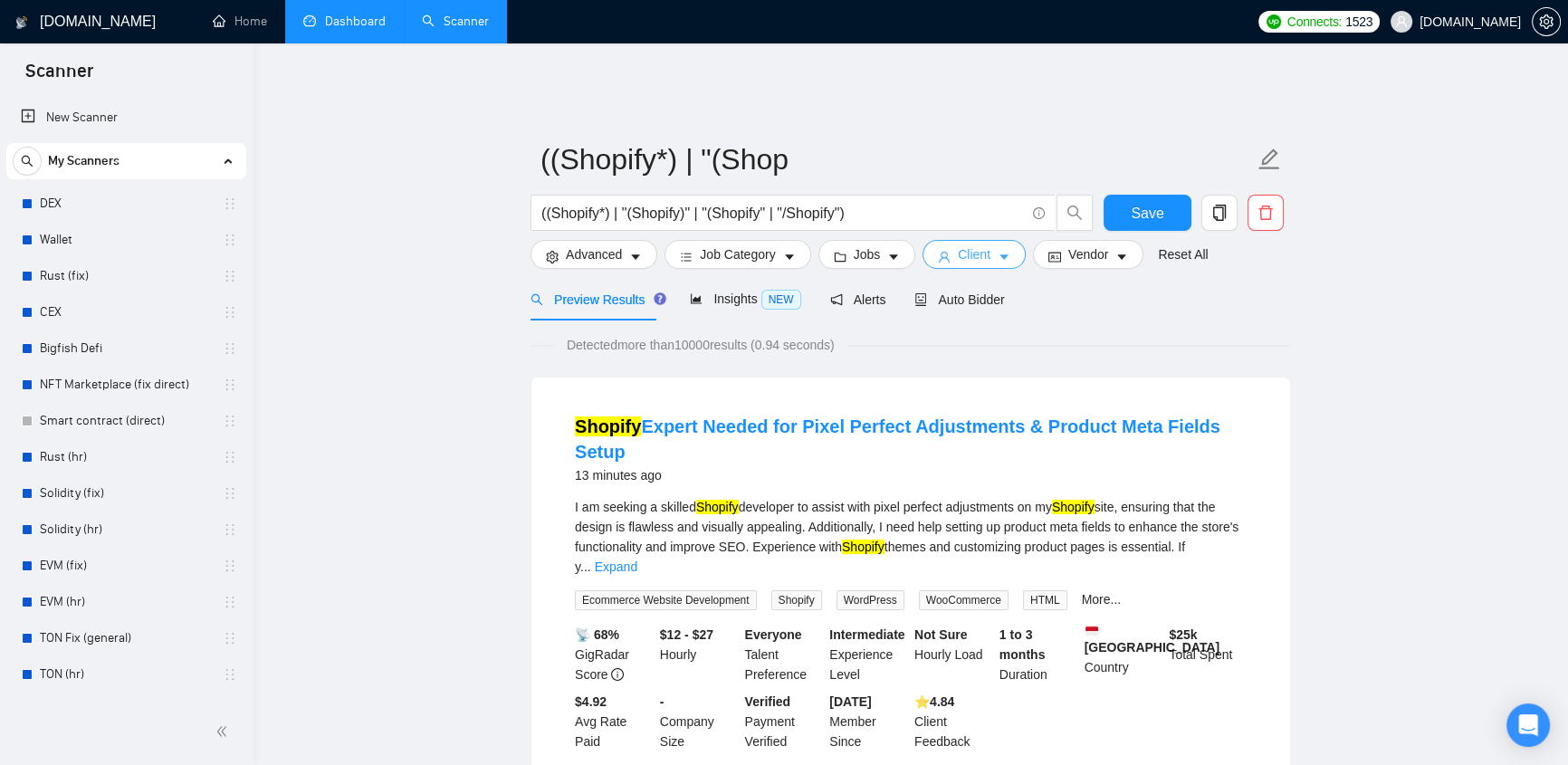
click at [990, 241] on button "Client" at bounding box center [974, 253] width 103 height 29
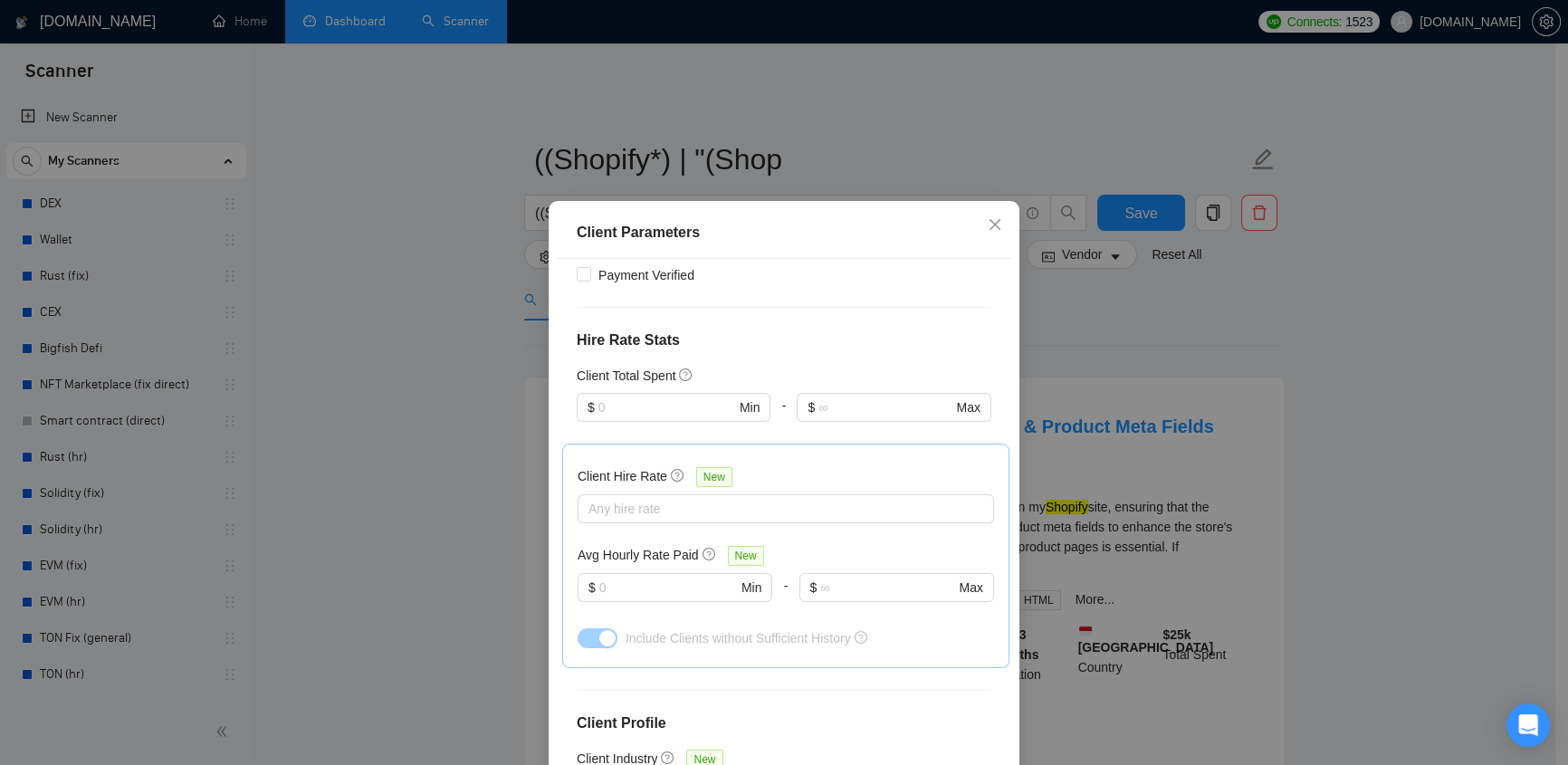
scroll to position [593, 0]
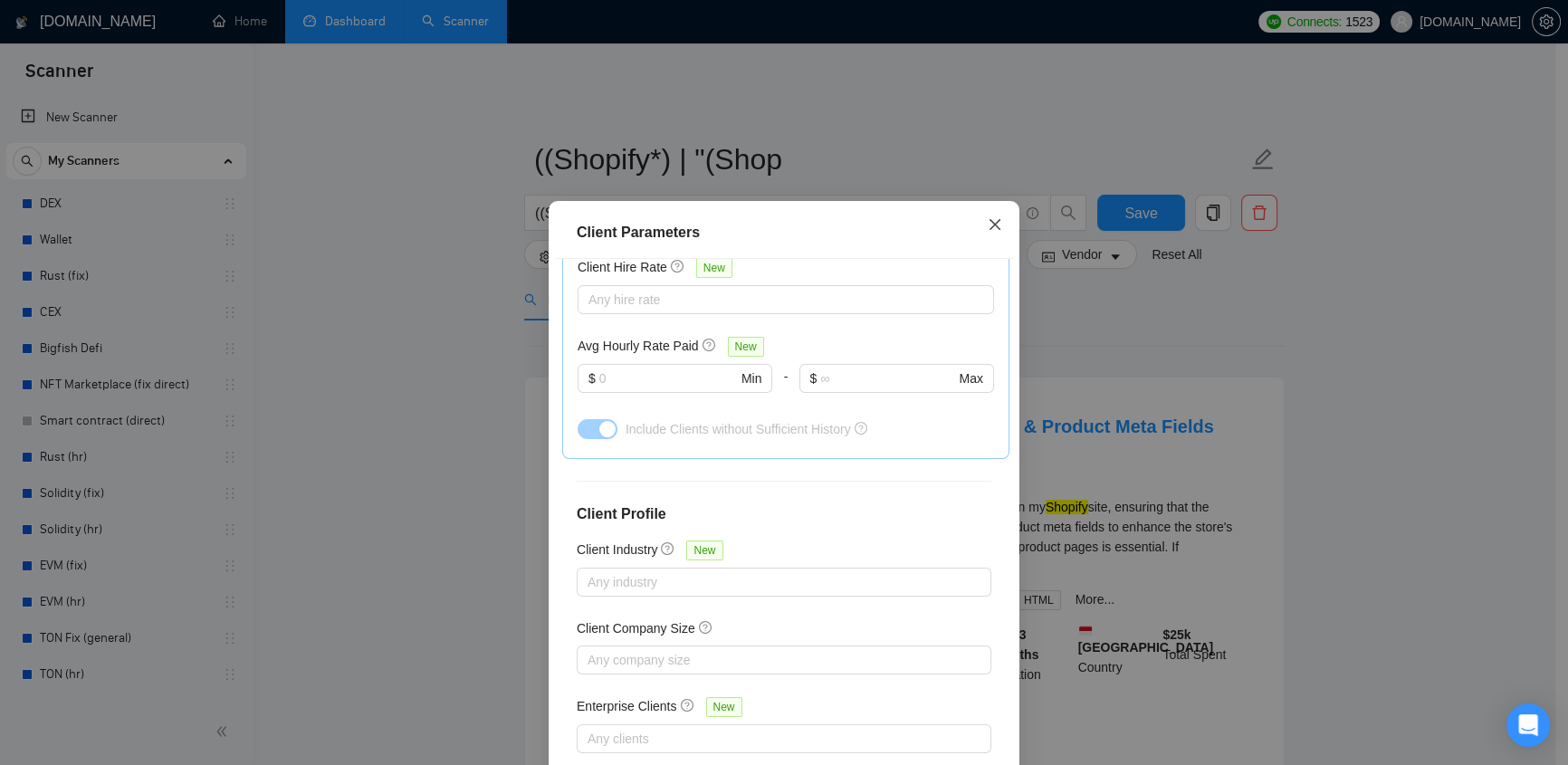
click at [988, 231] on icon "close" at bounding box center [995, 225] width 15 height 15
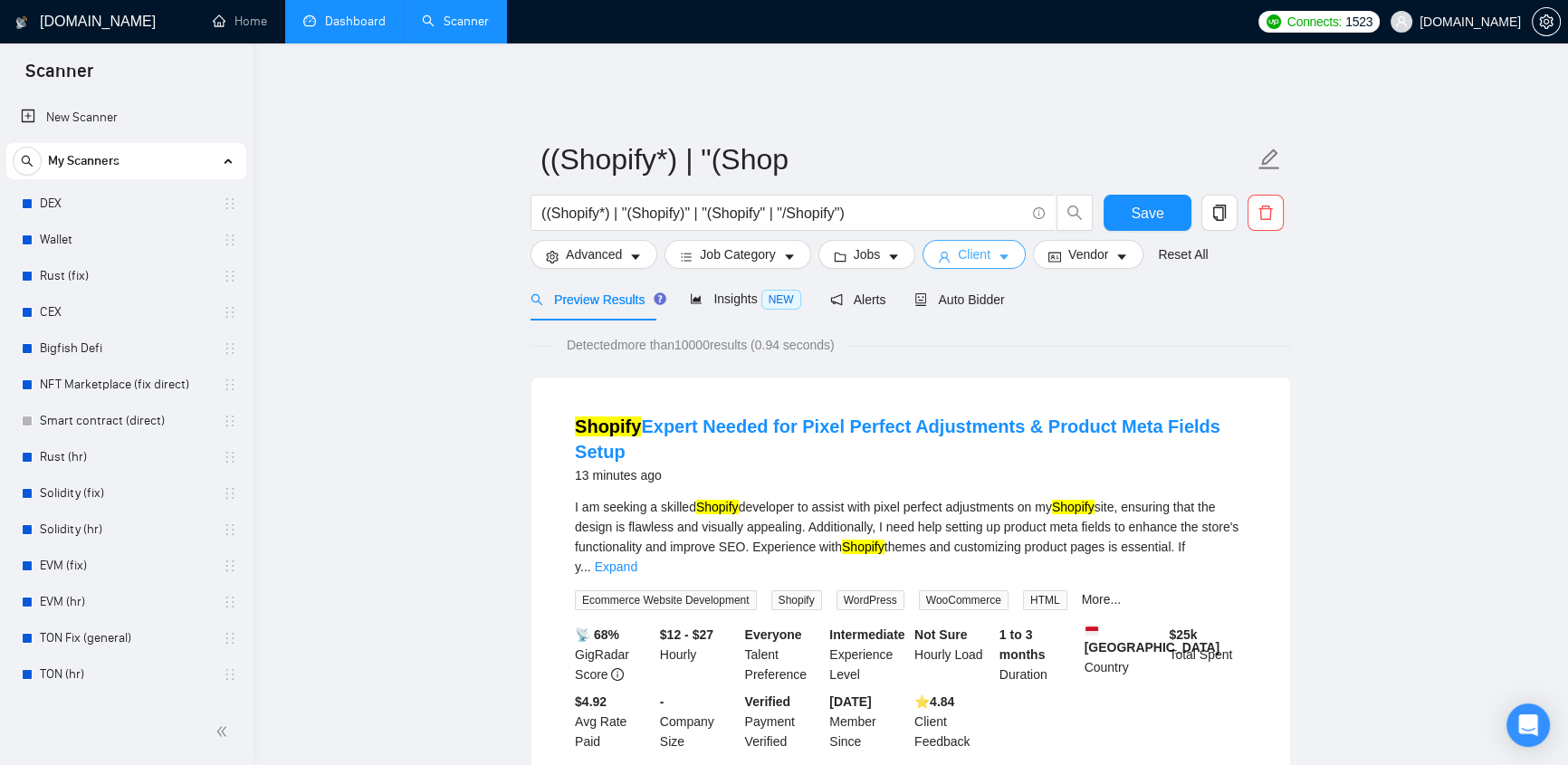
click at [950, 239] on button "Client" at bounding box center [974, 253] width 103 height 29
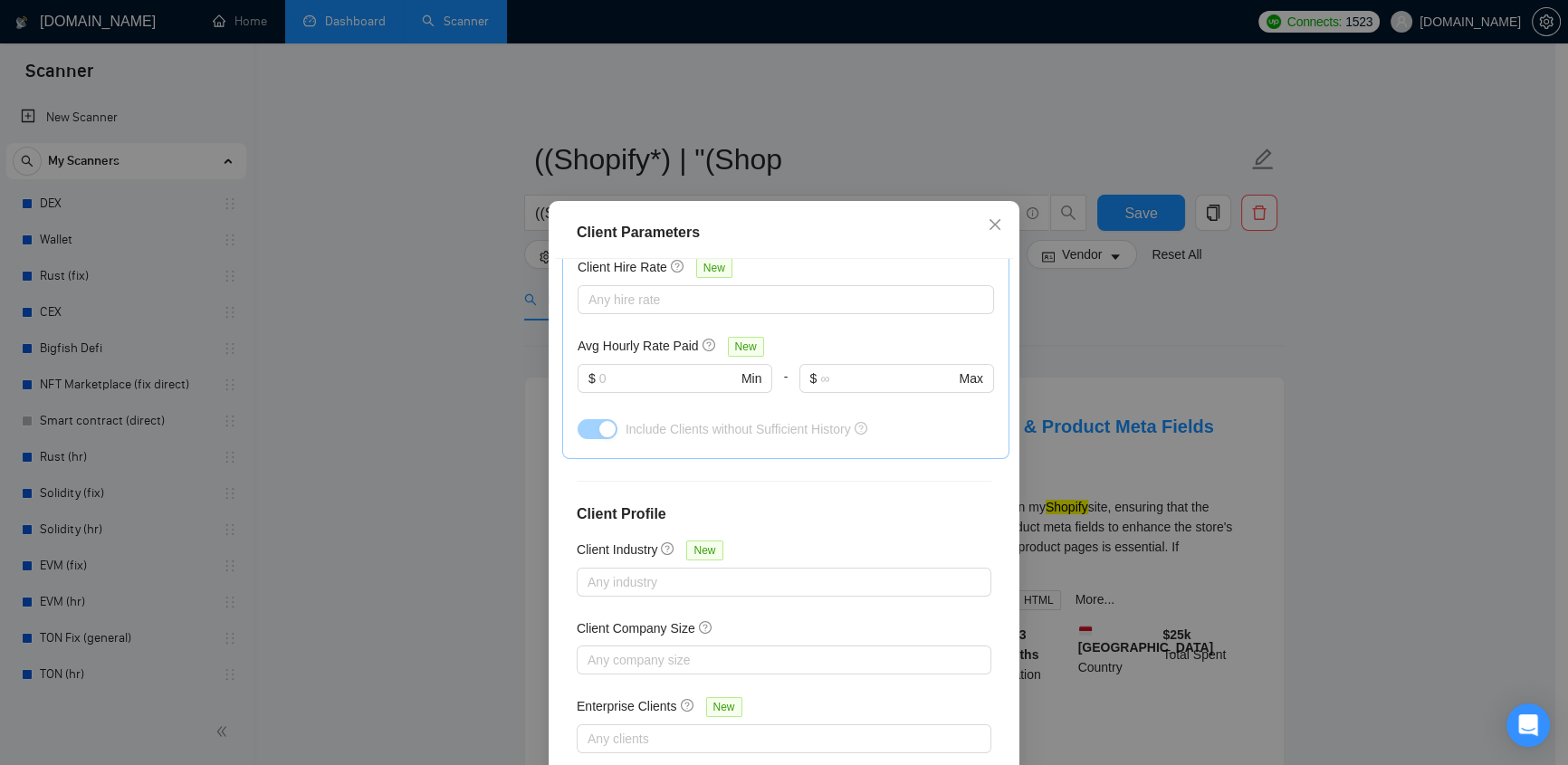
scroll to position [109, 0]
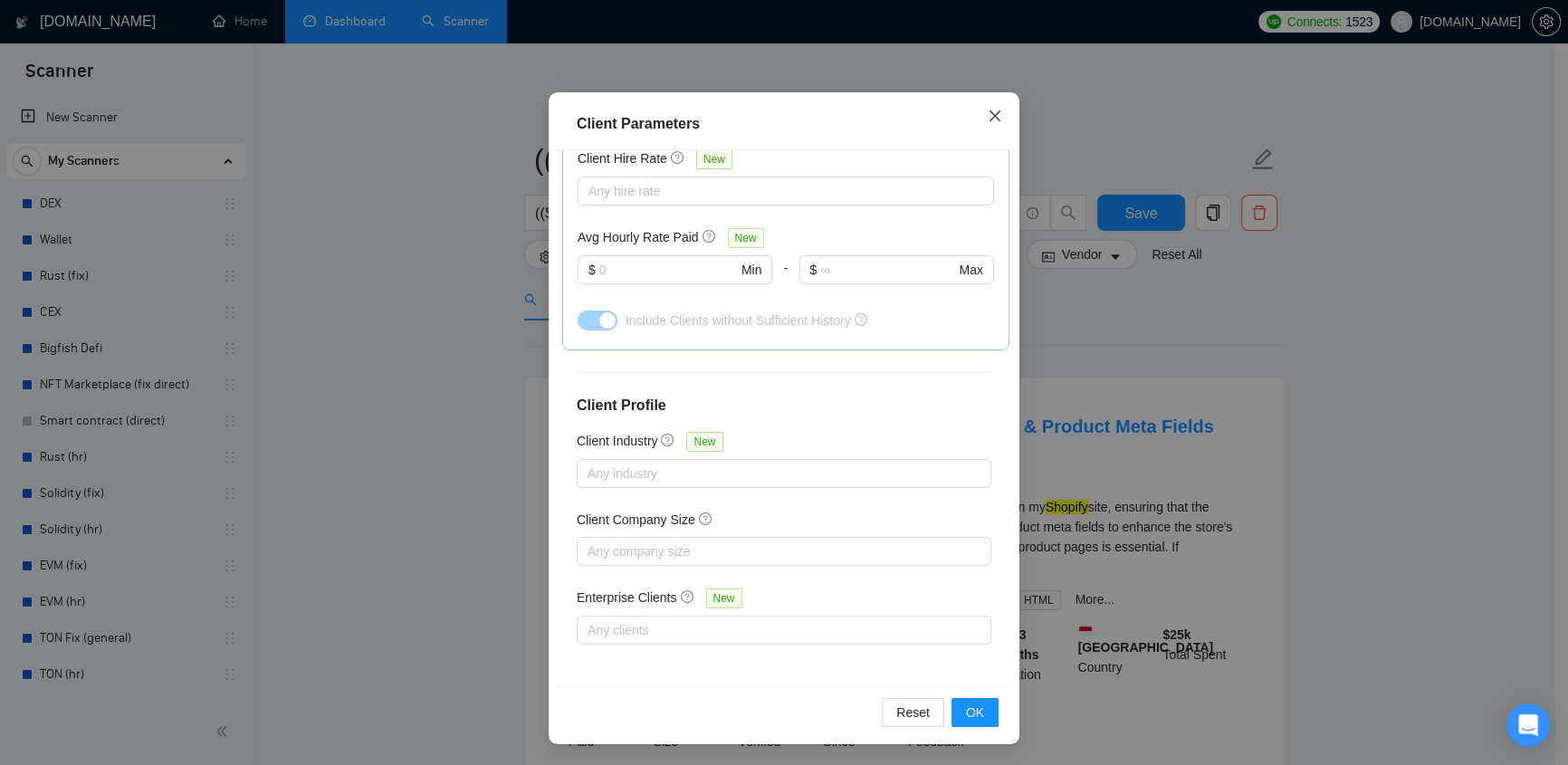
click at [988, 120] on icon "close" at bounding box center [995, 116] width 15 height 15
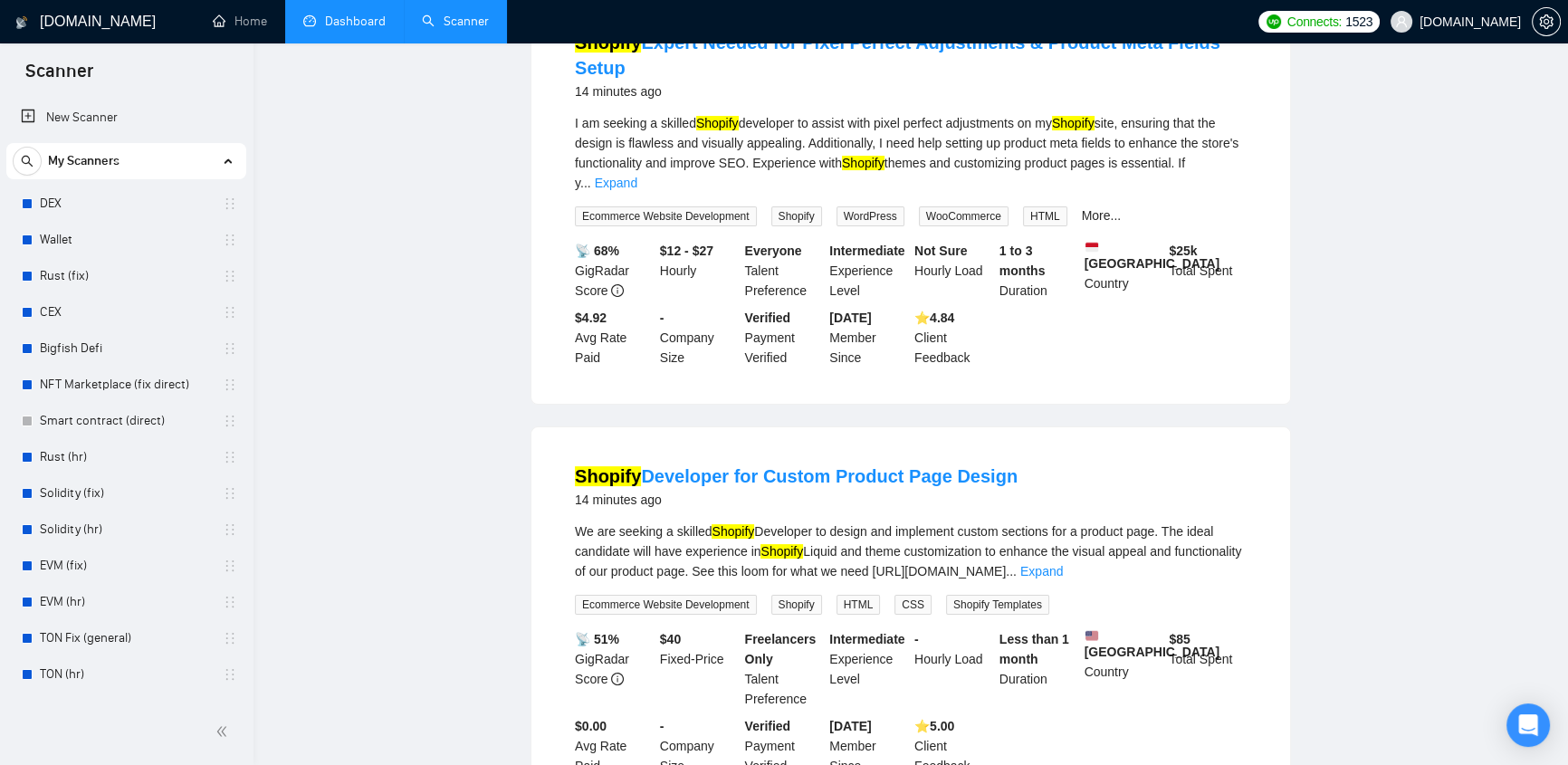
scroll to position [0, 0]
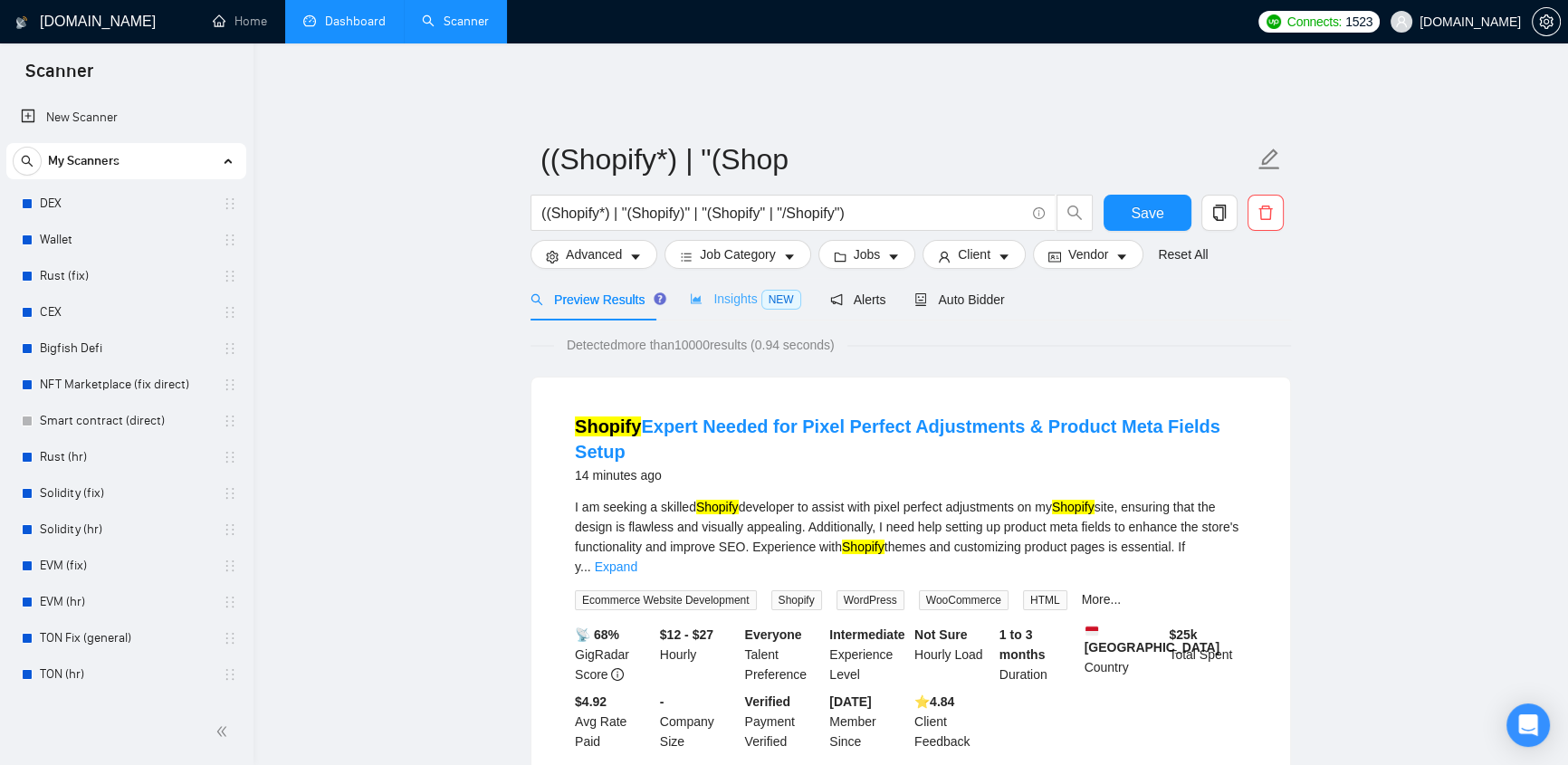
click at [734, 278] on div "Insights NEW" at bounding box center [745, 299] width 111 height 43
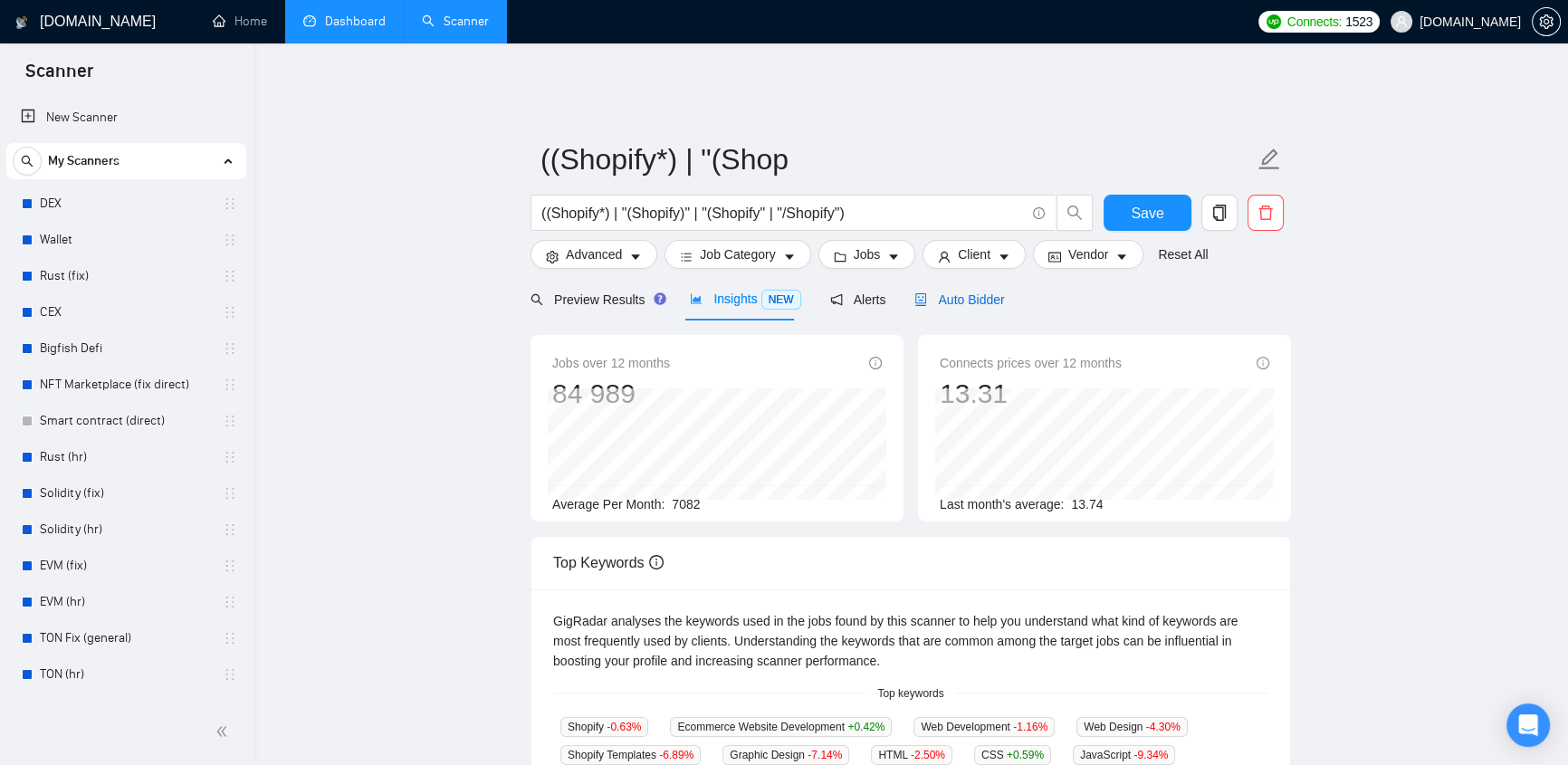
click at [937, 292] on span "Auto Bidder" at bounding box center [959, 299] width 90 height 15
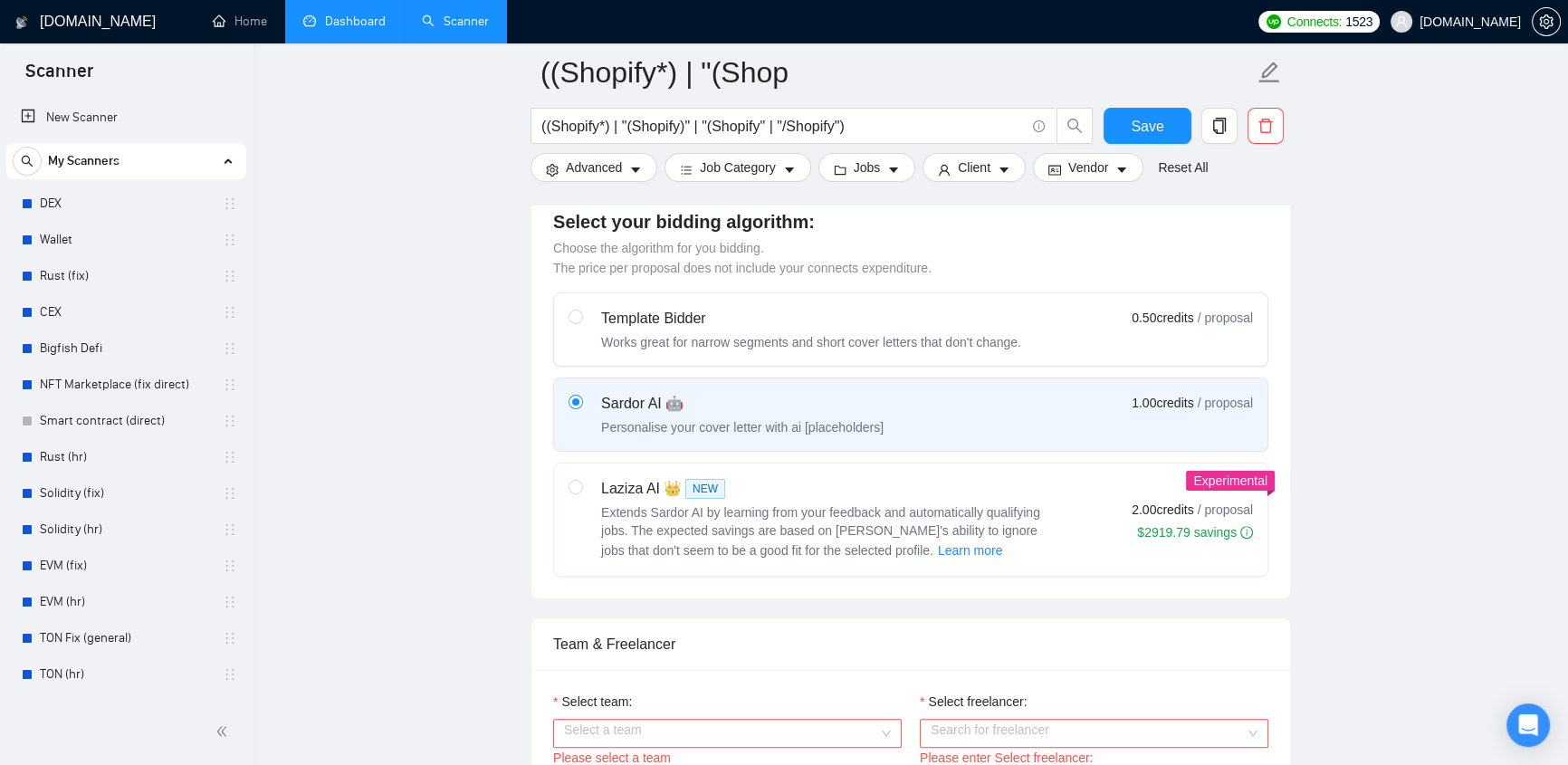
scroll to position [768, 0]
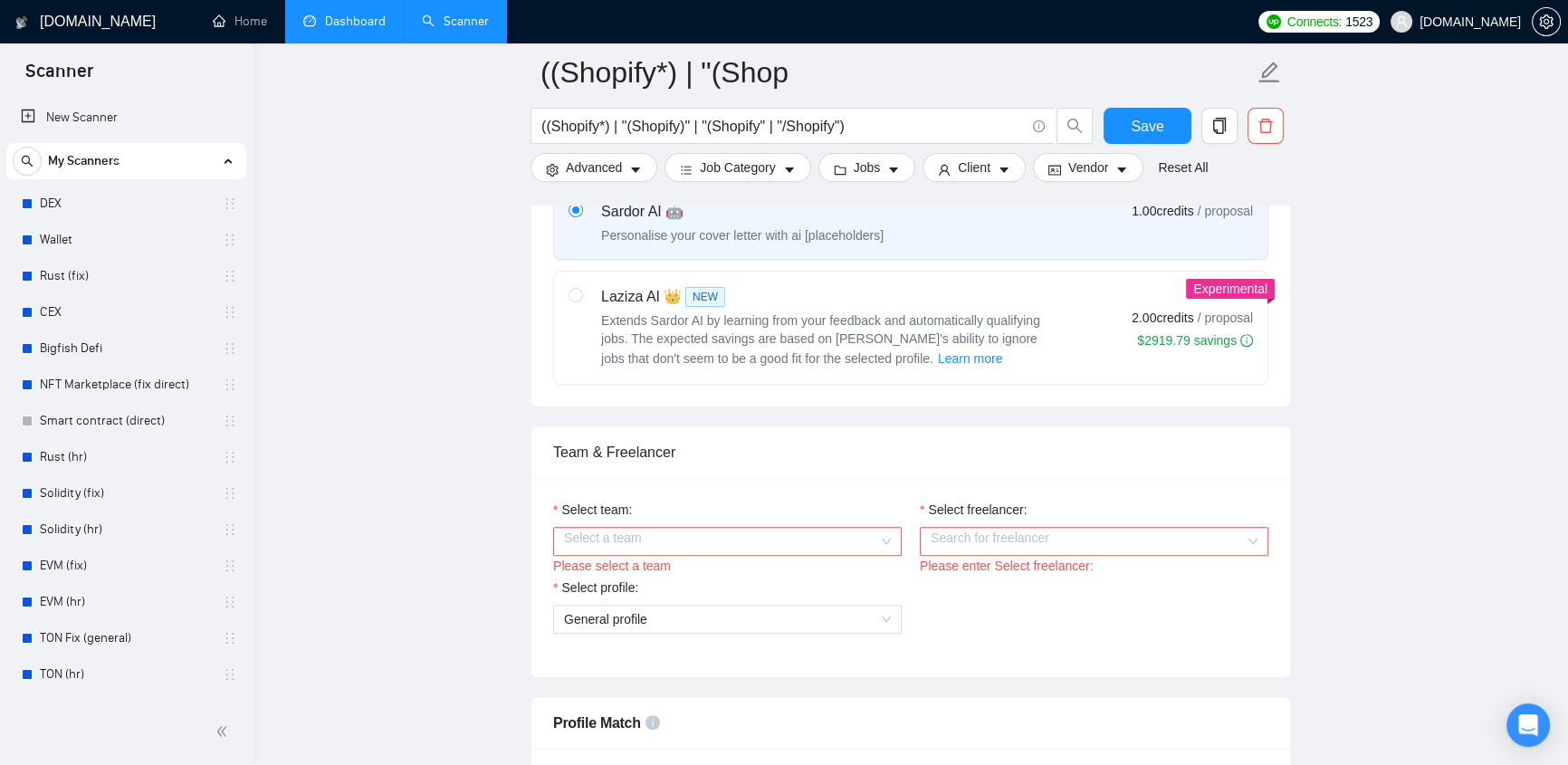
click at [1492, 22] on span "[DOMAIN_NAME]" at bounding box center [1470, 22] width 101 height 0
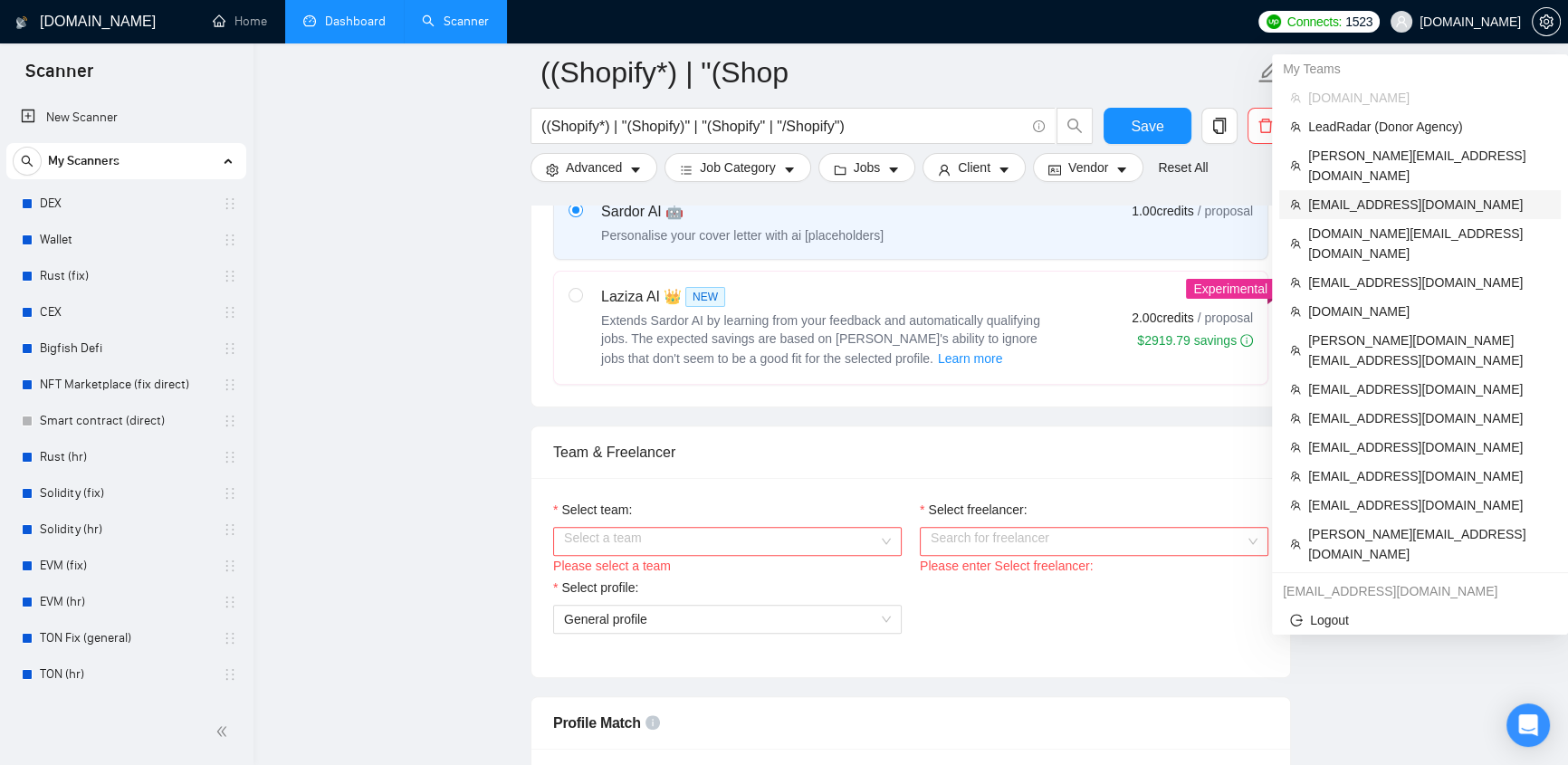
click at [1370, 195] on span "[EMAIL_ADDRESS][DOMAIN_NAME]" at bounding box center [1429, 205] width 242 height 20
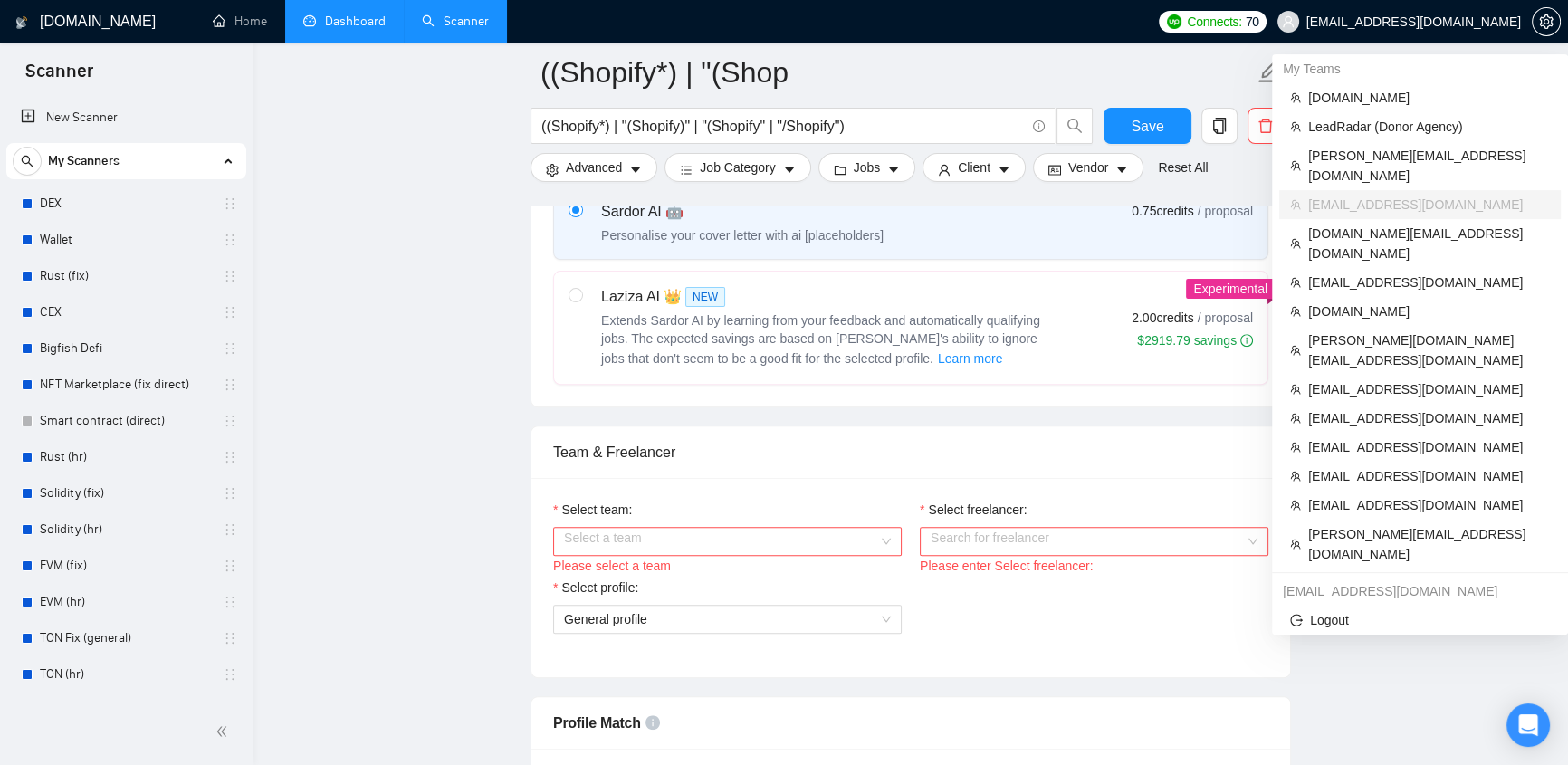
click at [343, 23] on link "Dashboard" at bounding box center [343, 22] width 82 height 16
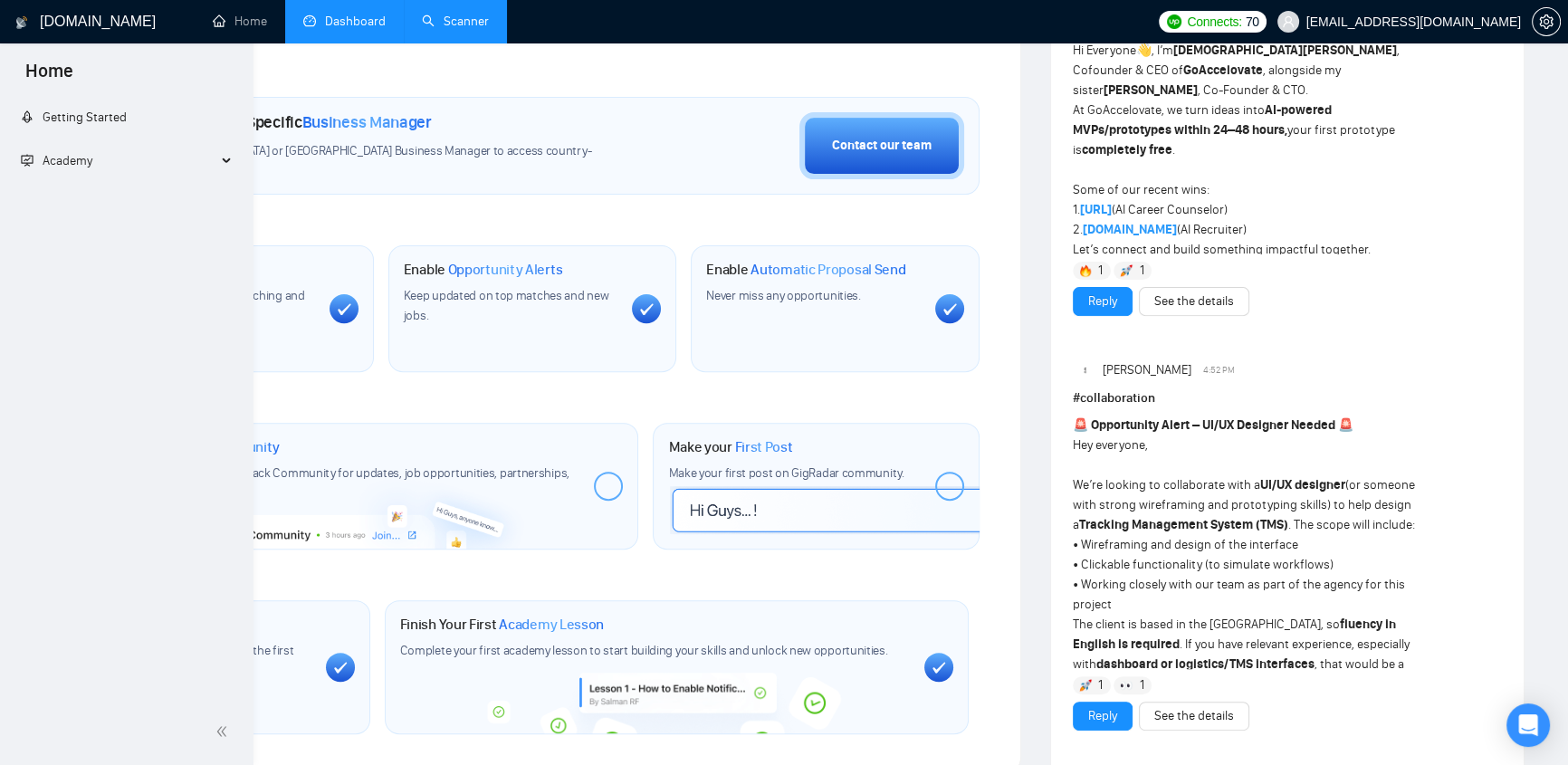
scroll to position [461, 0]
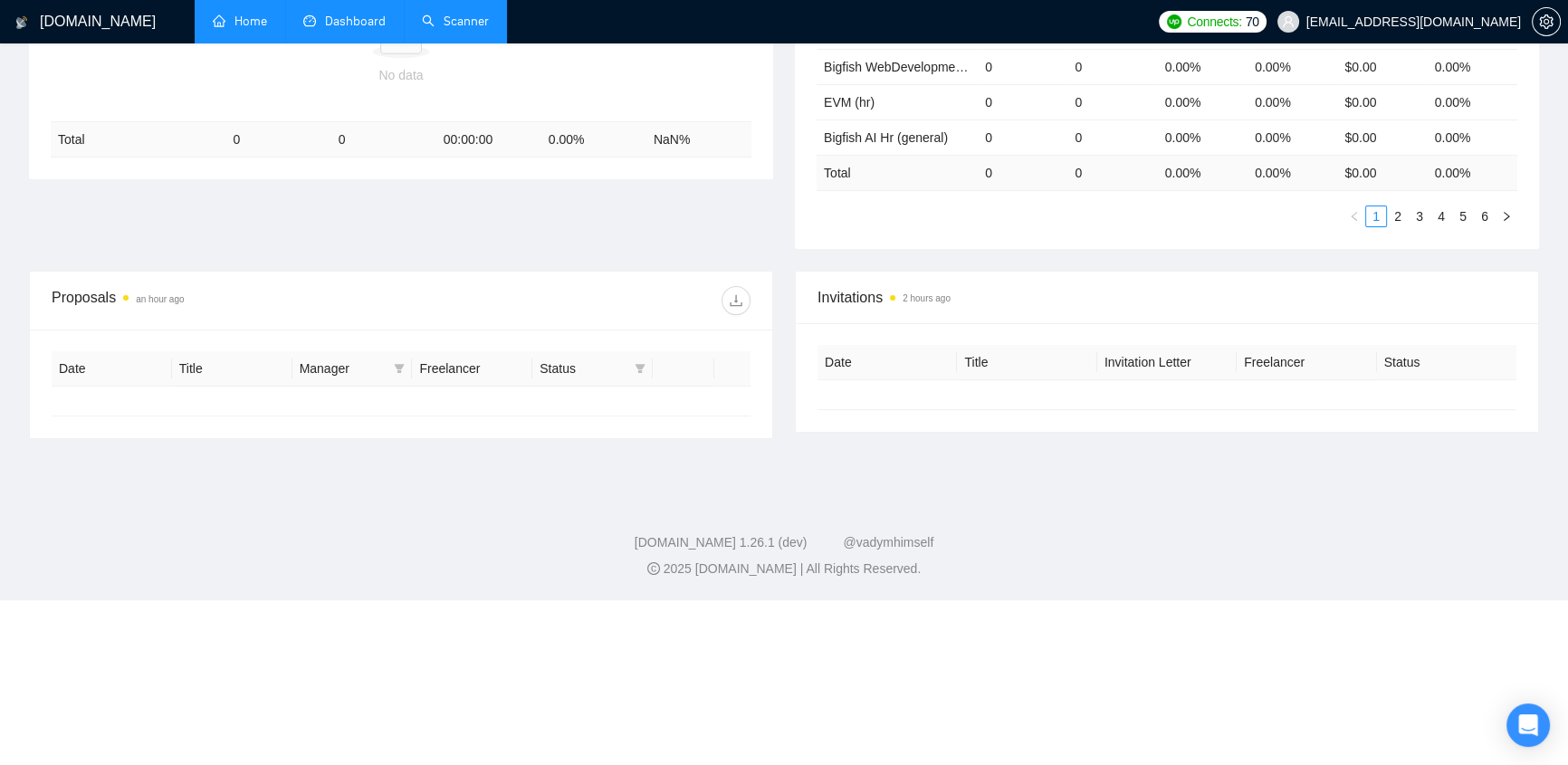
type input "2025-08-27"
type input "2025-09-26"
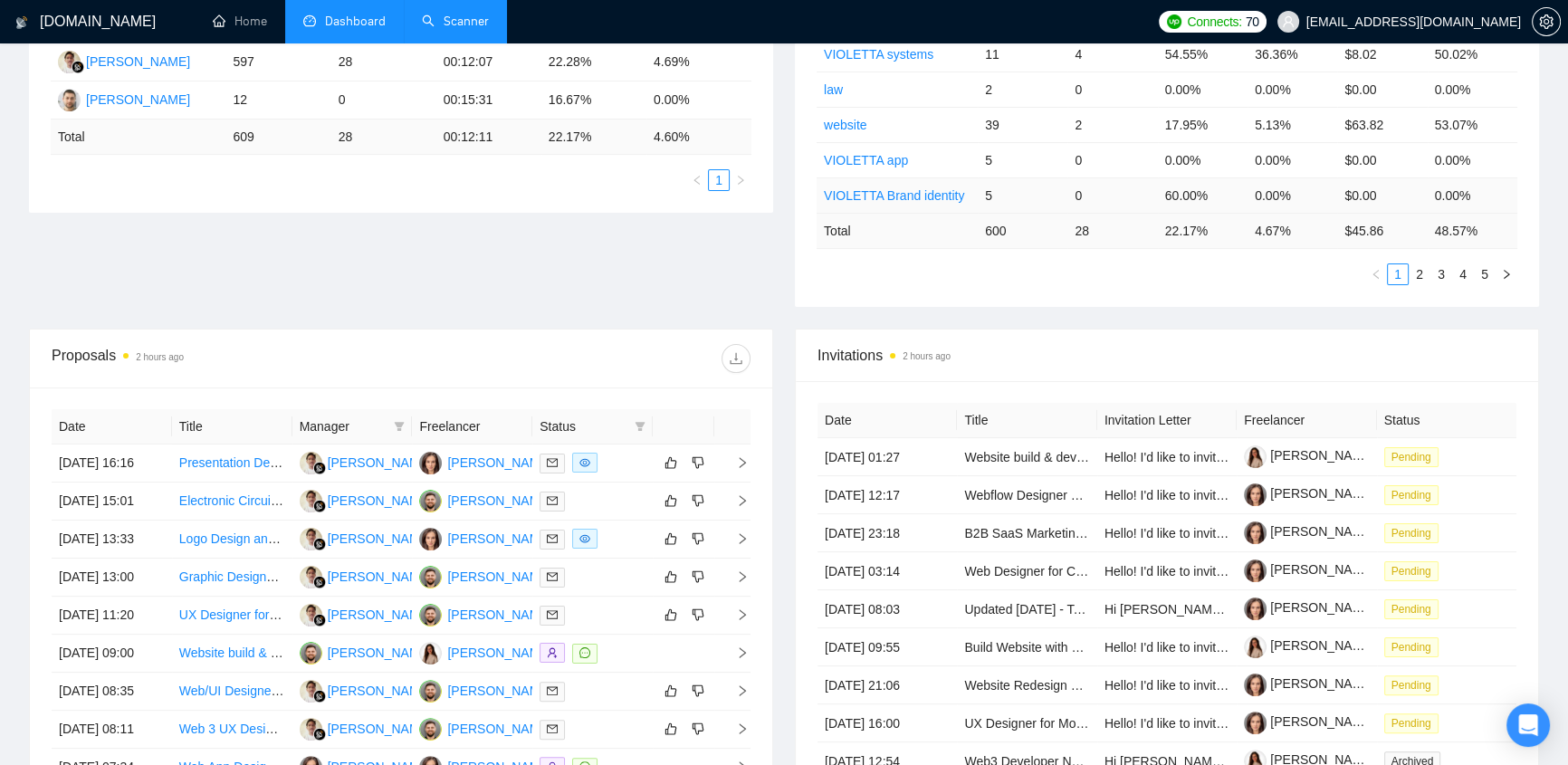
scroll to position [18, 0]
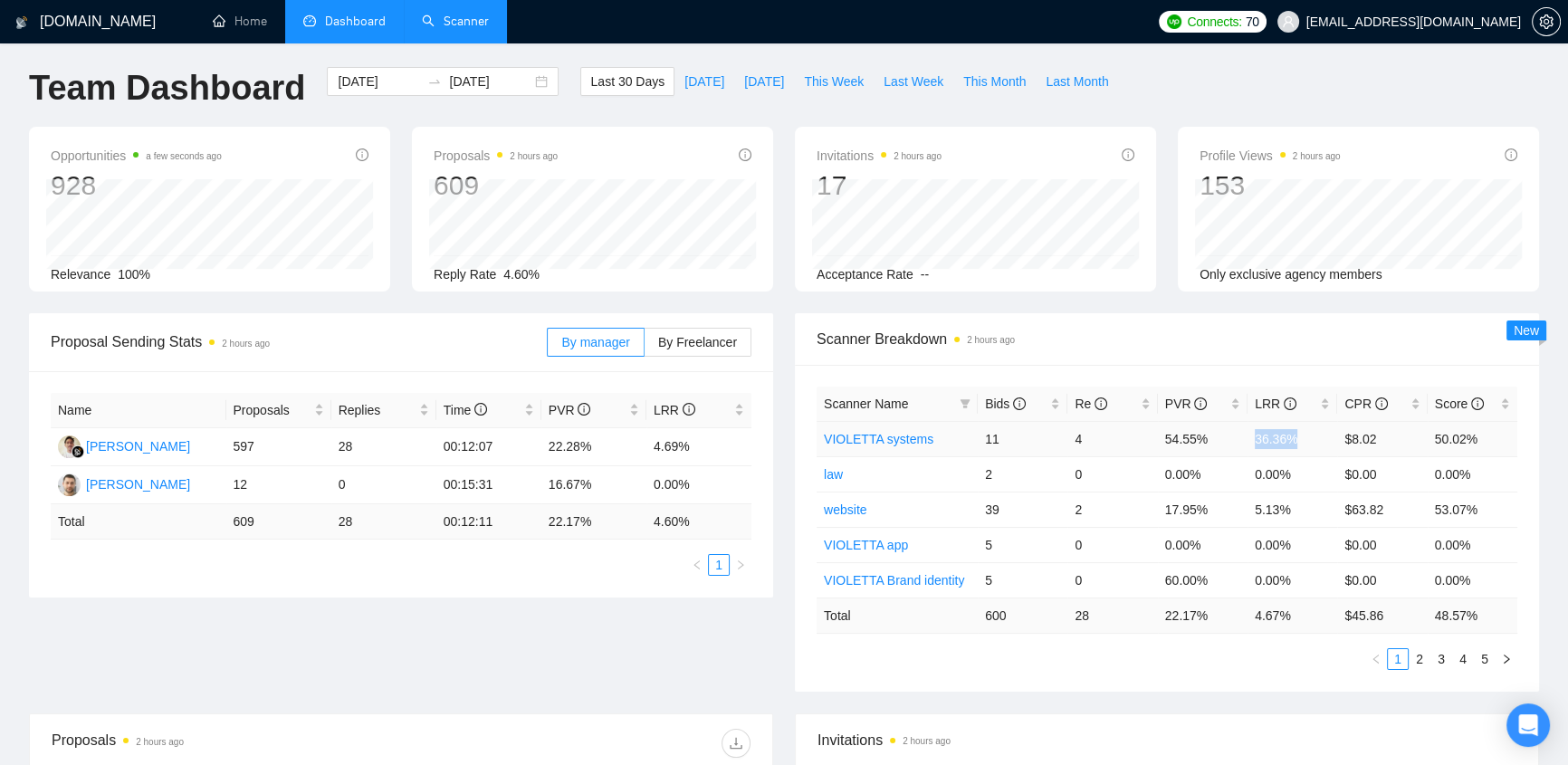
drag, startPoint x: 1248, startPoint y: 430, endPoint x: 1314, endPoint y: 428, distance: 66.0
click at [1314, 428] on td "36.36%" at bounding box center [1293, 438] width 90 height 36
drag, startPoint x: 1278, startPoint y: 479, endPoint x: 1286, endPoint y: 498, distance: 20.6
click at [1248, 475] on tbody "VIOLETTA systems 11 4 54.55% 36.36% $8.02 50.02% law 2 0 0.00% 0.00% $0.00 0.00…" at bounding box center [1167, 509] width 701 height 176
click at [1297, 500] on td "5.13%" at bounding box center [1293, 510] width 90 height 36
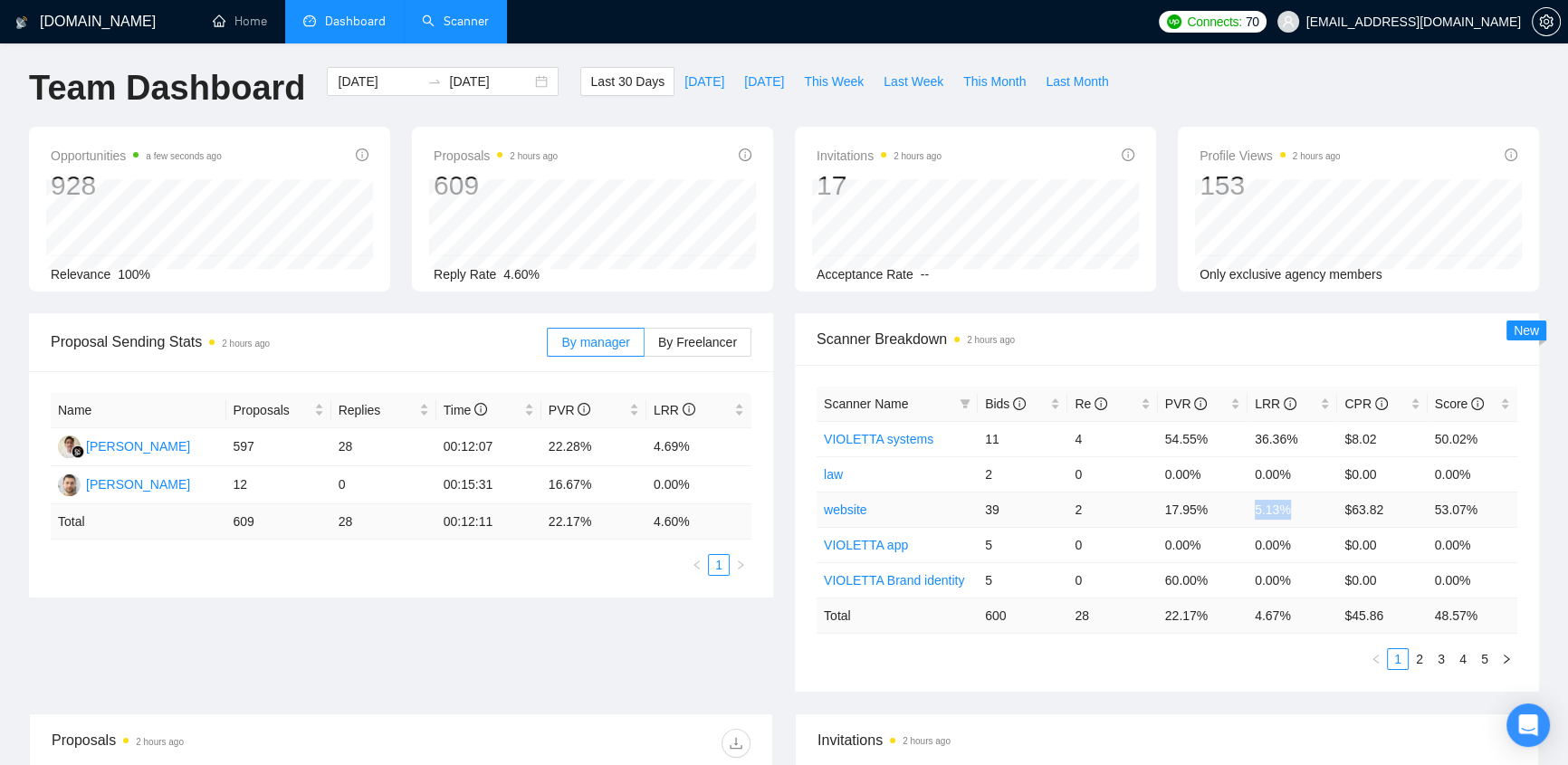
drag, startPoint x: 1302, startPoint y: 500, endPoint x: 1254, endPoint y: 490, distance: 49.0
click at [1254, 492] on td "5.13%" at bounding box center [1293, 510] width 90 height 36
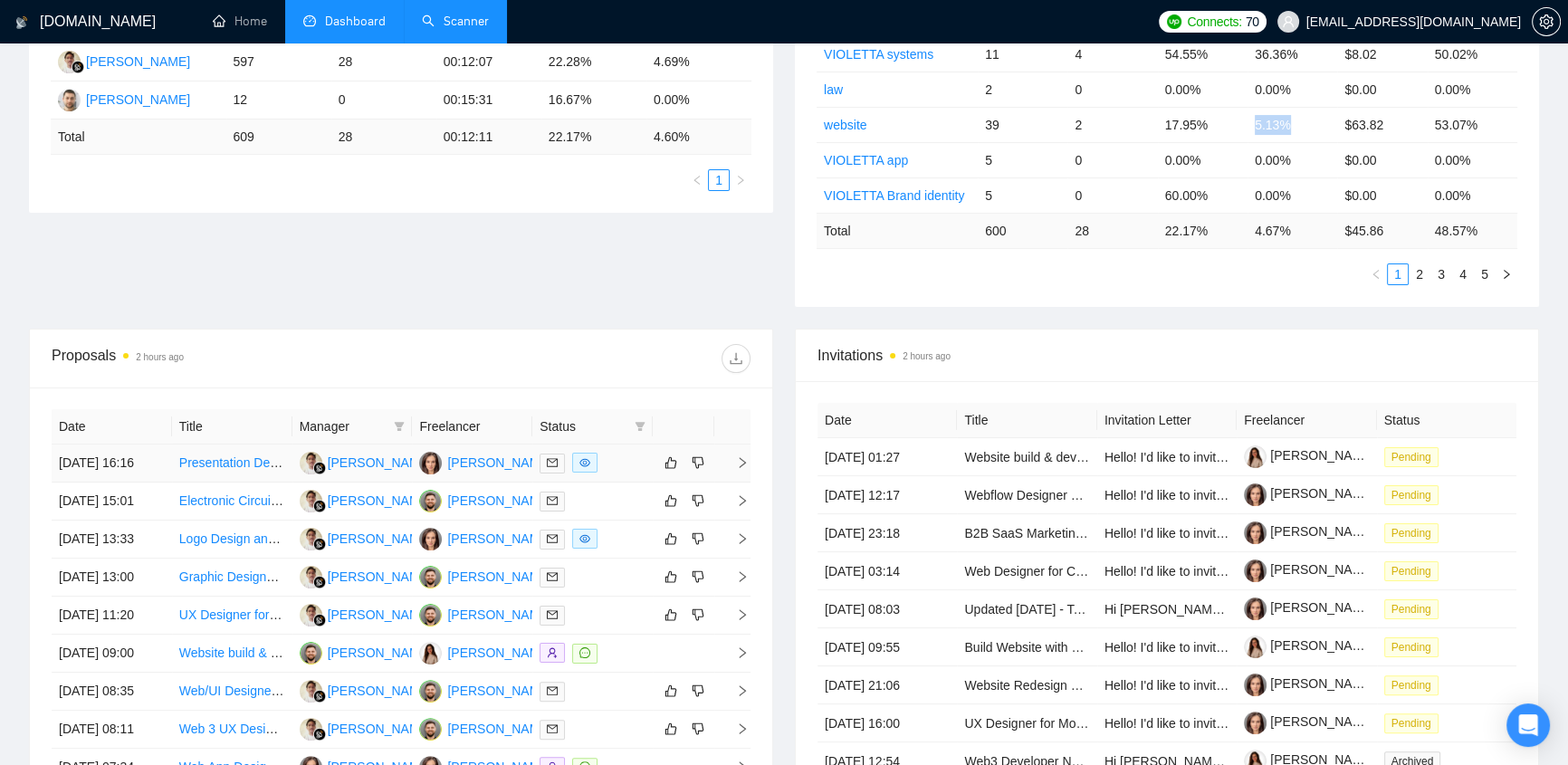
scroll to position [595, 0]
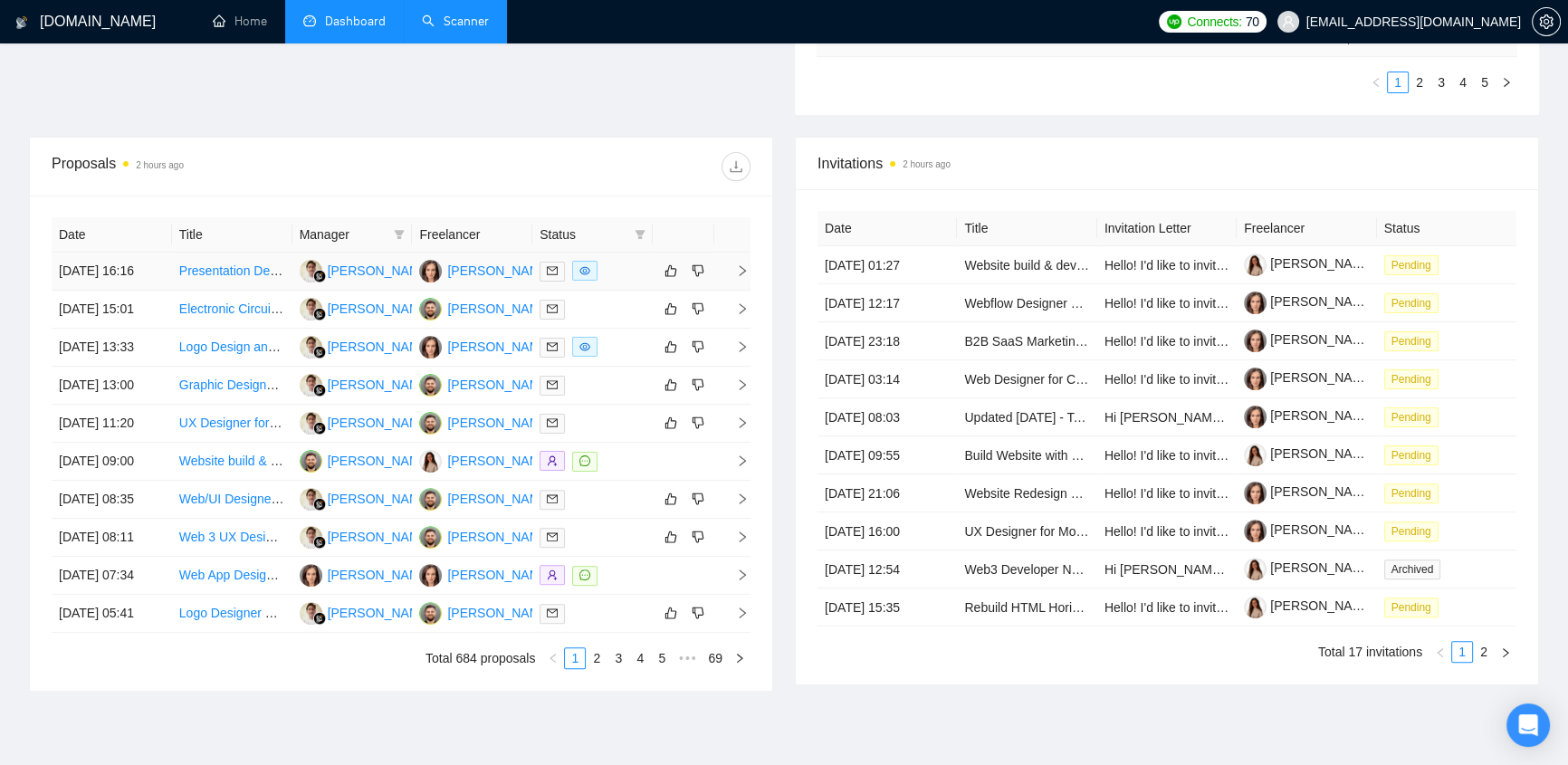
click at [625, 260] on div at bounding box center [592, 270] width 106 height 21
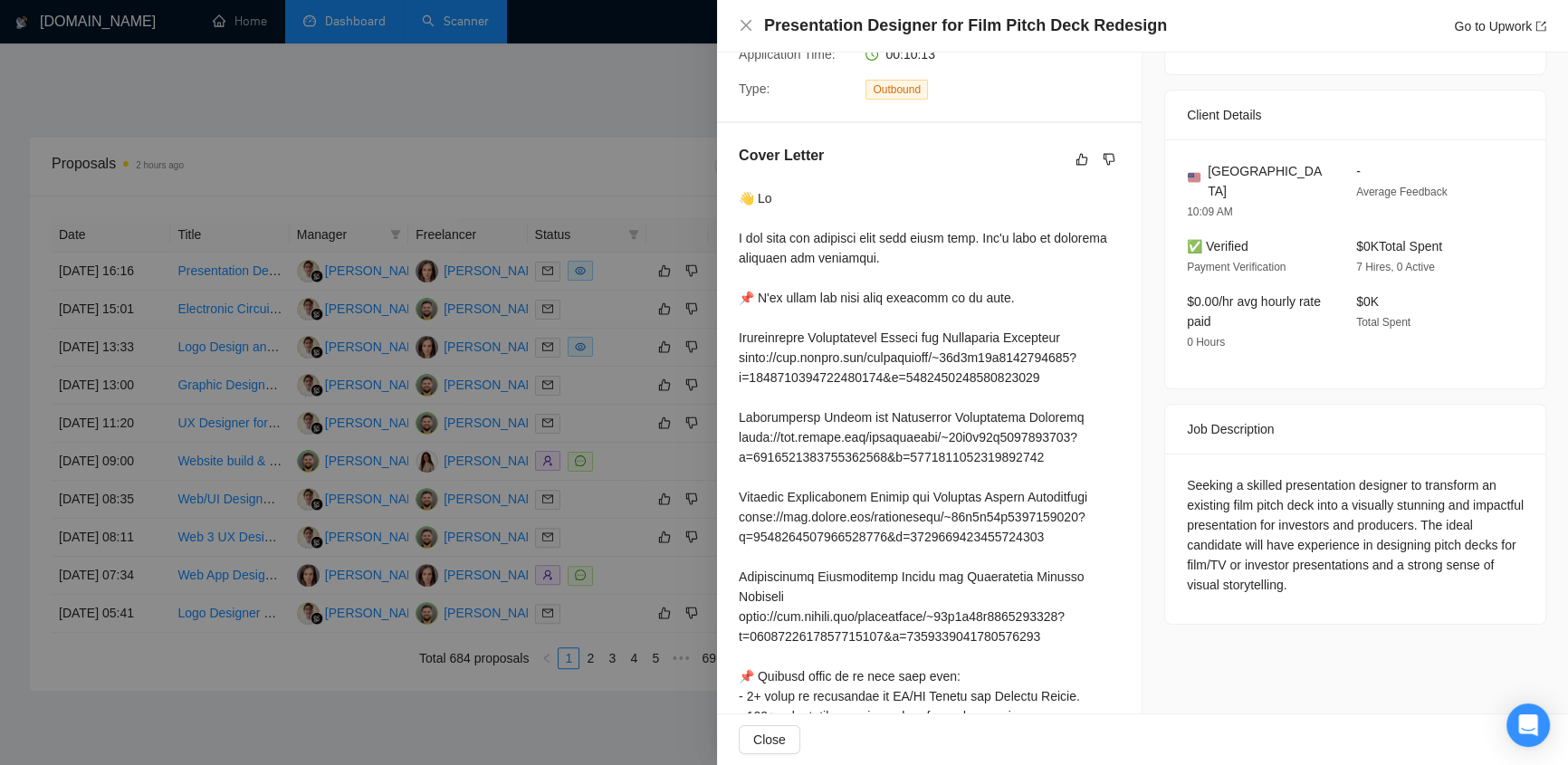
scroll to position [0, 0]
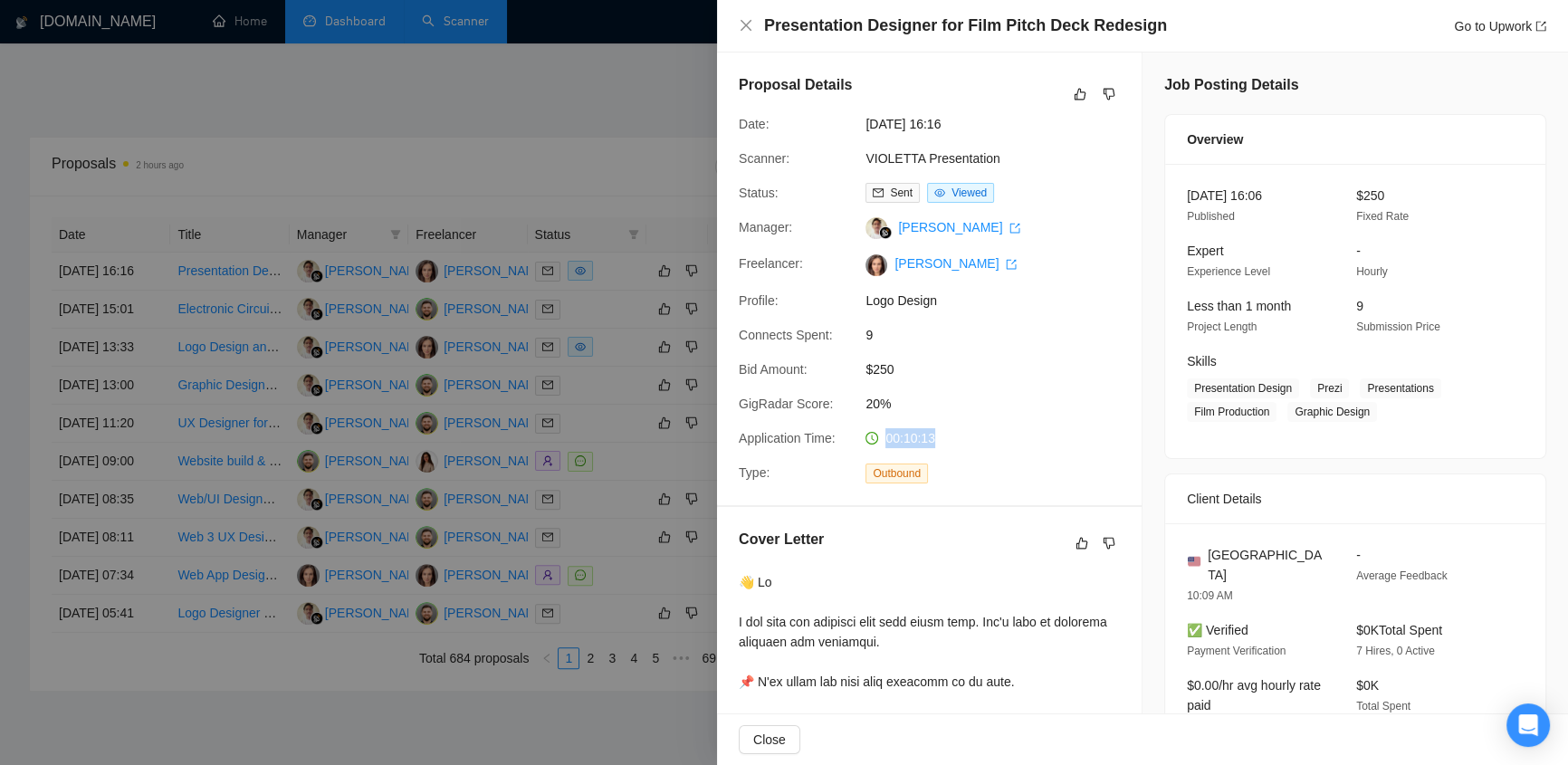
drag, startPoint x: 932, startPoint y: 433, endPoint x: 885, endPoint y: 425, distance: 47.7
click at [860, 417] on div "Proposal Details Date: 26 Sep, 2025 16:16 Scanner: VIOLETTA Presentation Status…" at bounding box center [930, 278] width 425 height 452
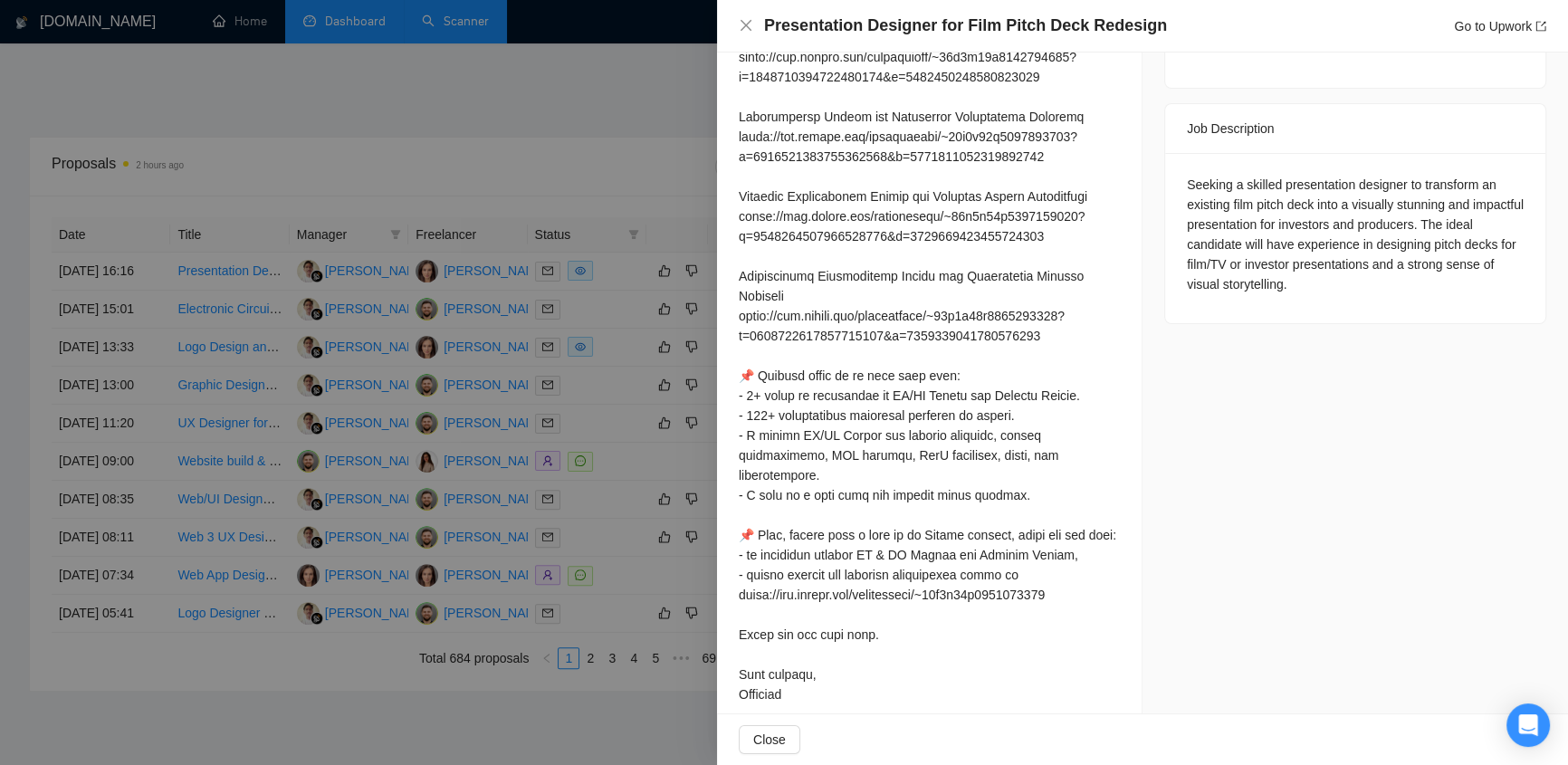
scroll to position [109, 0]
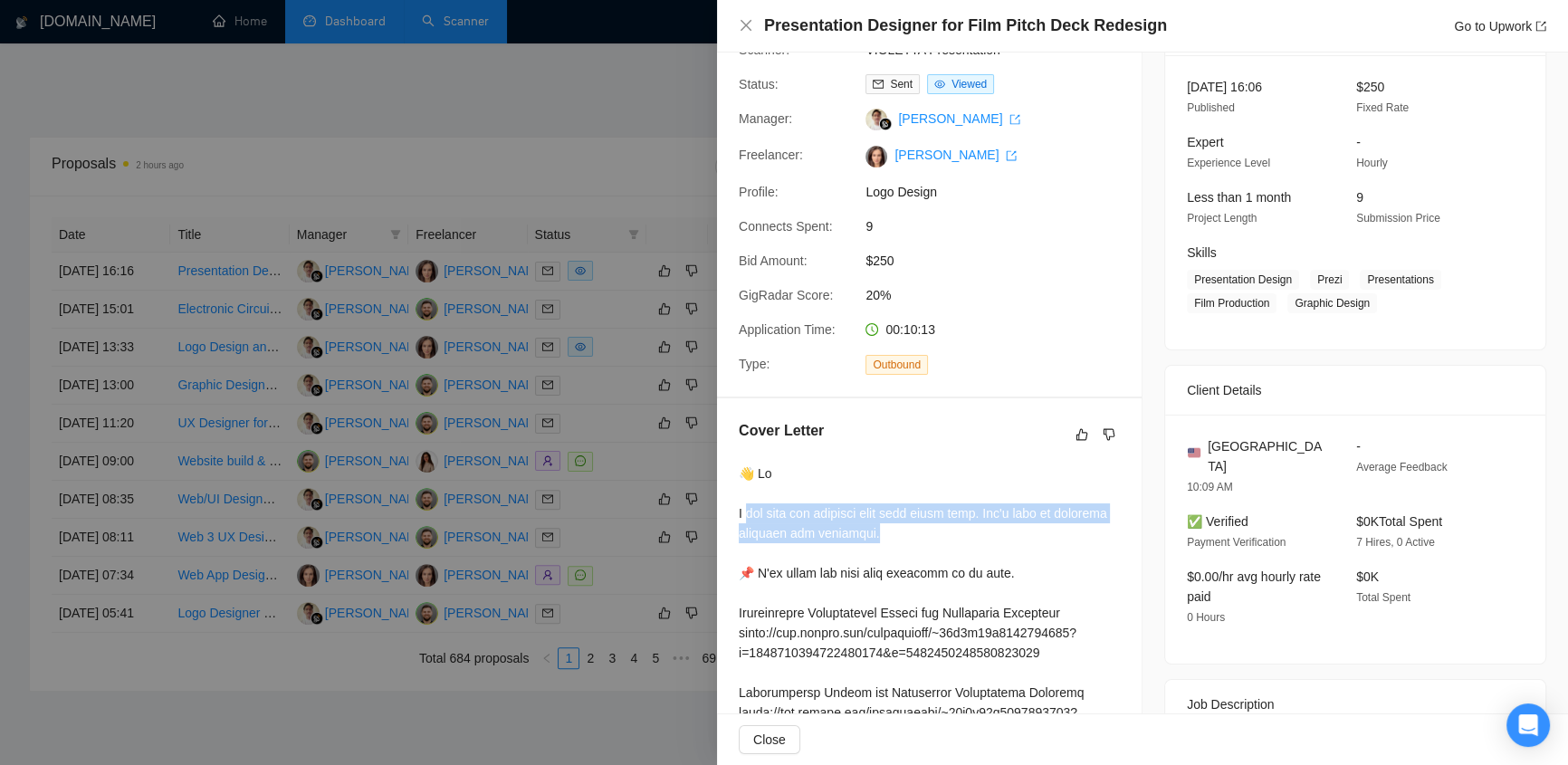
drag, startPoint x: 744, startPoint y: 514, endPoint x: 1024, endPoint y: 498, distance: 280.5
click at [737, 27] on div "Presentation Designer for Film Pitch Deck Redesign Go to Upwork" at bounding box center [1143, 26] width 851 height 52
click at [743, 20] on icon "close" at bounding box center [745, 25] width 15 height 15
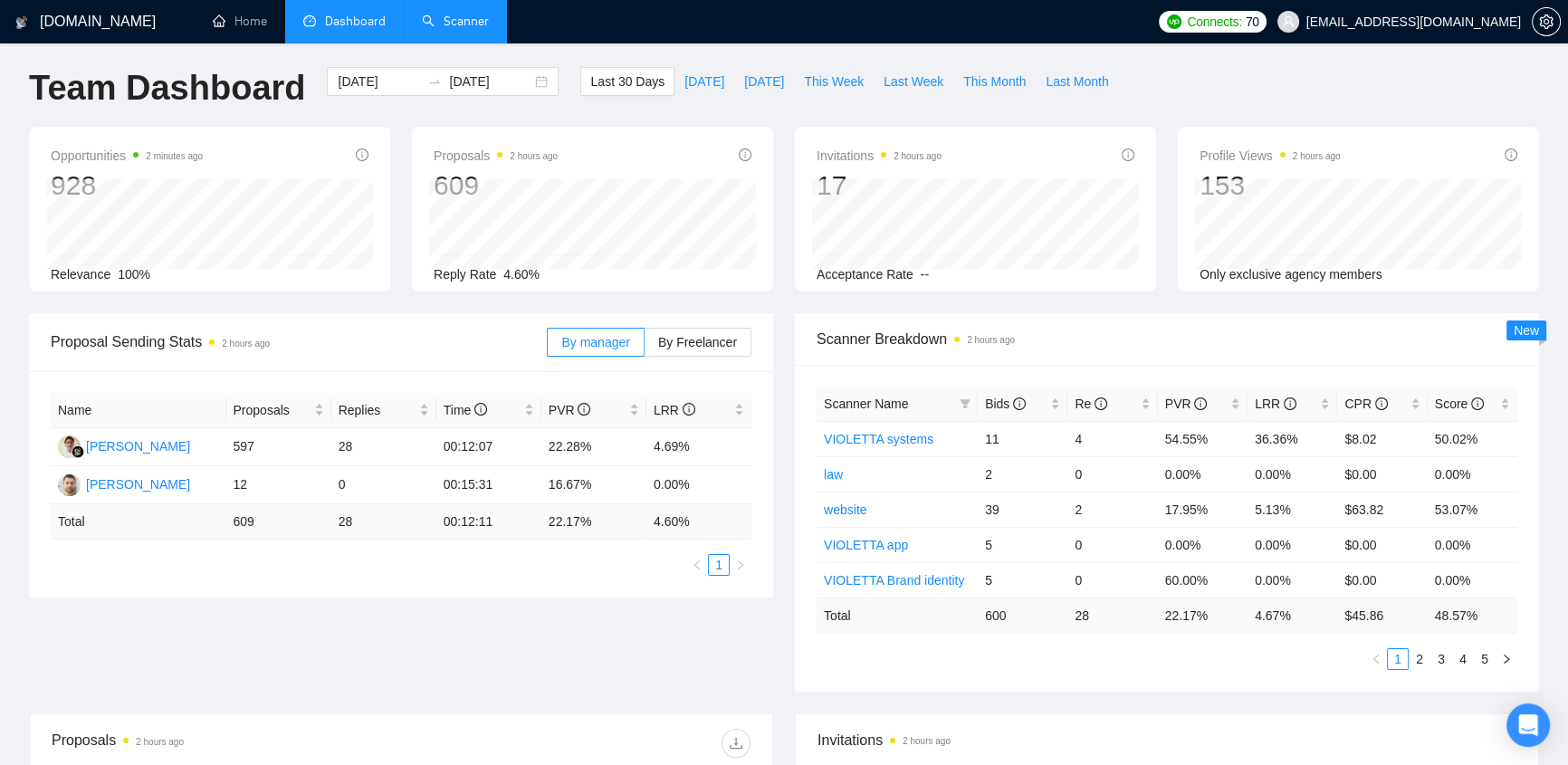
scroll to position [0, 0]
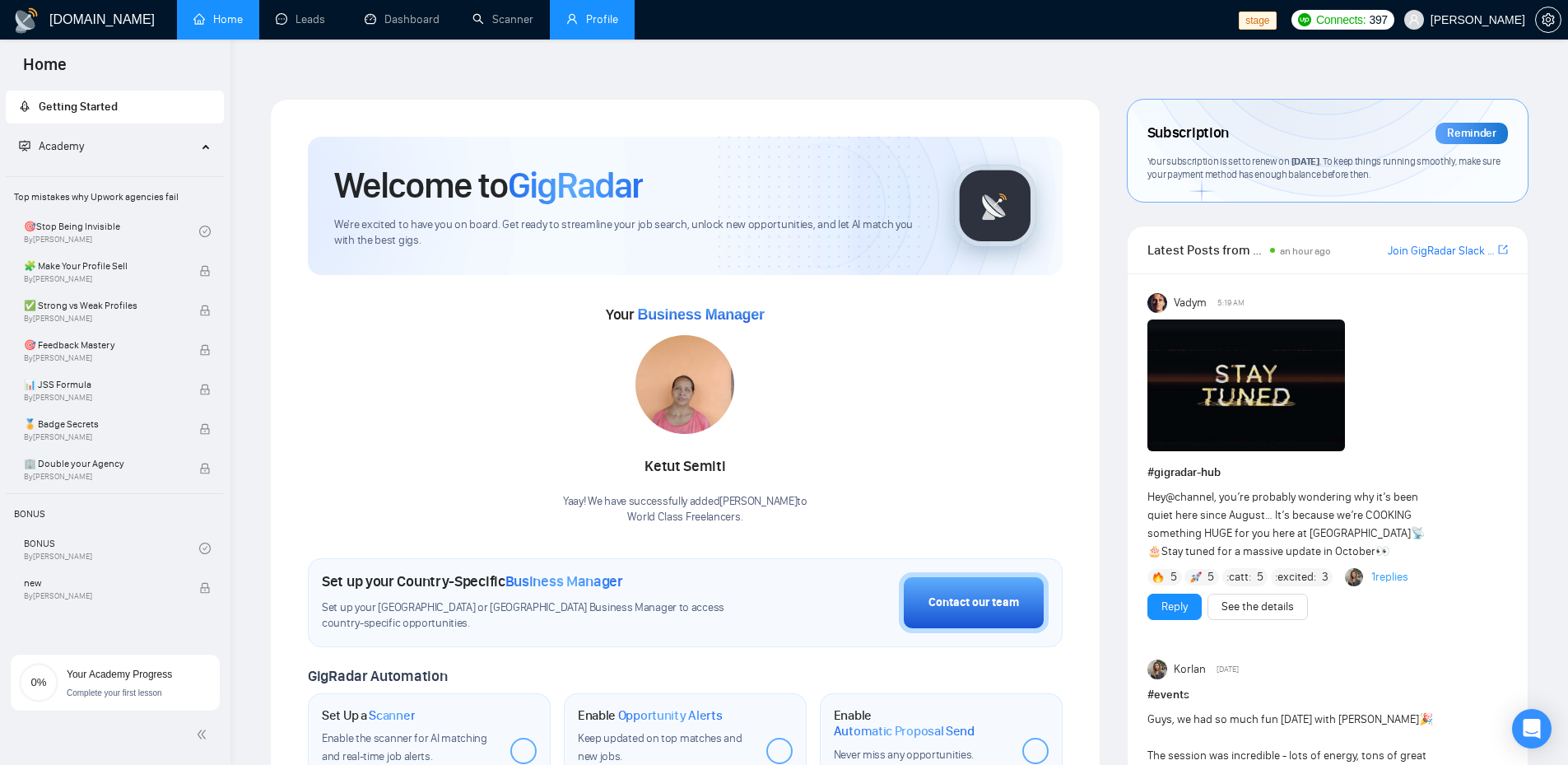
click at [585, 20] on link "Profile" at bounding box center [592, 20] width 52 height 14
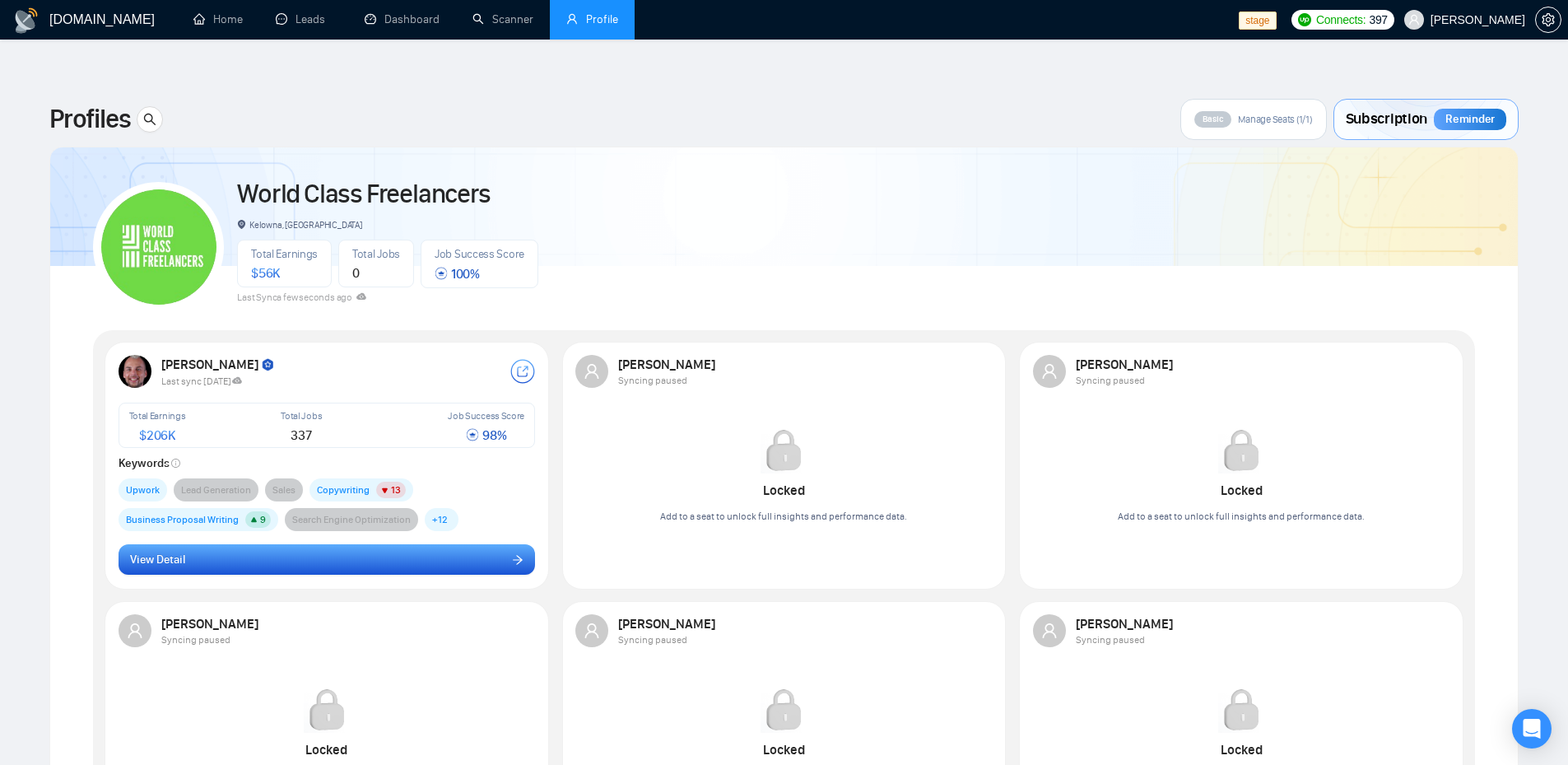
click at [281, 544] on button "View Detail" at bounding box center [327, 560] width 417 height 32
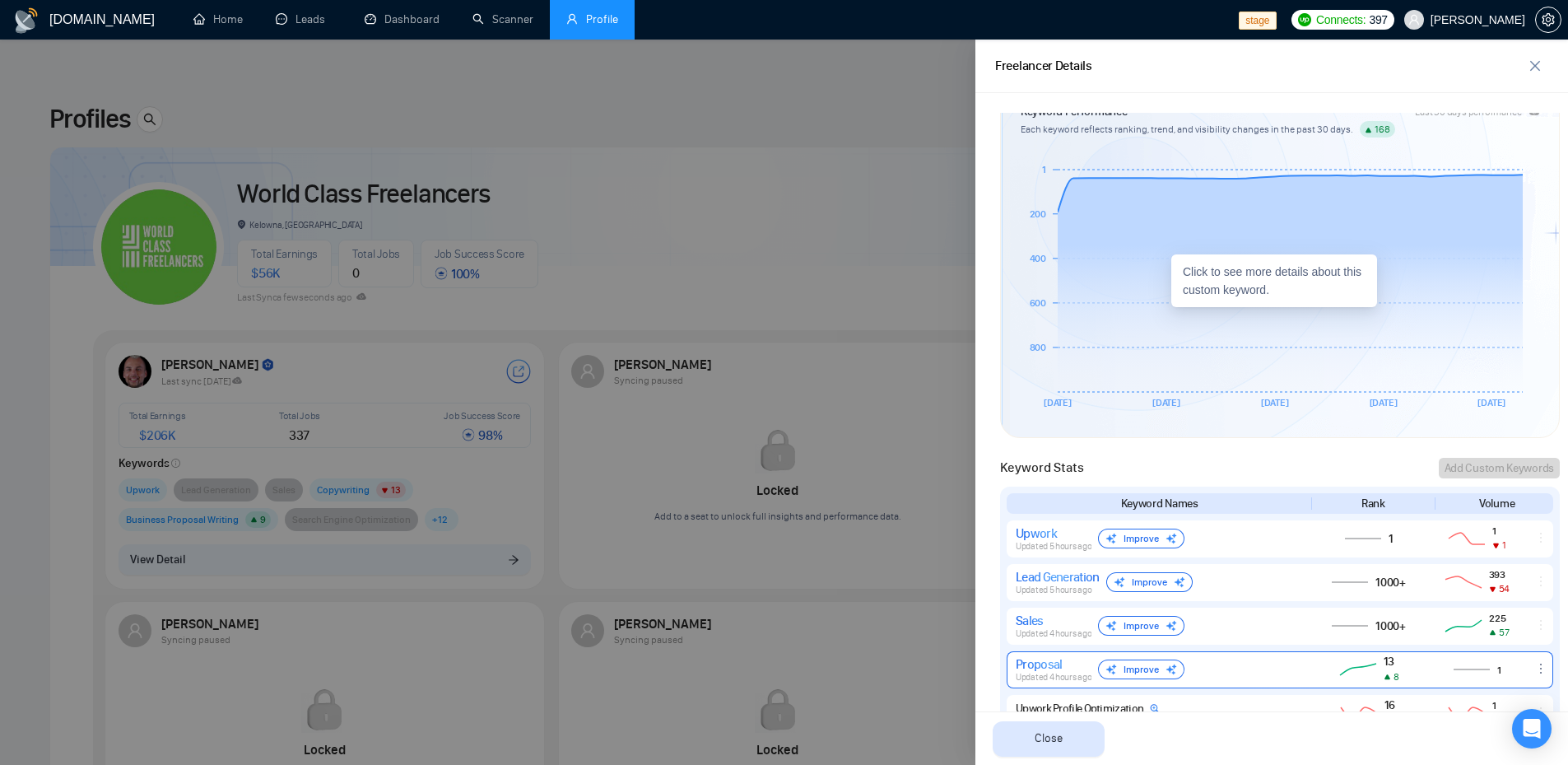
scroll to position [769, 0]
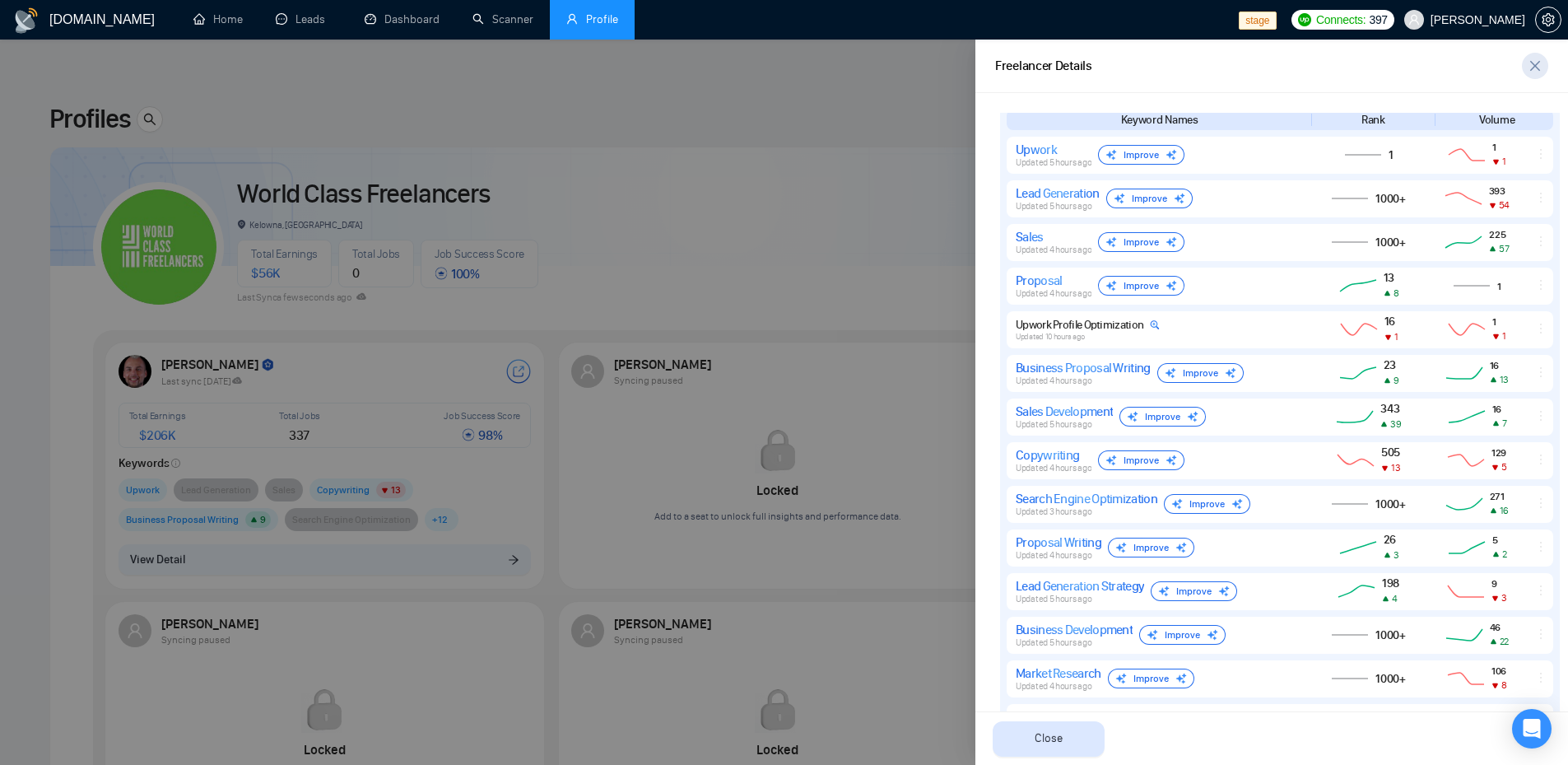
click at [1534, 67] on icon "close" at bounding box center [1535, 66] width 10 height 10
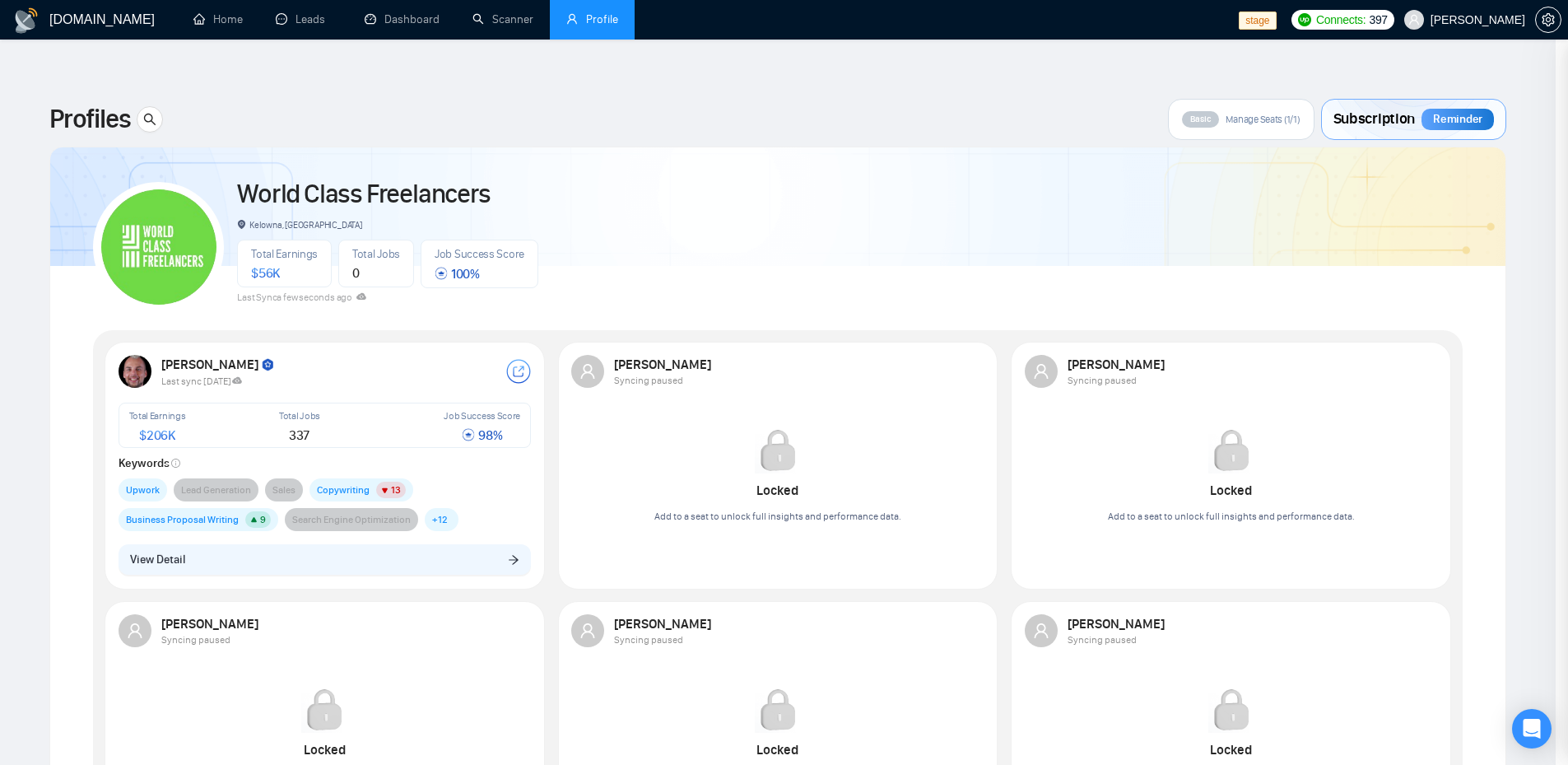
scroll to position [0, 0]
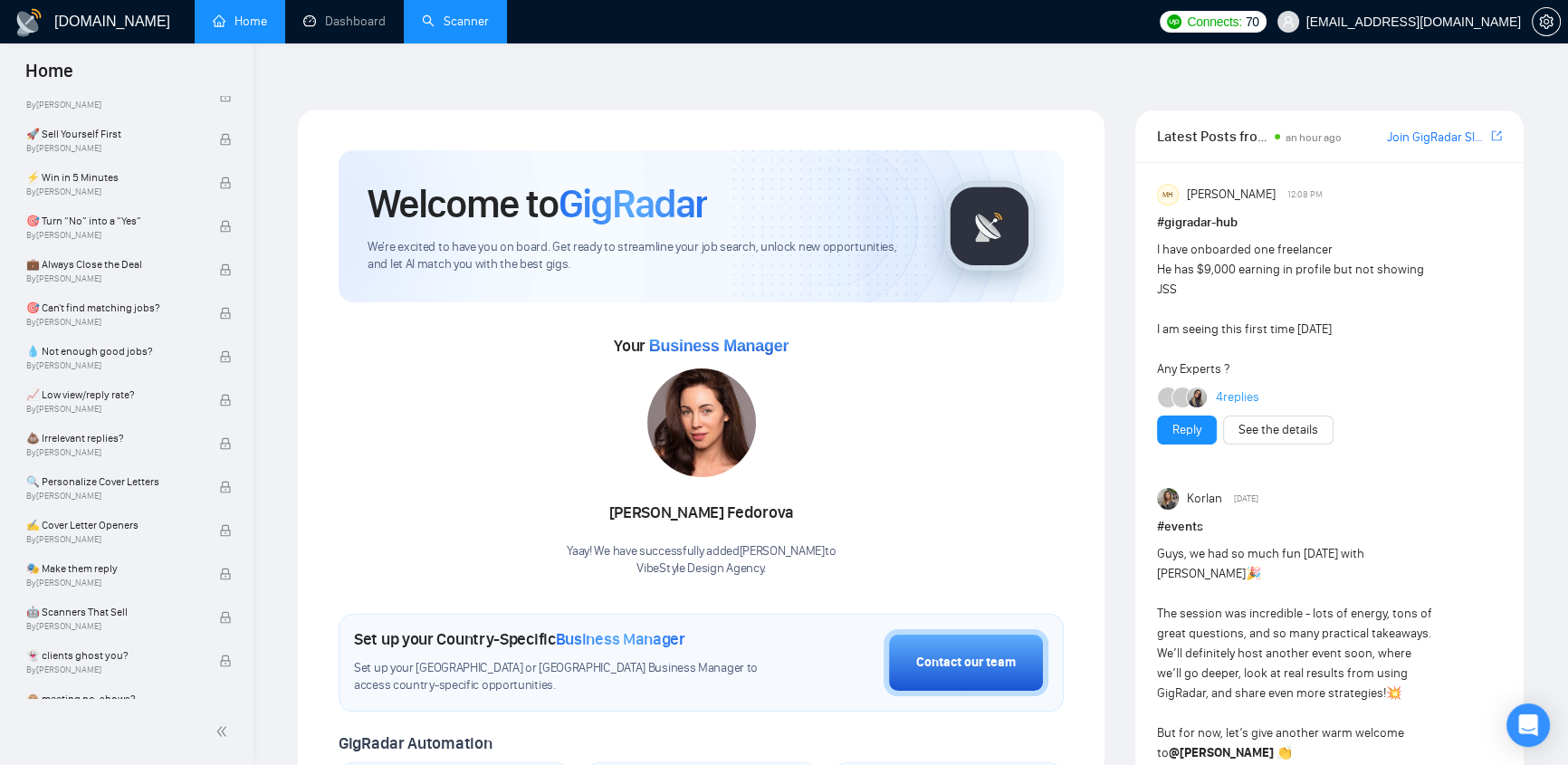
drag, startPoint x: 450, startPoint y: 25, endPoint x: 599, endPoint y: 71, distance: 155.9
click at [450, 25] on link "Scanner" at bounding box center [455, 22] width 67 height 16
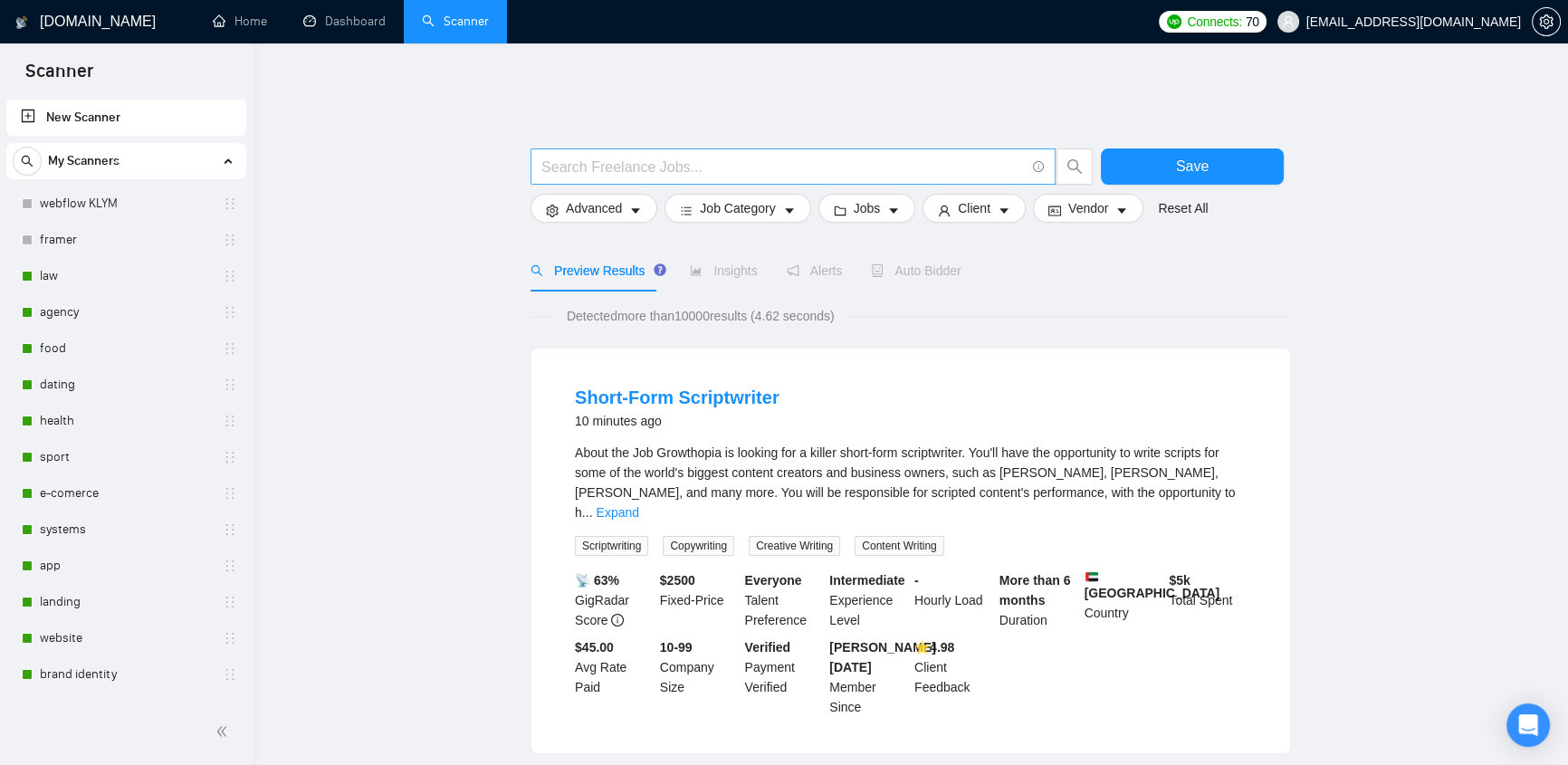
click at [859, 155] on input "text" at bounding box center [783, 166] width 483 height 23
paste input "((Shopify*) | "(Shopify)" | "(Shopify" | "/Shopify")"
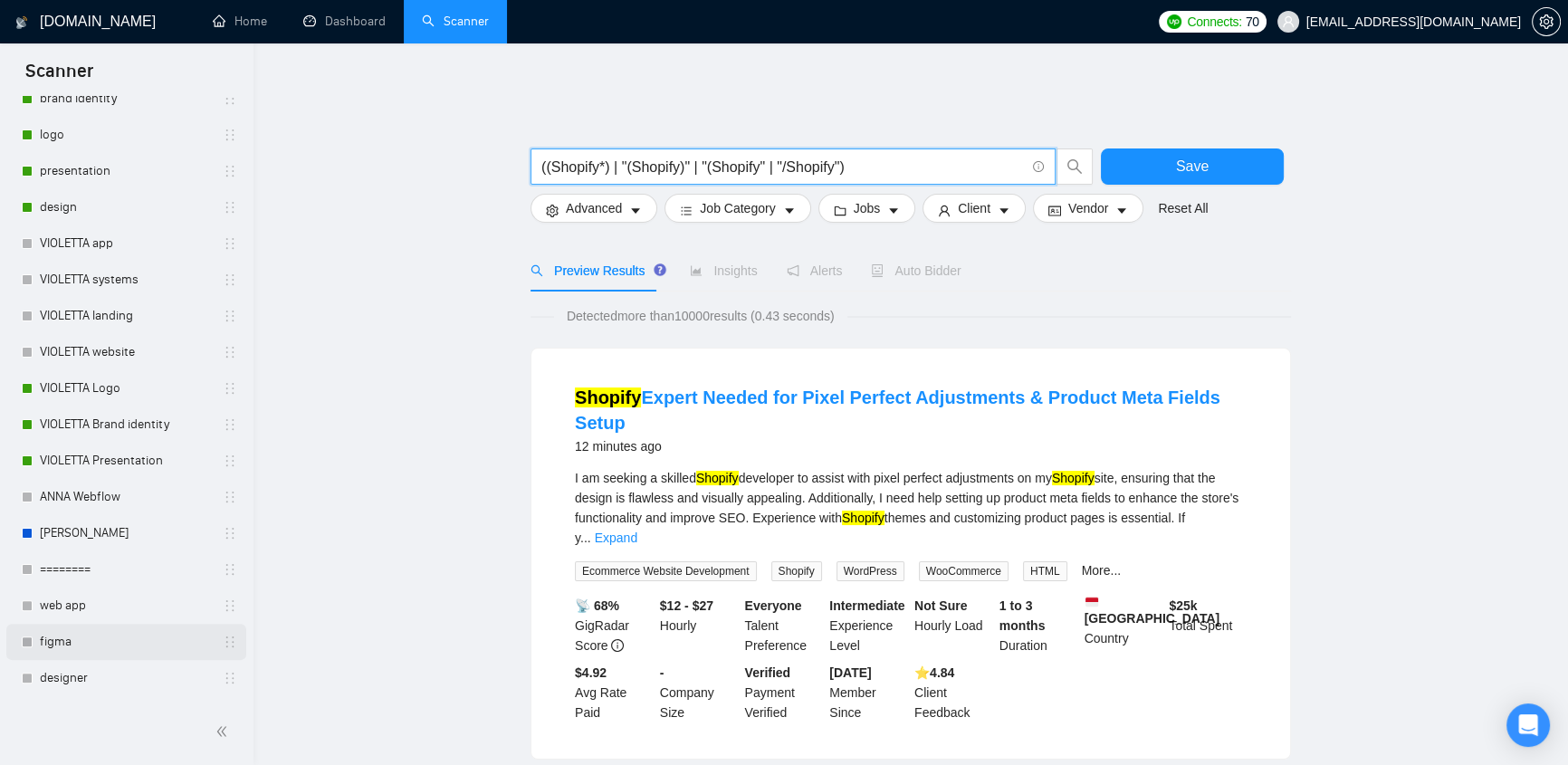
scroll to position [384, 0]
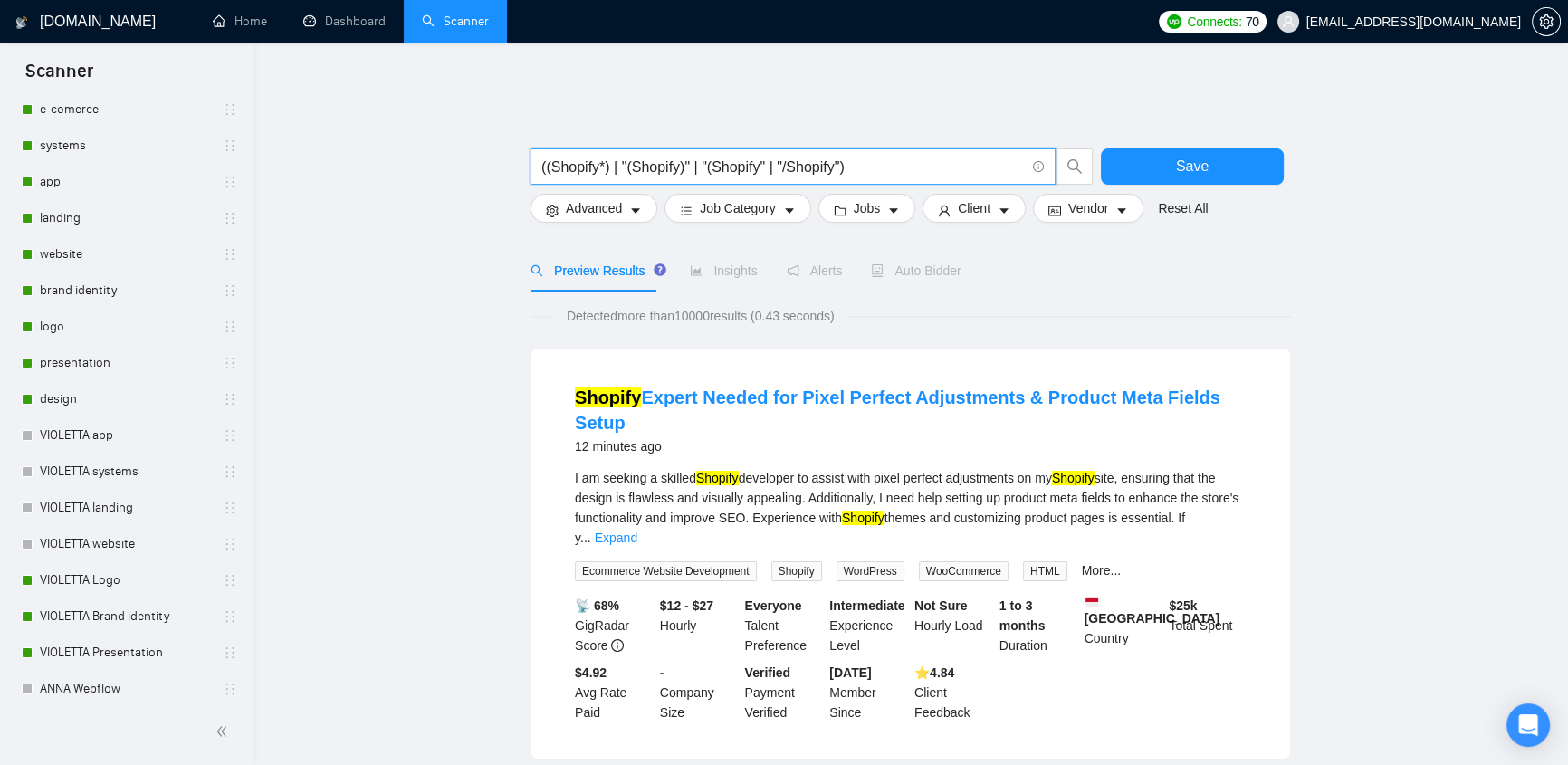
drag, startPoint x: 917, startPoint y: 157, endPoint x: 508, endPoint y: 149, distance: 409.1
type input "((Shopify*) | "(Shopify)" | "(Shopify" | "/Shopify")"
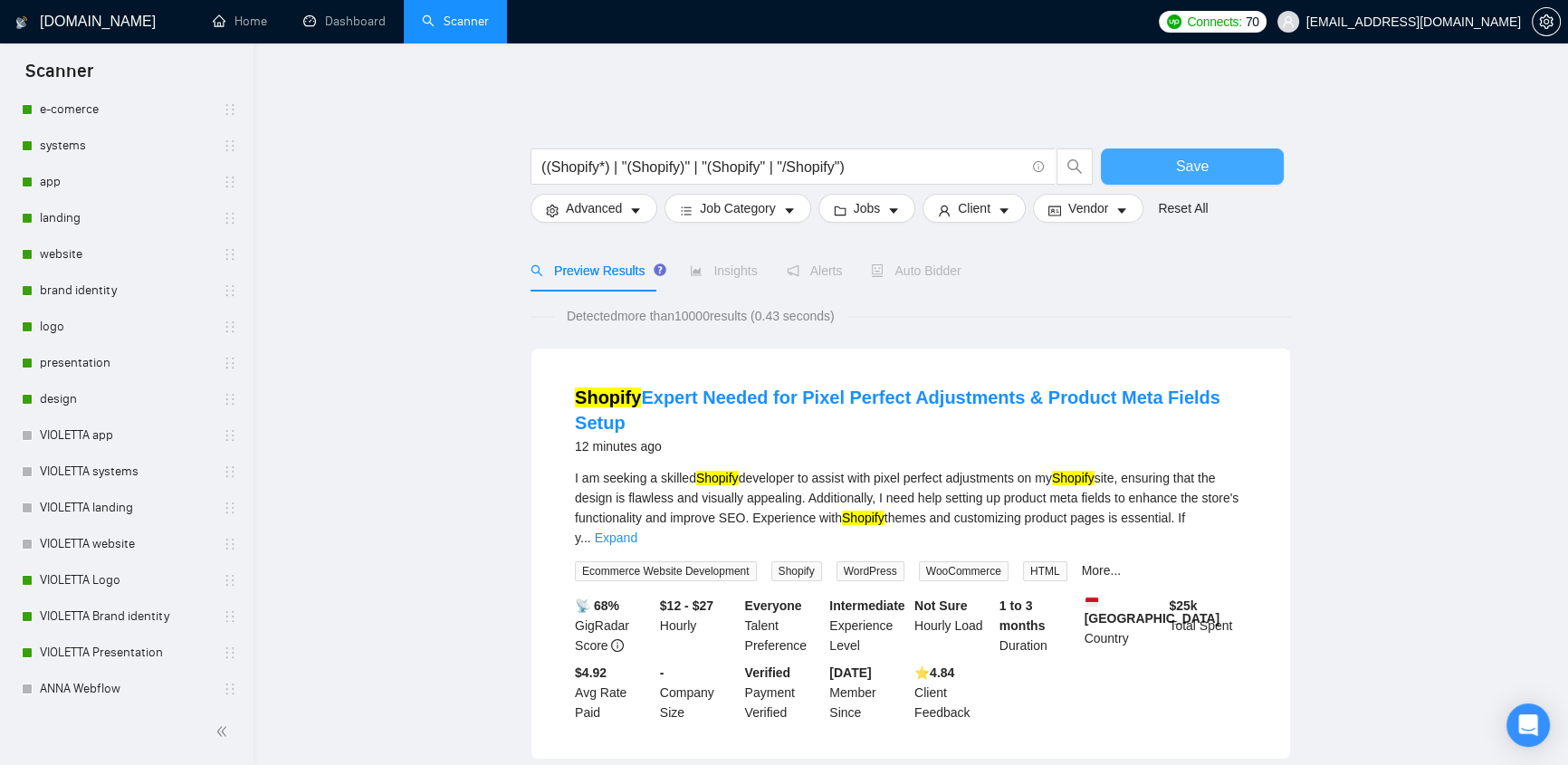
click at [1159, 161] on button "Save" at bounding box center [1192, 166] width 183 height 37
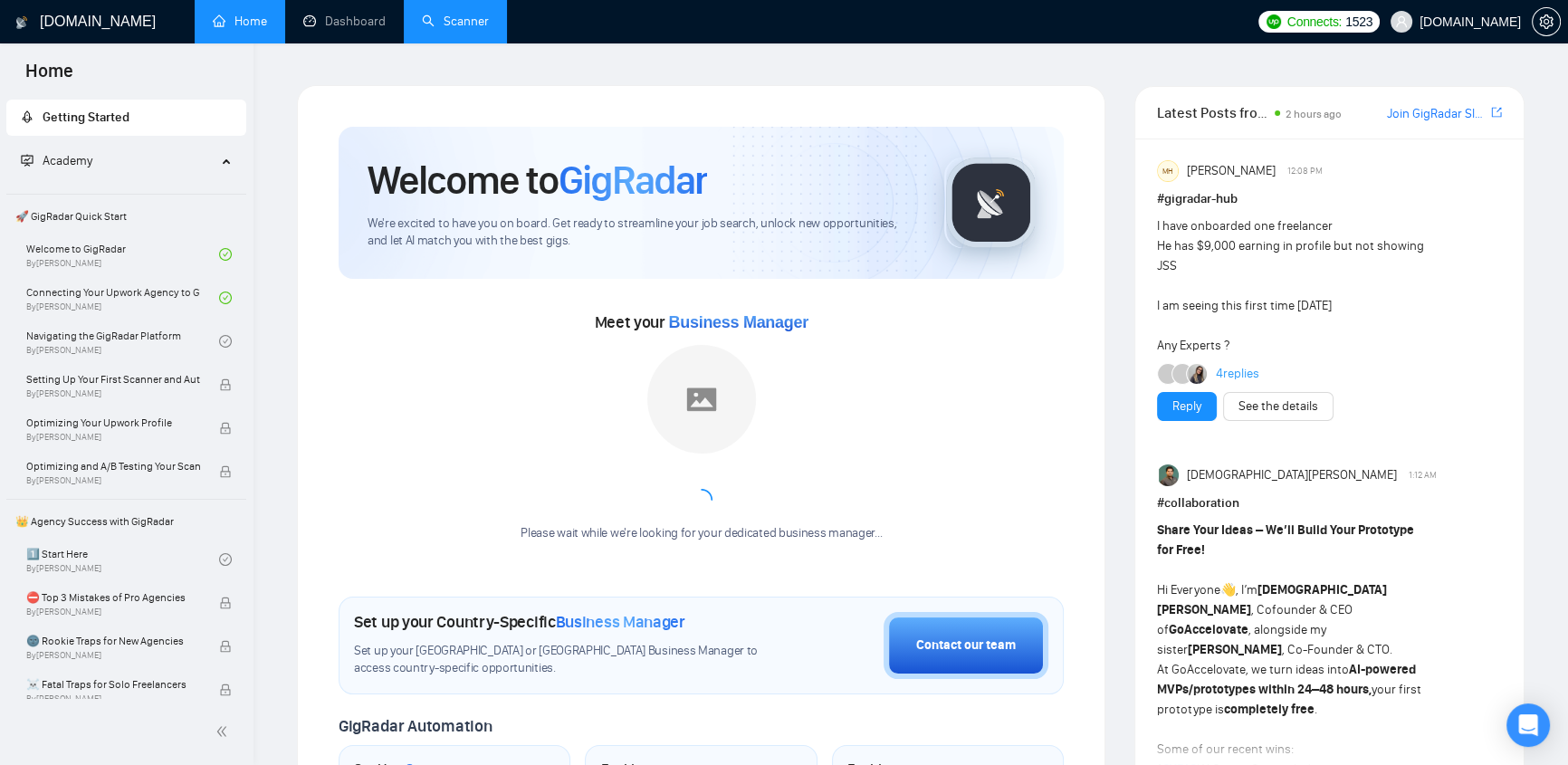
click at [449, 14] on link "Scanner" at bounding box center [455, 22] width 67 height 16
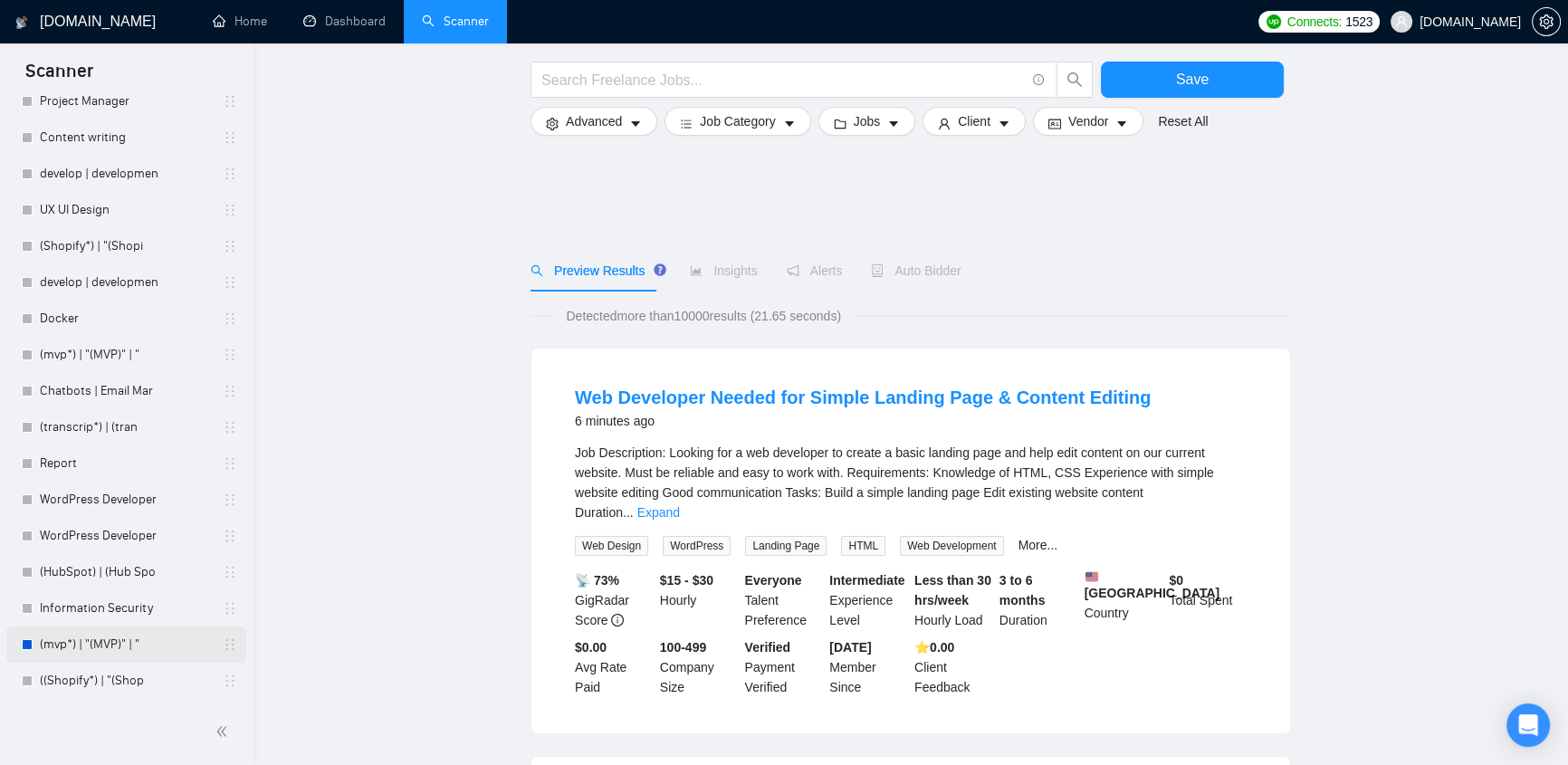
scroll to position [1536, 0]
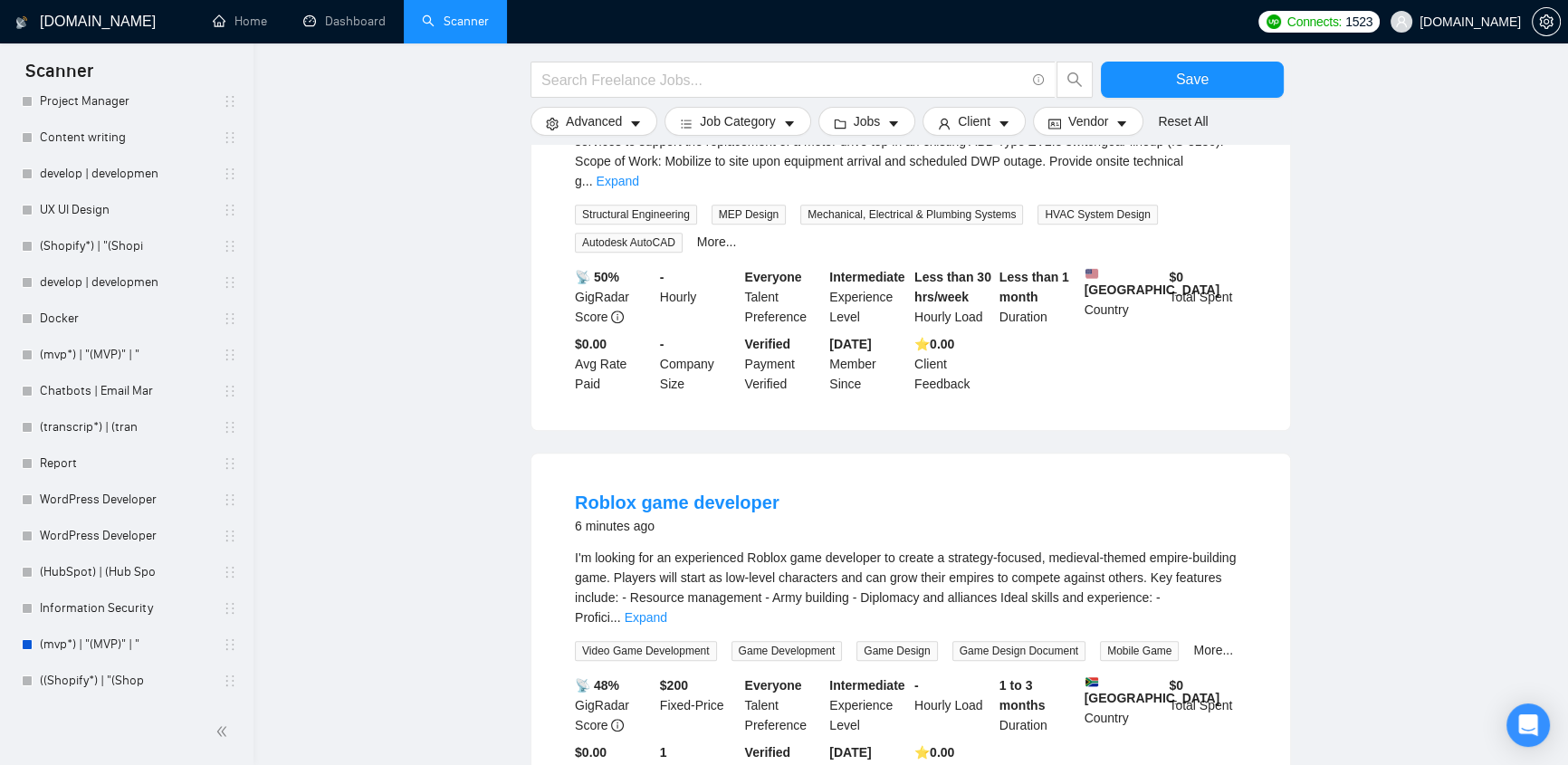
drag, startPoint x: 96, startPoint y: 685, endPoint x: 1026, endPoint y: 381, distance: 978.4
click at [96, 685] on link "((Shopify*) | "(Shop" at bounding box center [126, 681] width 172 height 37
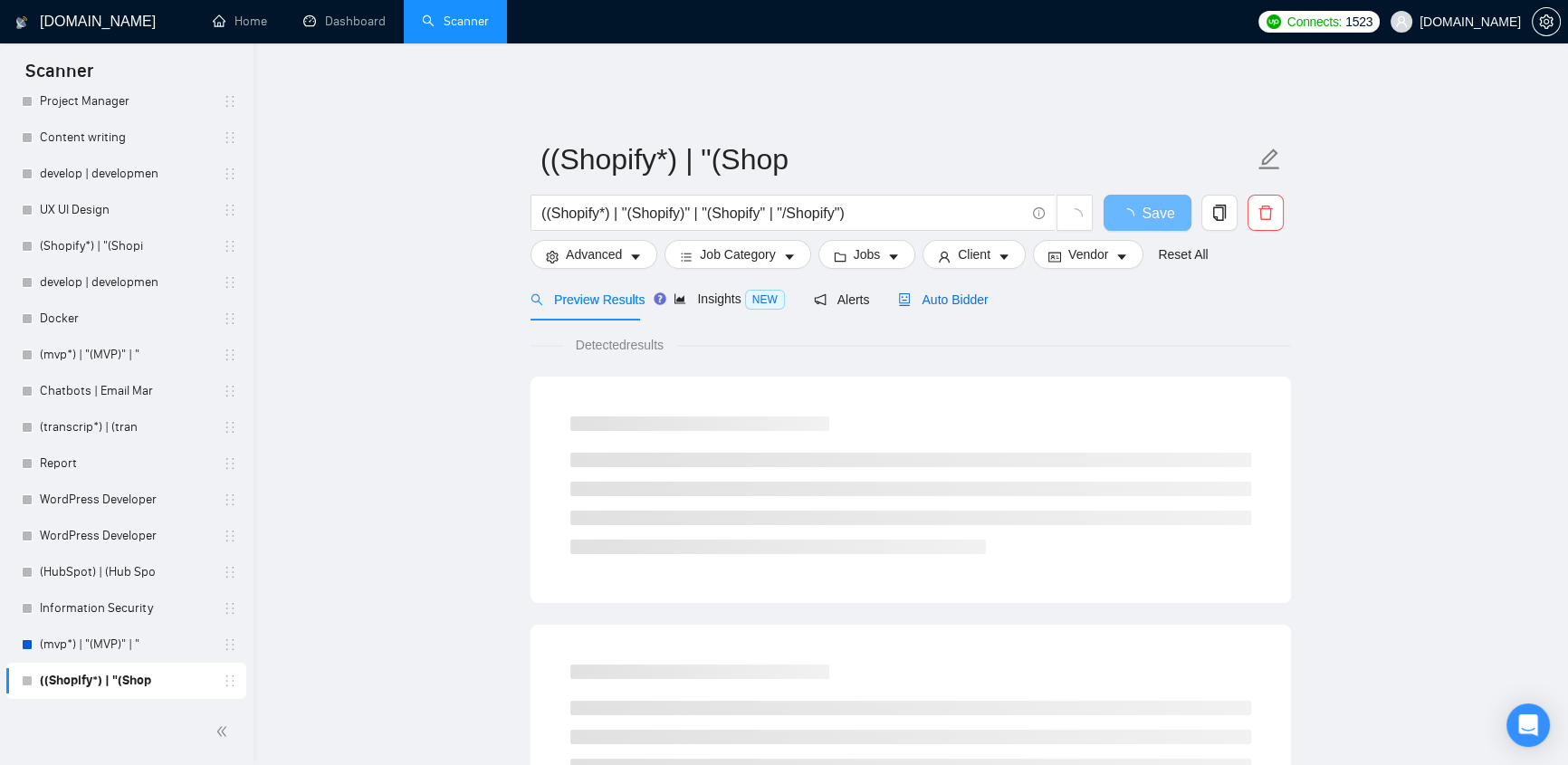
click at [959, 292] on span "Auto Bidder" at bounding box center [942, 299] width 90 height 15
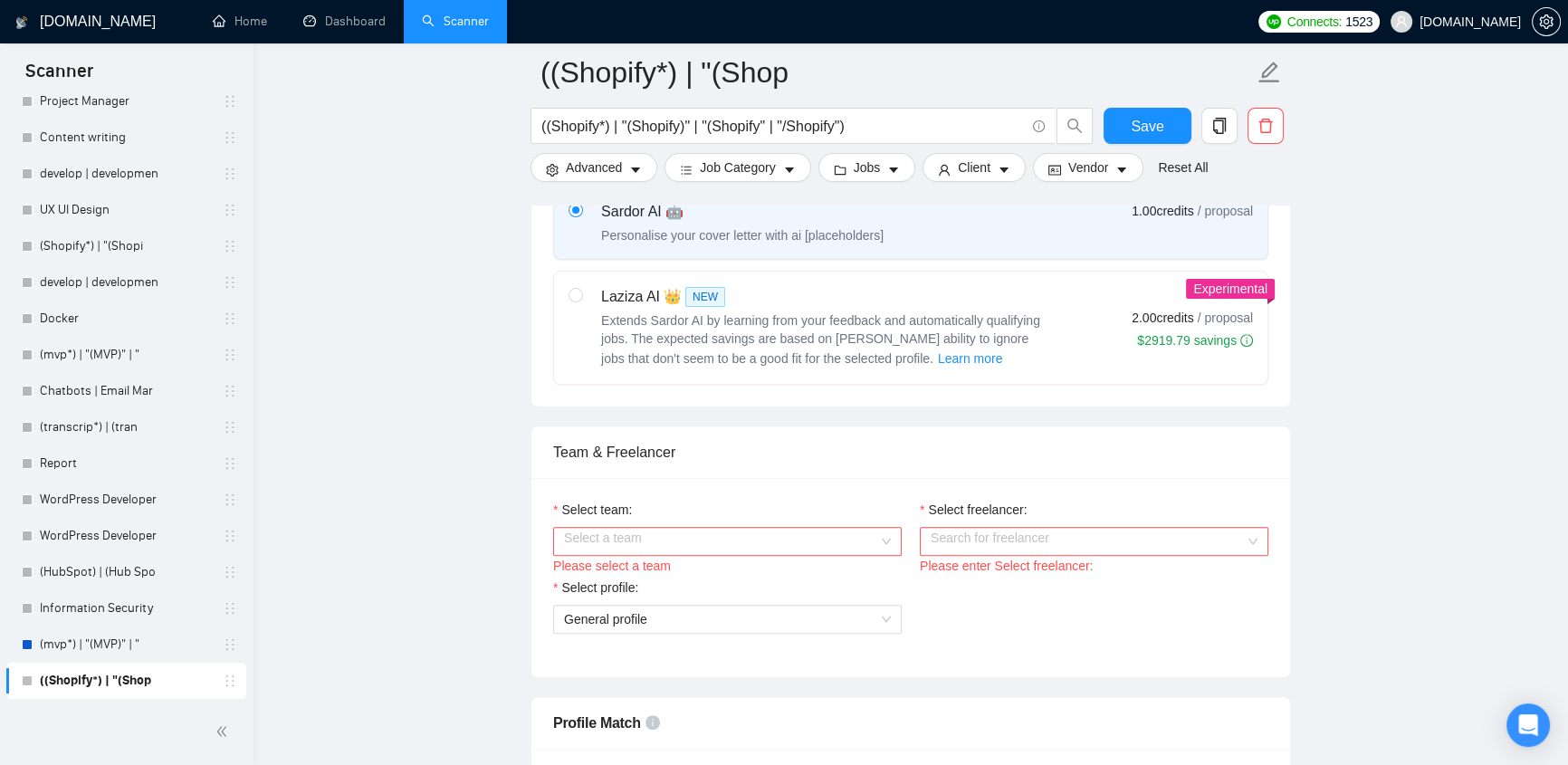
scroll to position [960, 0]
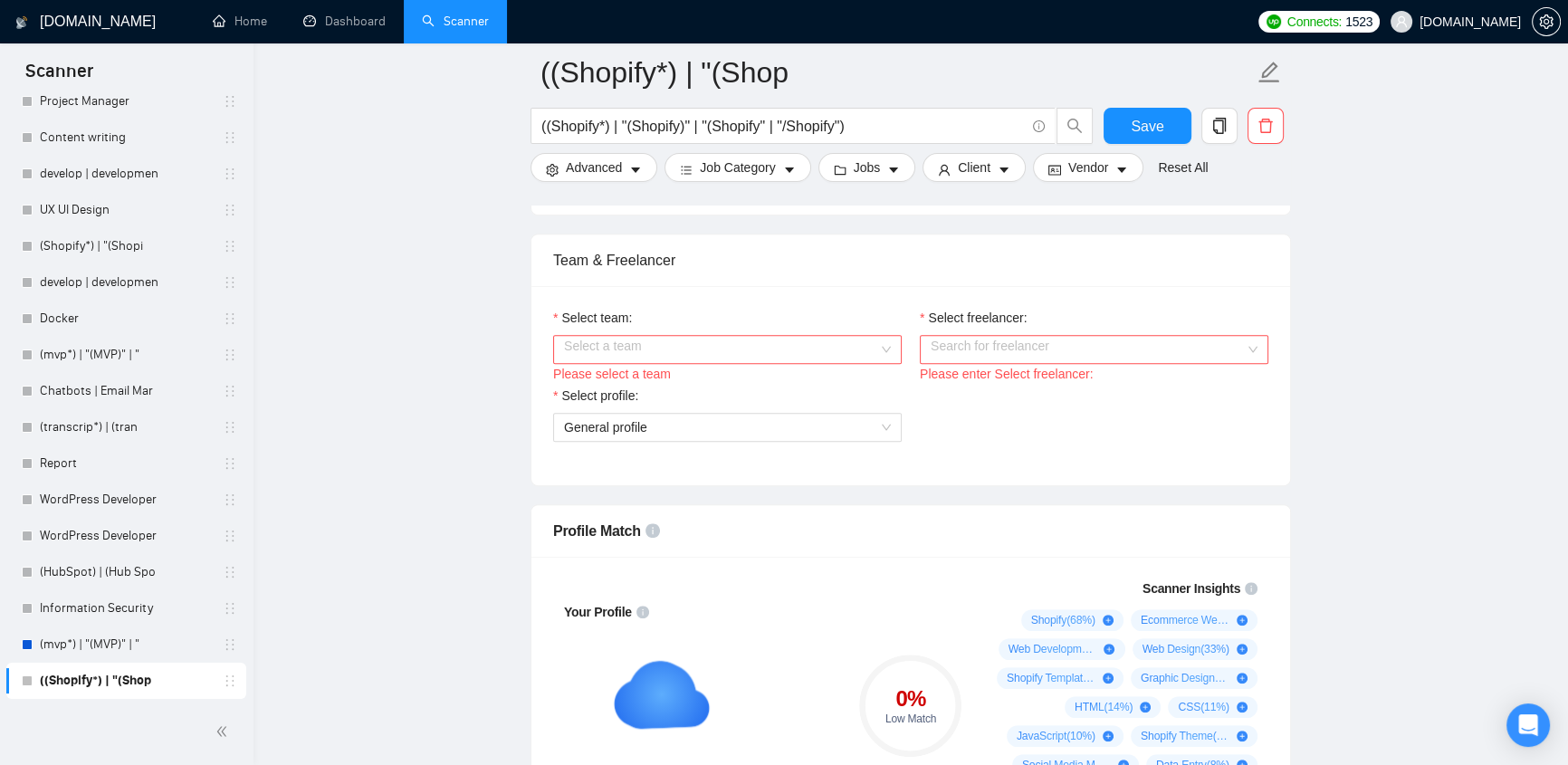
click at [774, 315] on div "Select team:" at bounding box center [728, 321] width 348 height 27
click at [792, 335] on input "Select team:" at bounding box center [721, 348] width 314 height 27
click at [1123, 335] on input "Select freelancer:" at bounding box center [1087, 348] width 314 height 27
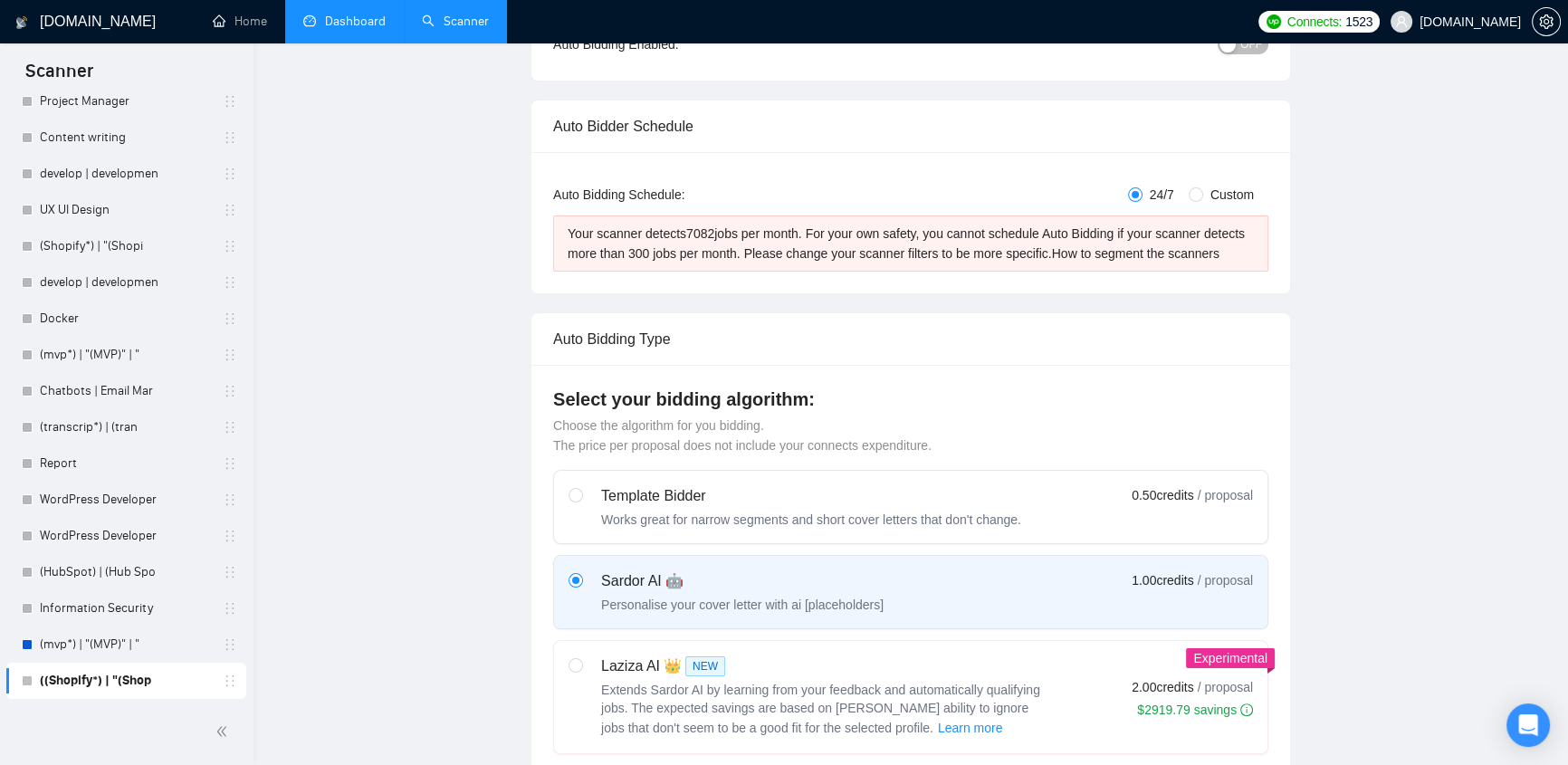
scroll to position [0, 0]
